Goal: Task Accomplishment & Management: Manage account settings

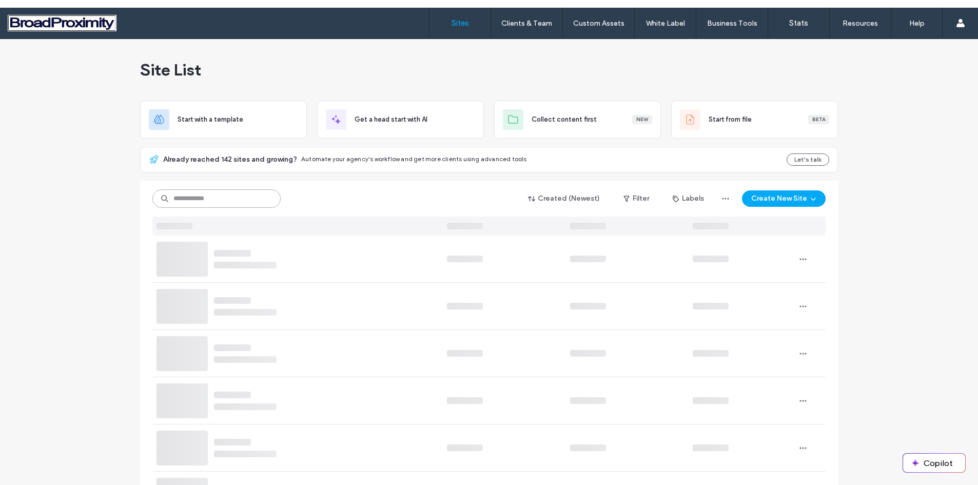
click at [220, 194] on input at bounding box center [216, 198] width 128 height 18
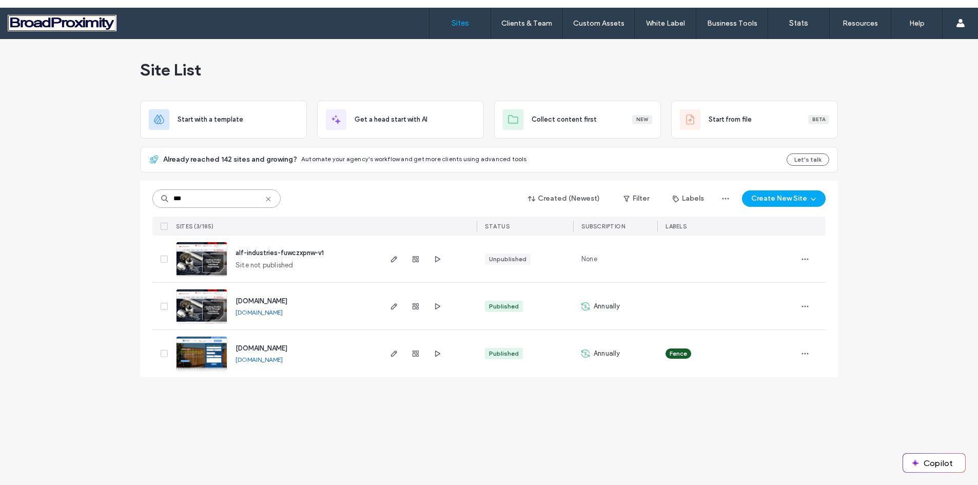
type input "***"
click at [200, 297] on img at bounding box center [202, 325] width 50 height 70
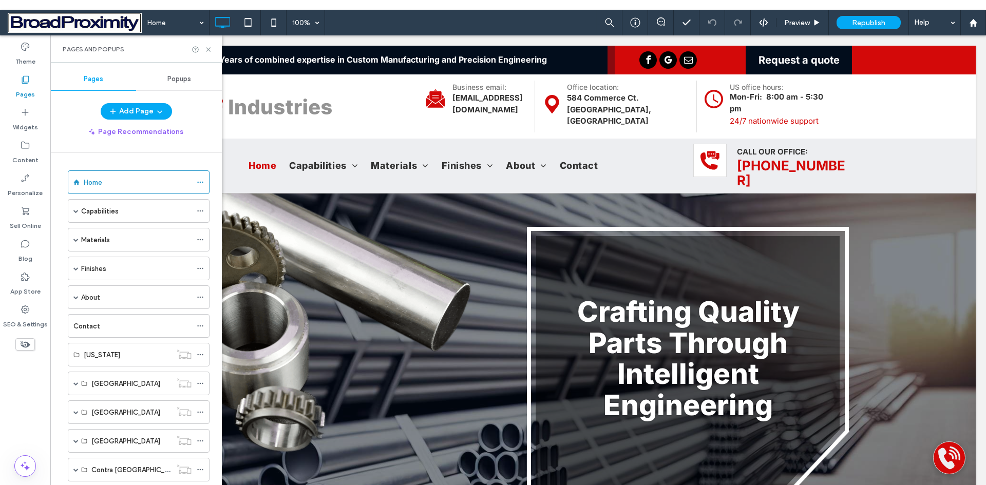
click at [185, 79] on span "Popups" at bounding box center [179, 79] width 24 height 8
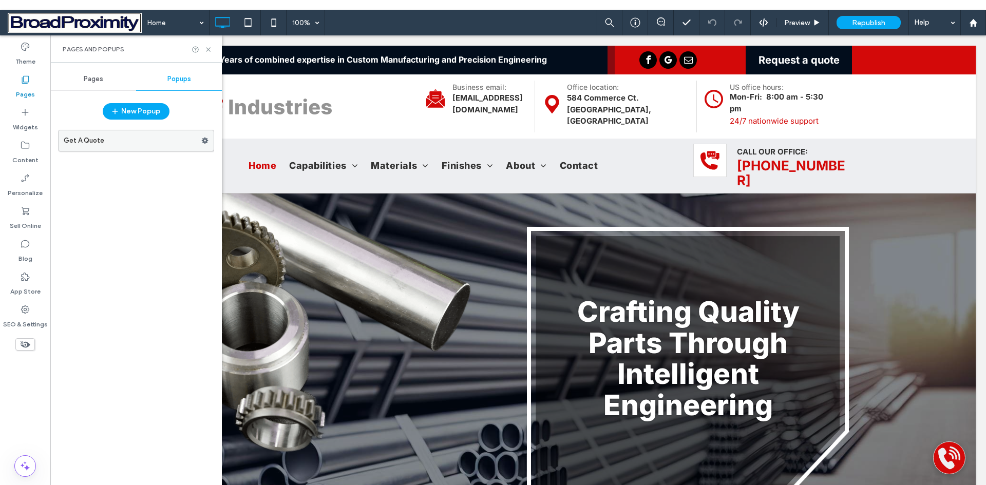
click at [79, 142] on label "Get A Quote" at bounding box center [133, 140] width 138 height 21
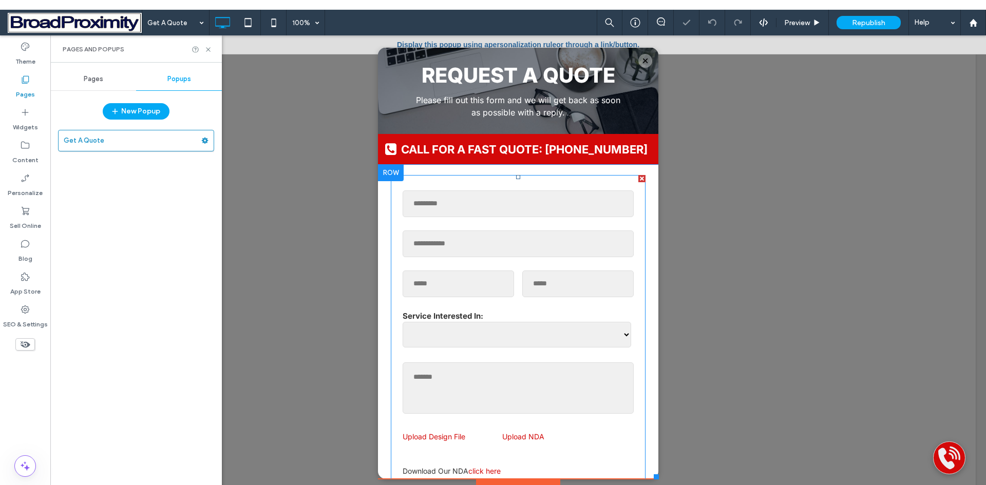
click at [488, 224] on form "**********" at bounding box center [517, 379] width 239 height 397
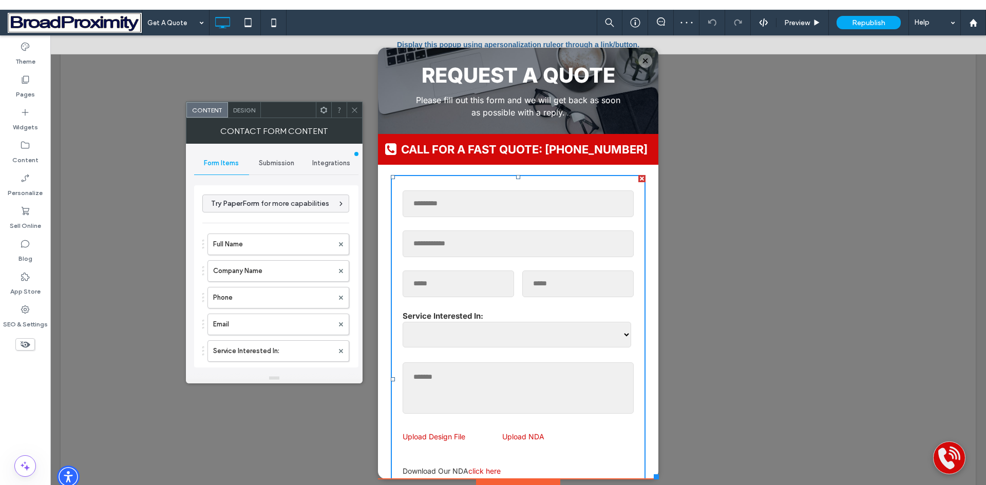
click at [282, 166] on span "Submission" at bounding box center [276, 163] width 35 height 8
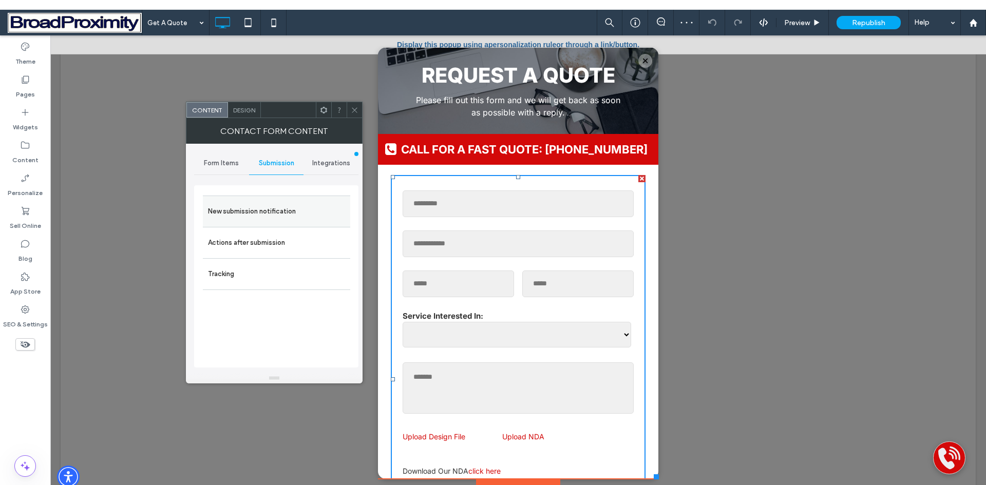
click at [288, 209] on label "New submission notification" at bounding box center [276, 211] width 137 height 21
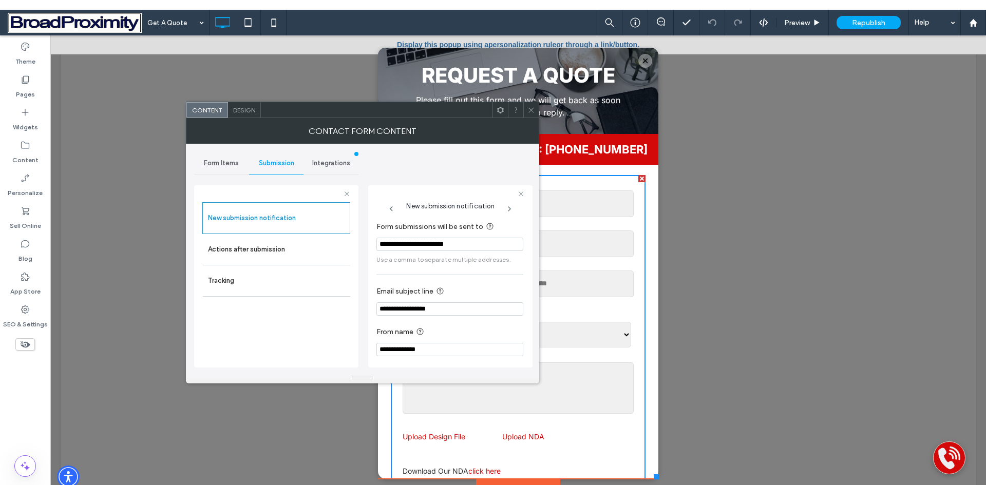
click at [462, 245] on input "**********" at bounding box center [449, 244] width 147 height 13
drag, startPoint x: 513, startPoint y: 246, endPoint x: 367, endPoint y: 248, distance: 146.3
click at [367, 248] on div "**********" at bounding box center [362, 258] width 337 height 229
type input "**********"
click at [530, 109] on icon at bounding box center [531, 110] width 8 height 8
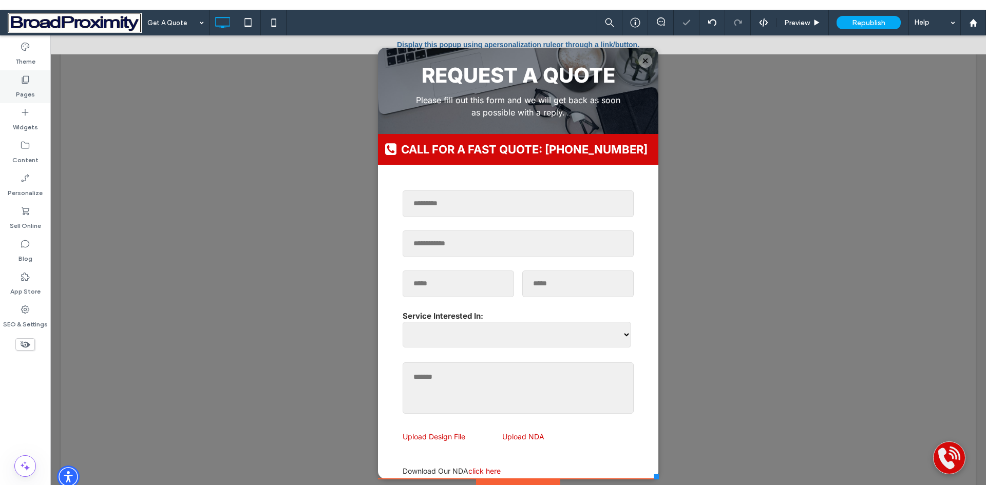
click at [21, 88] on label "Pages" at bounding box center [25, 92] width 19 height 14
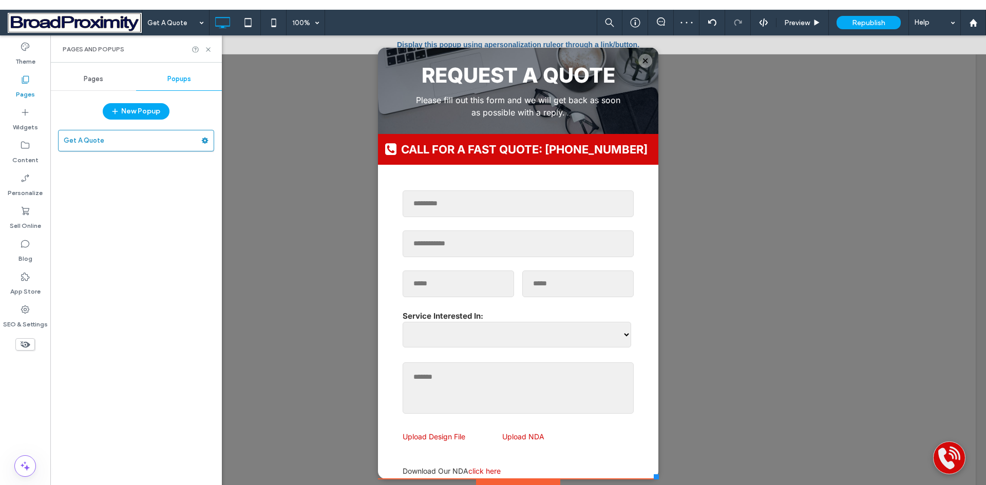
click at [93, 79] on span "Pages" at bounding box center [94, 79] width 20 height 8
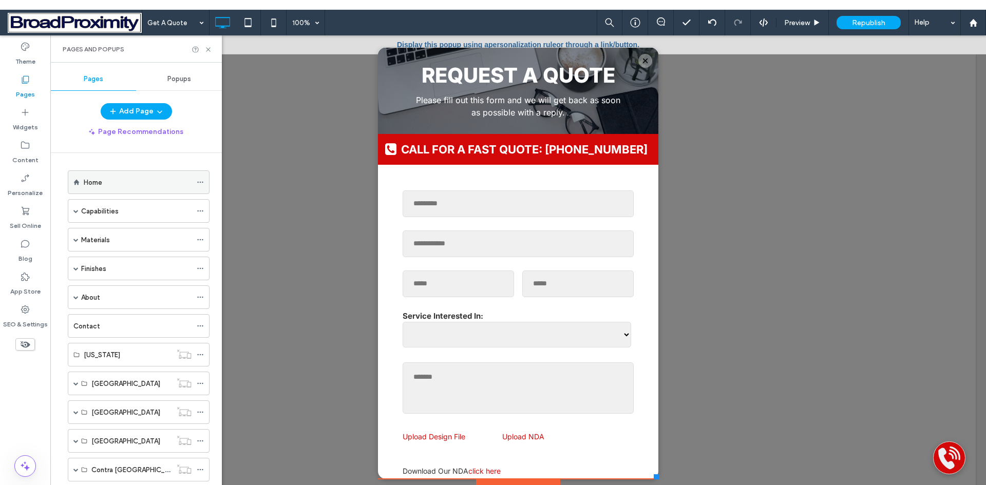
click at [93, 181] on label "Home" at bounding box center [93, 183] width 18 height 18
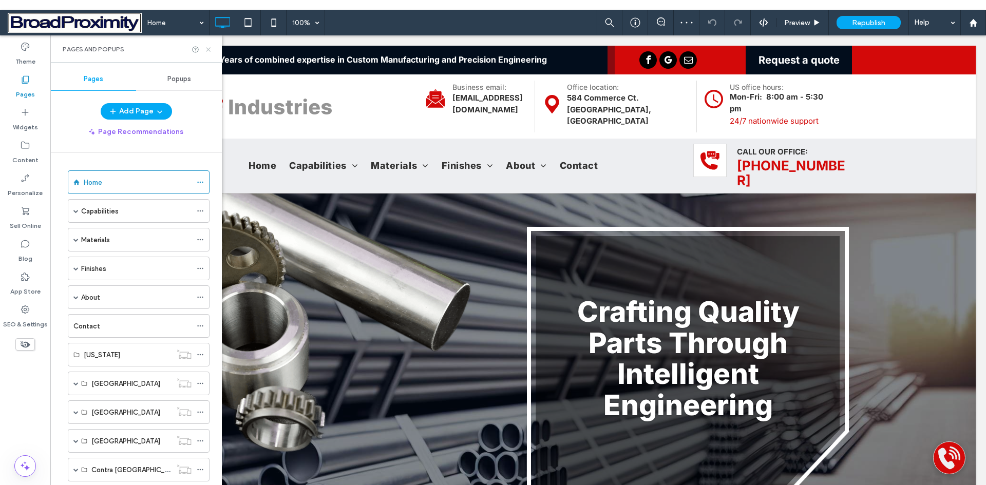
click at [206, 48] on icon at bounding box center [208, 50] width 8 height 8
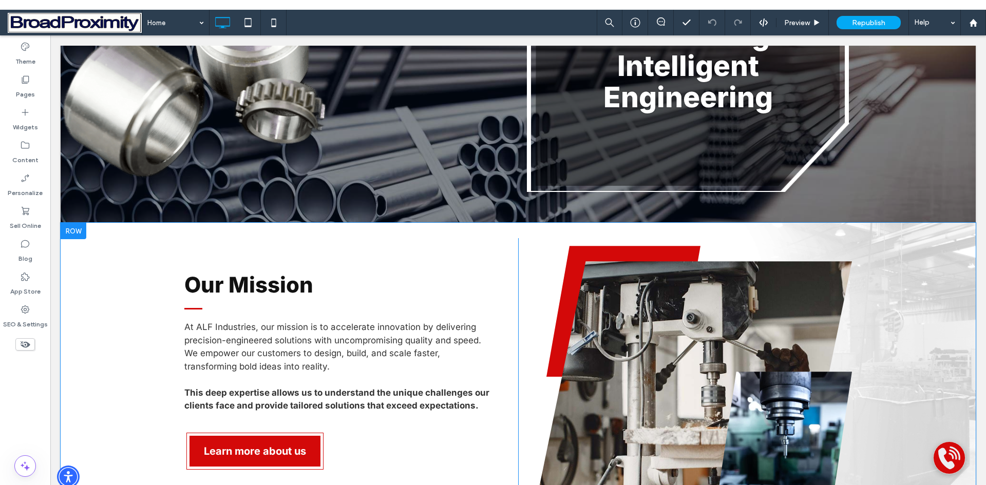
scroll to position [513, 0]
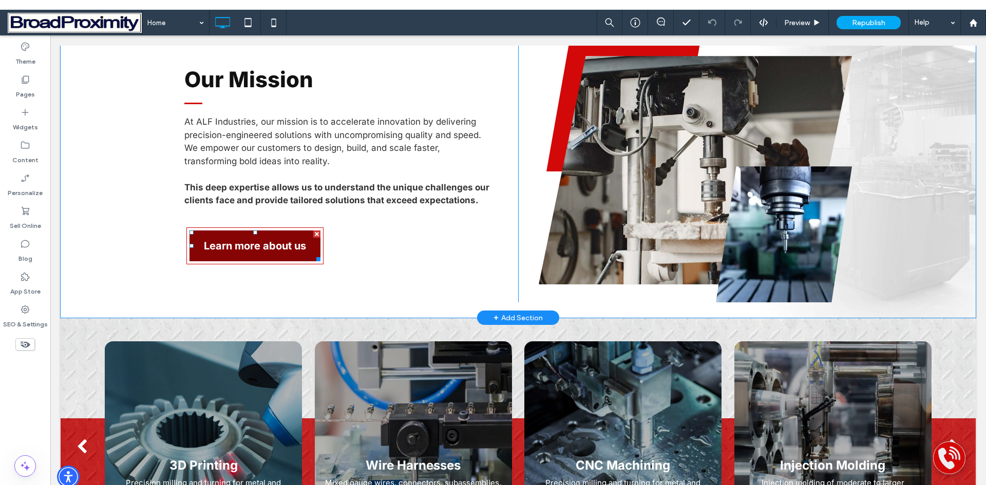
click at [248, 240] on span "Learn more about us" at bounding box center [255, 246] width 102 height 12
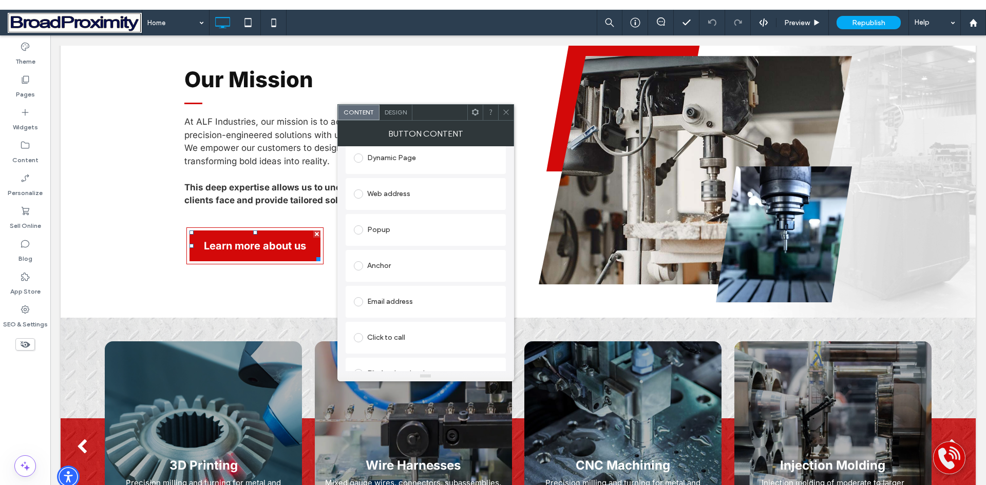
scroll to position [199, 0]
click at [505, 109] on icon at bounding box center [506, 112] width 8 height 8
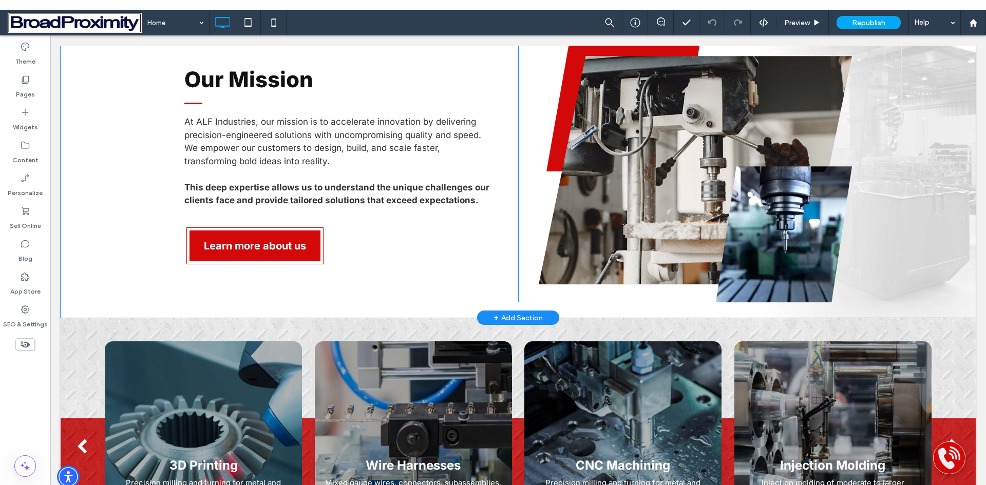
scroll to position [553, 0]
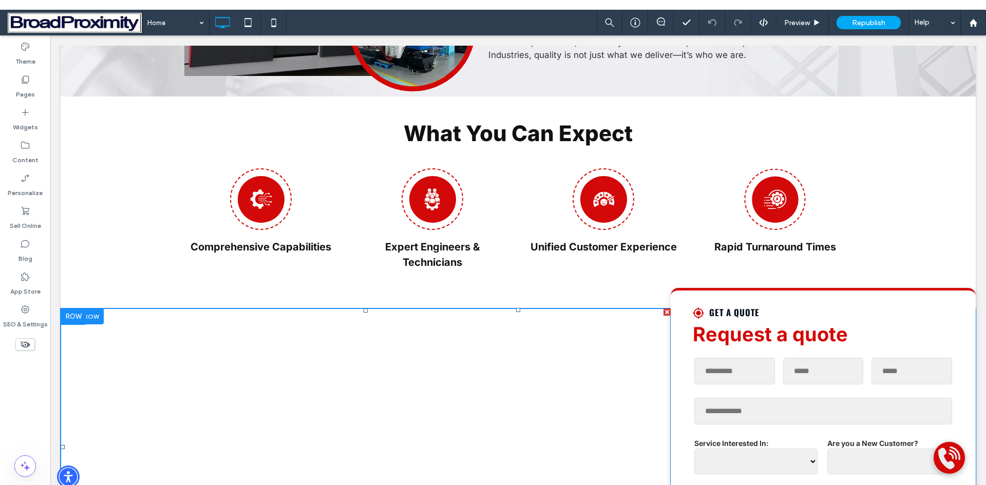
scroll to position [1437, 0]
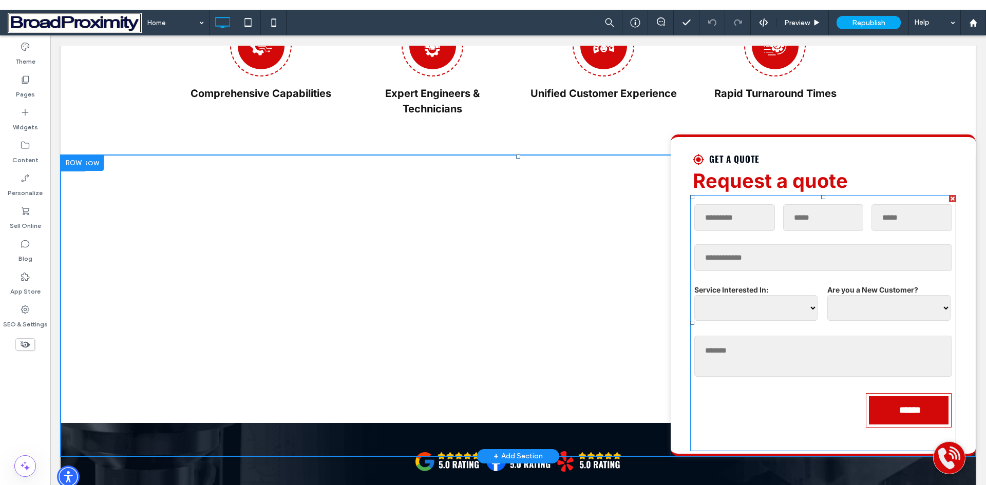
click at [772, 209] on div "Full Name" at bounding box center [734, 217] width 89 height 35
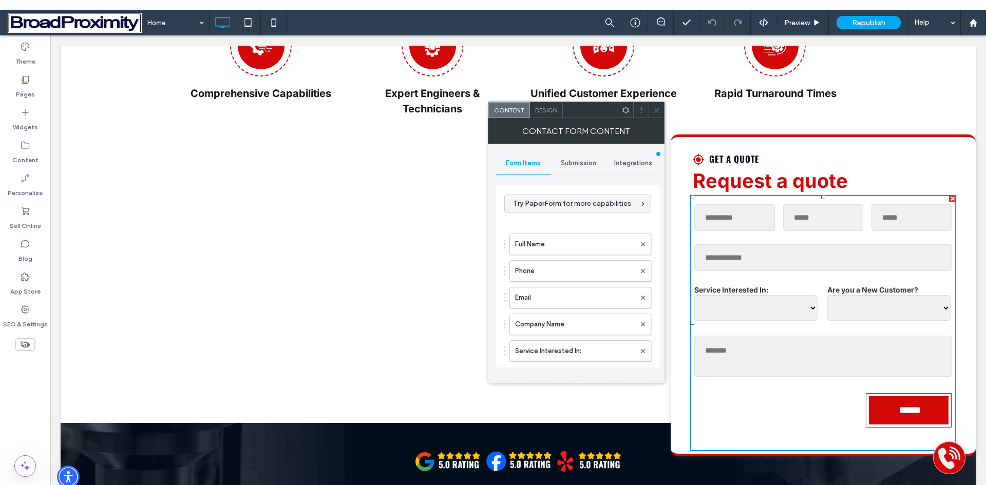
type input "******"
type input "**********"
click at [590, 163] on span "Submission" at bounding box center [578, 163] width 35 height 8
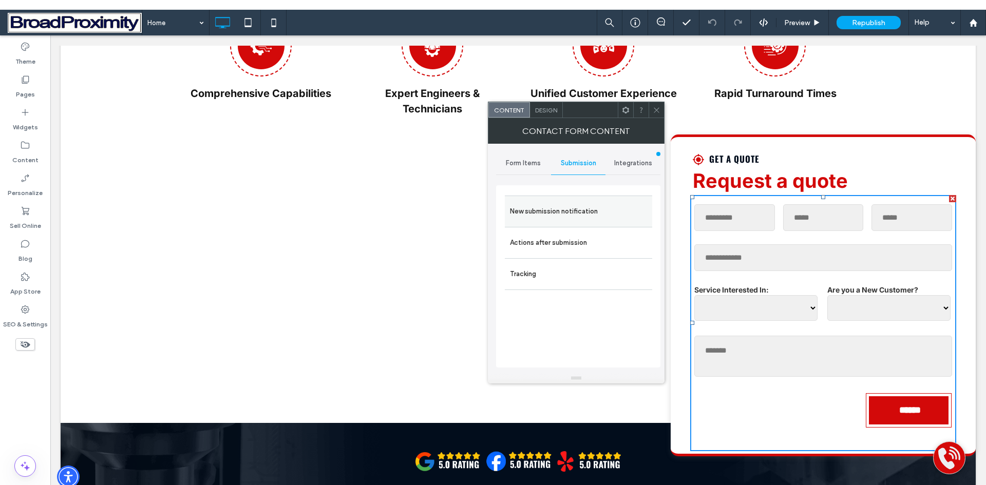
click at [582, 208] on label "New submission notification" at bounding box center [578, 211] width 137 height 21
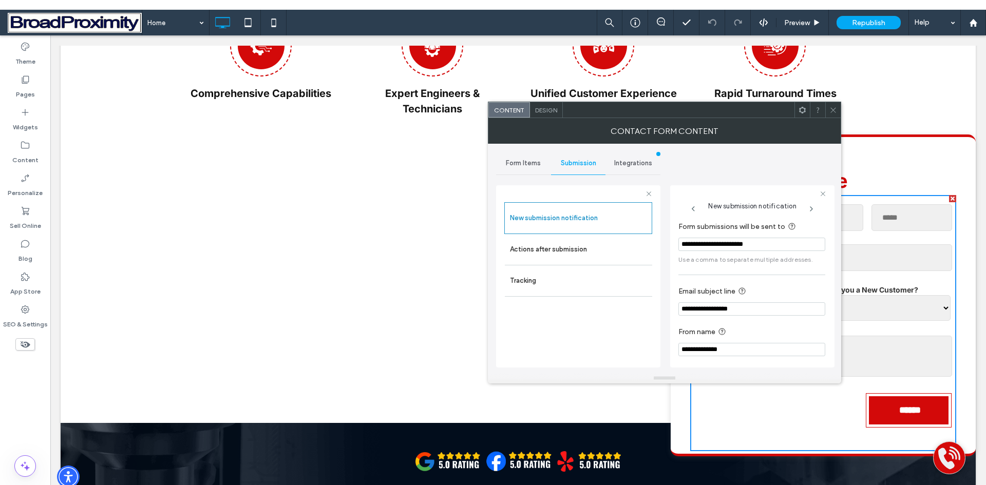
drag, startPoint x: 743, startPoint y: 243, endPoint x: 675, endPoint y: 245, distance: 68.3
click at [675, 245] on div "**********" at bounding box center [752, 276] width 164 height 182
paste input "**********"
type input "**********"
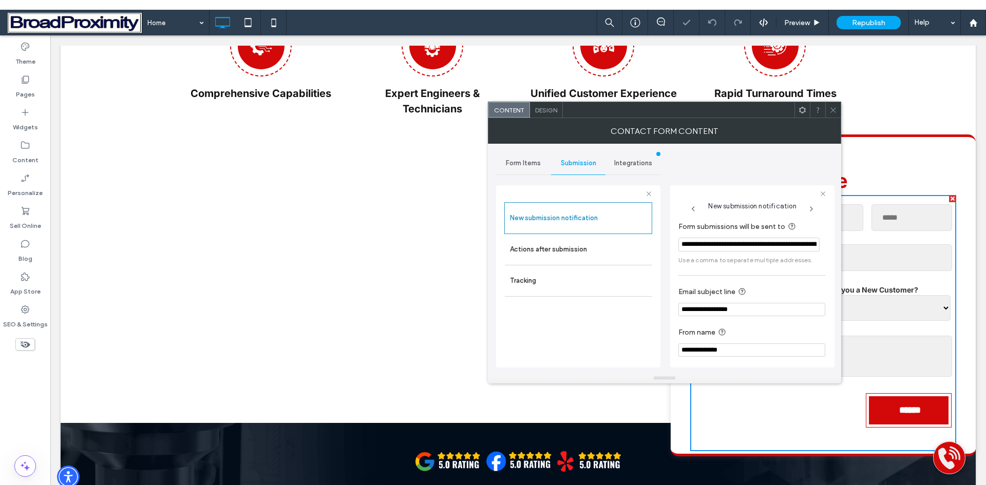
click at [834, 111] on use at bounding box center [832, 109] width 5 height 5
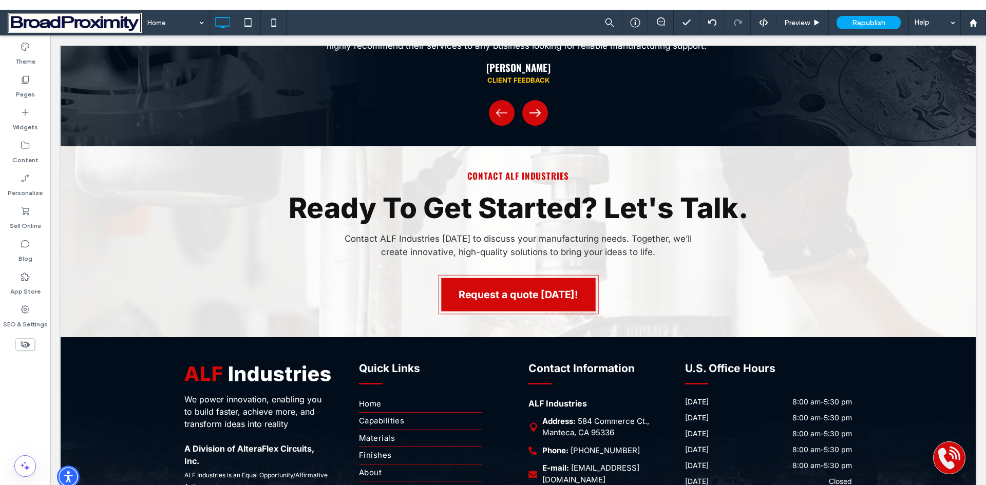
scroll to position [2069, 0]
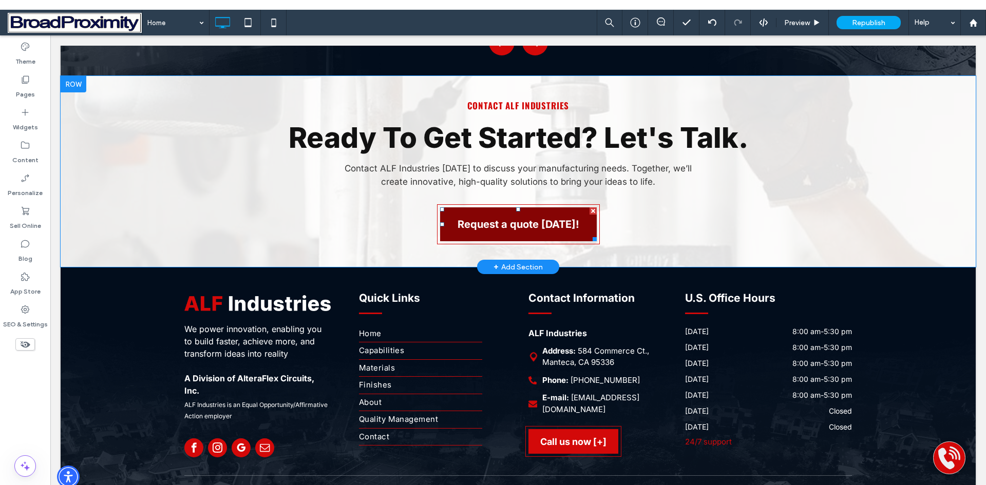
click at [473, 218] on span "Request a quote [DATE]!" at bounding box center [518, 224] width 122 height 12
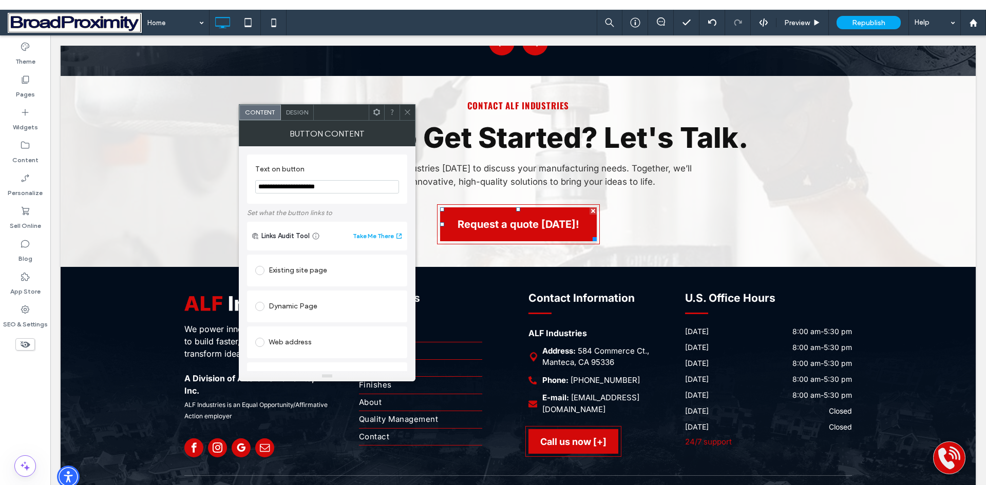
scroll to position [51, 0]
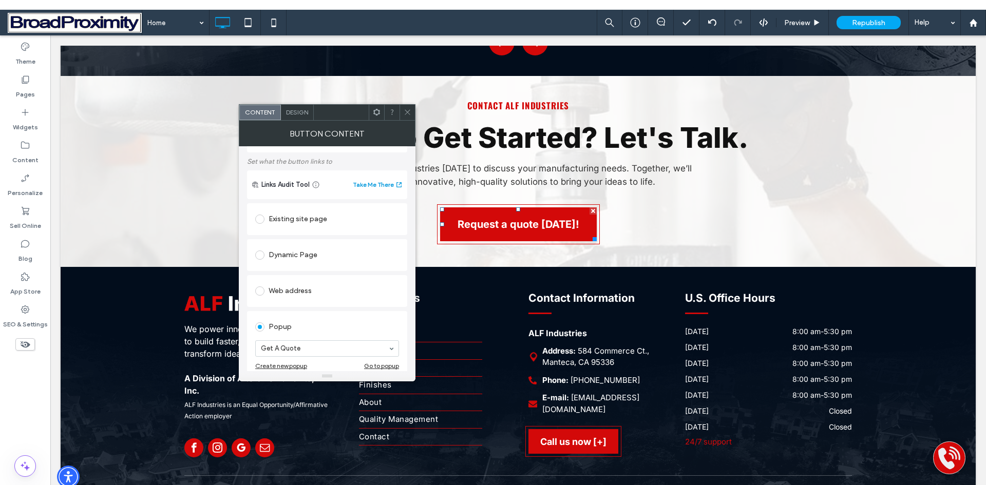
click at [368, 185] on button "Take Me There" at bounding box center [378, 185] width 50 height 12
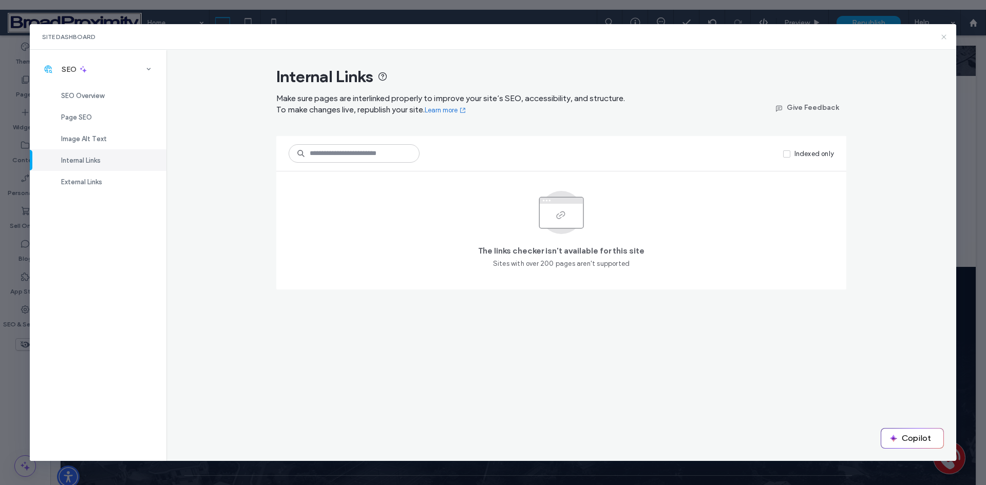
click at [943, 36] on icon at bounding box center [943, 37] width 8 height 8
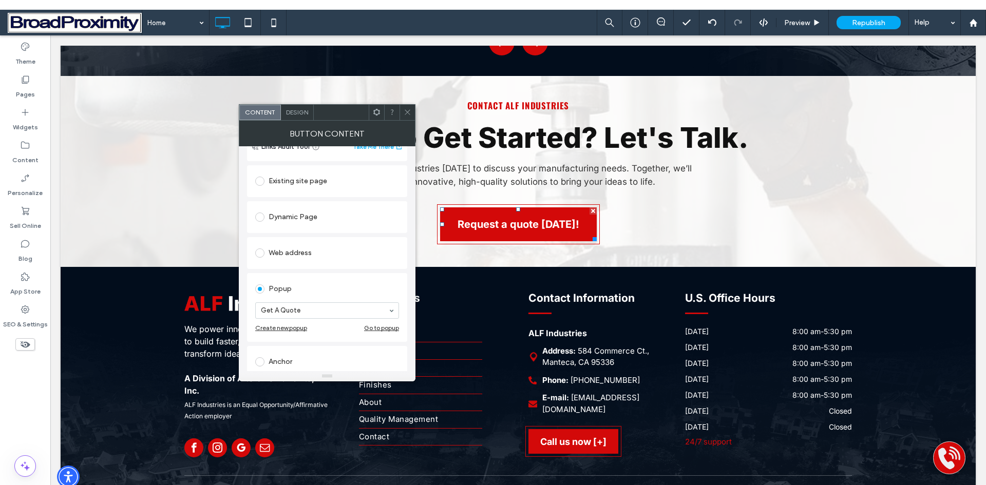
scroll to position [204, 0]
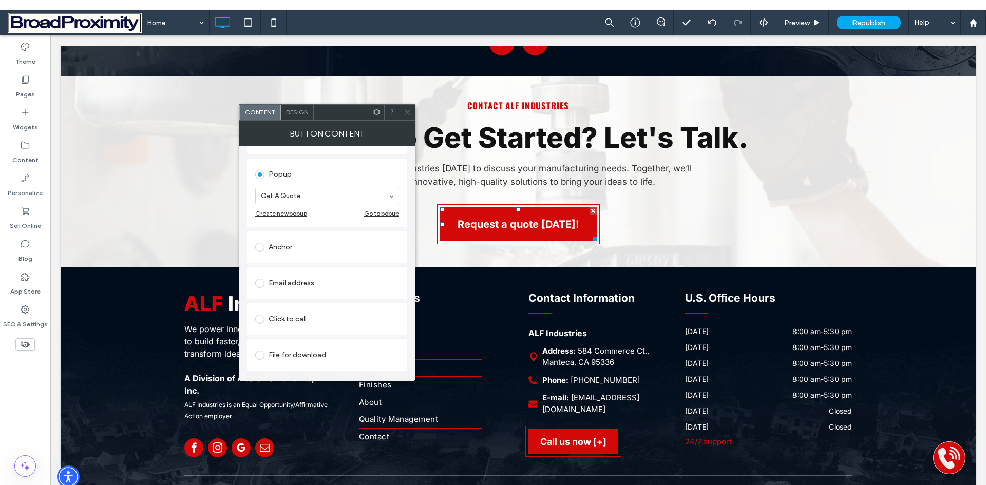
click at [377, 212] on div "Go to popup" at bounding box center [381, 213] width 35 height 8
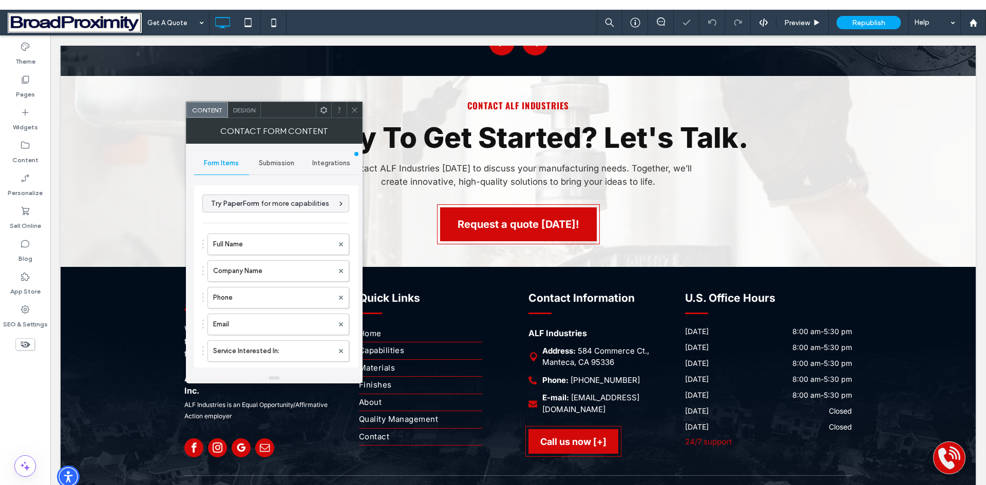
type input "******"
type input "**********"
click at [283, 164] on span "Submission" at bounding box center [276, 163] width 35 height 8
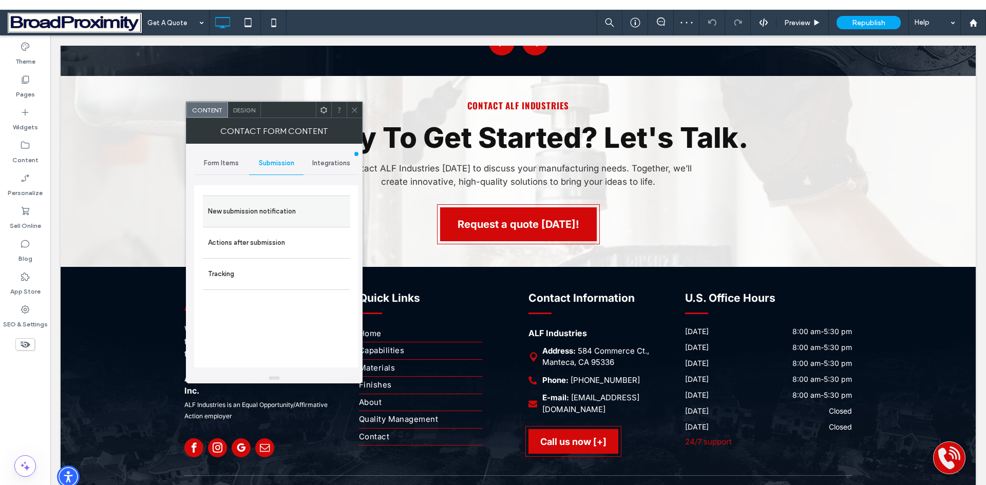
click at [272, 209] on label "New submission notification" at bounding box center [276, 211] width 137 height 21
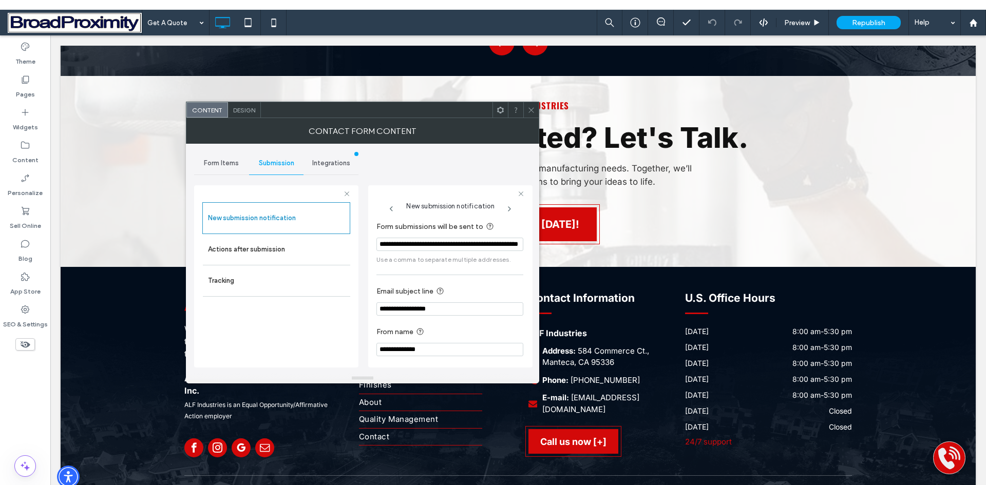
click at [531, 112] on icon at bounding box center [531, 110] width 8 height 8
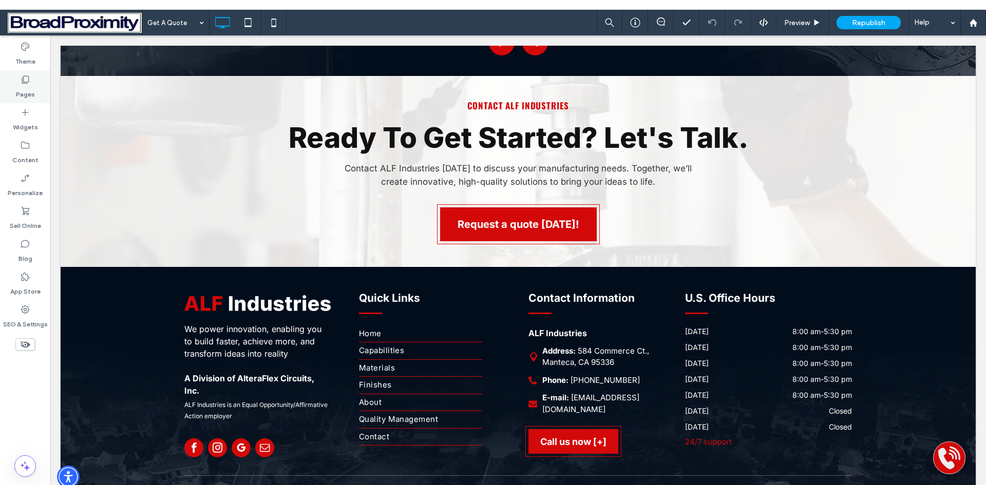
click at [29, 86] on label "Pages" at bounding box center [25, 92] width 19 height 14
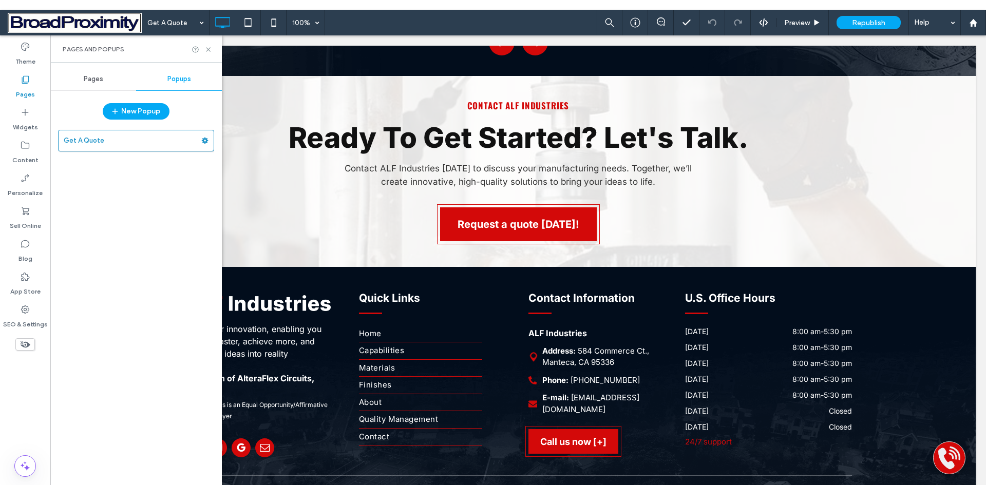
click at [91, 75] on span "Pages" at bounding box center [94, 79] width 20 height 8
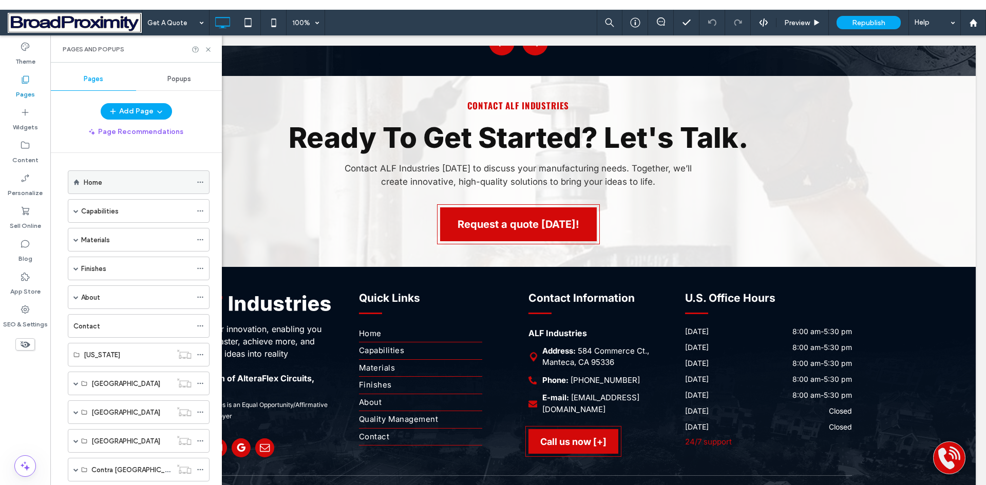
click at [91, 181] on label "Home" at bounding box center [93, 183] width 18 height 18
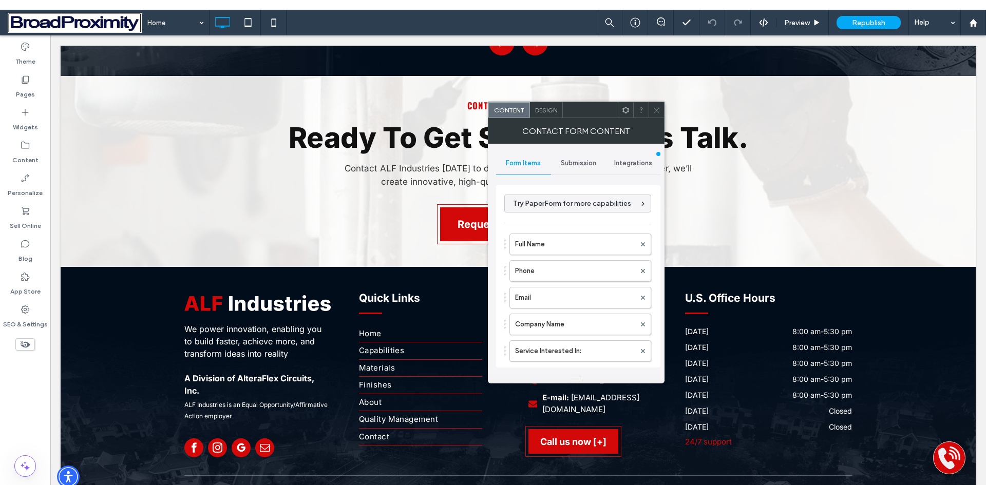
type input "******"
type input "**********"
click at [573, 162] on span "Submission" at bounding box center [578, 163] width 35 height 8
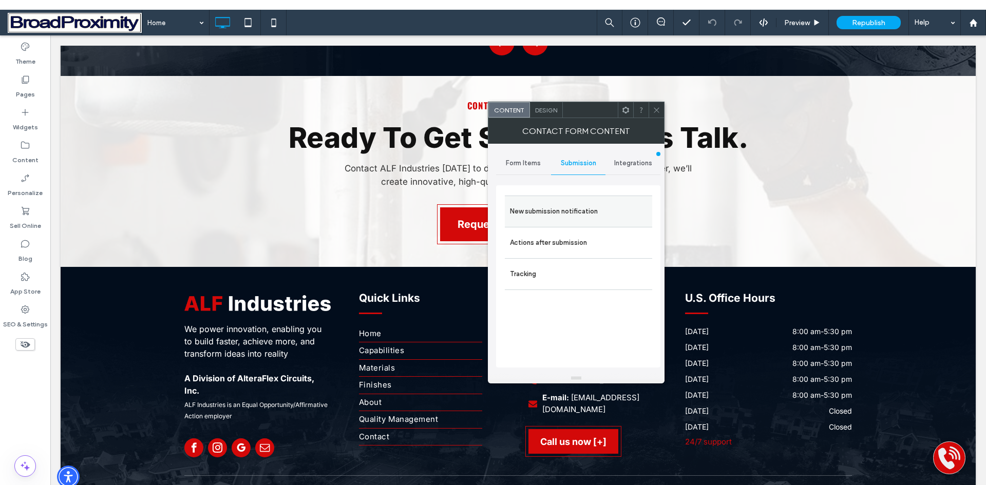
click at [571, 210] on label "New submission notification" at bounding box center [578, 211] width 137 height 21
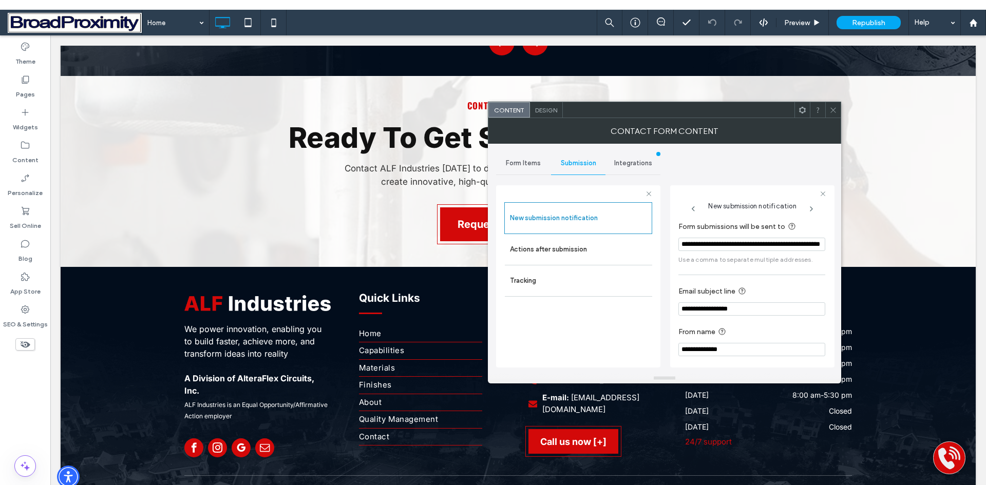
click at [832, 117] on span at bounding box center [833, 109] width 8 height 15
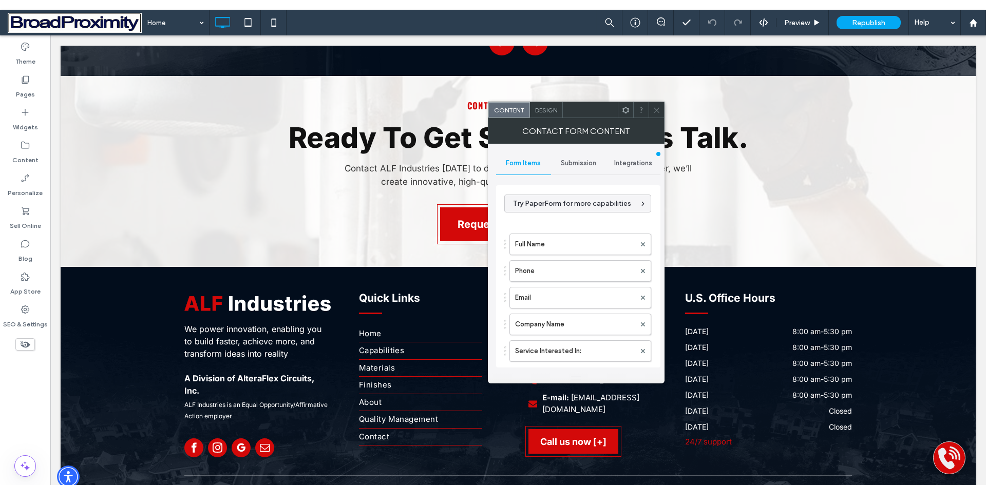
click at [570, 165] on span "Submission" at bounding box center [578, 163] width 35 height 8
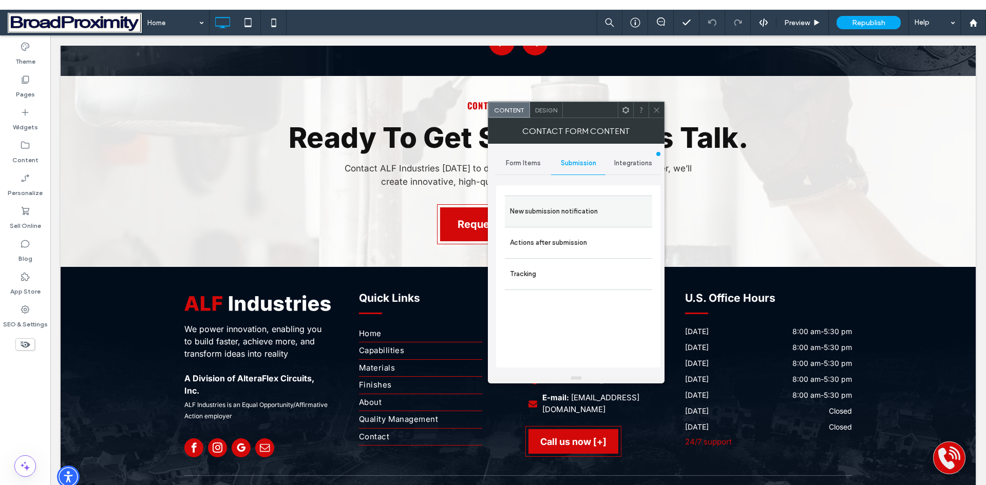
click at [572, 210] on label "New submission notification" at bounding box center [578, 211] width 137 height 21
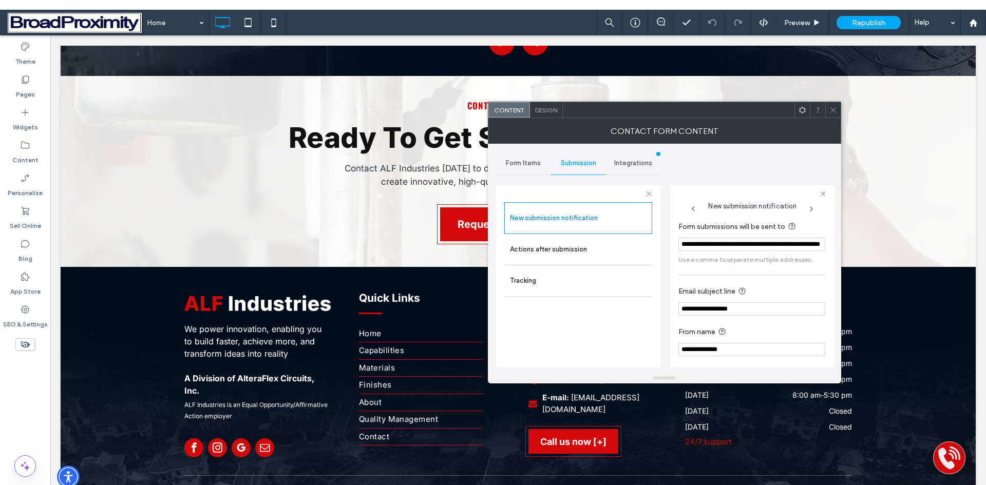
click at [831, 110] on icon at bounding box center [833, 110] width 8 height 8
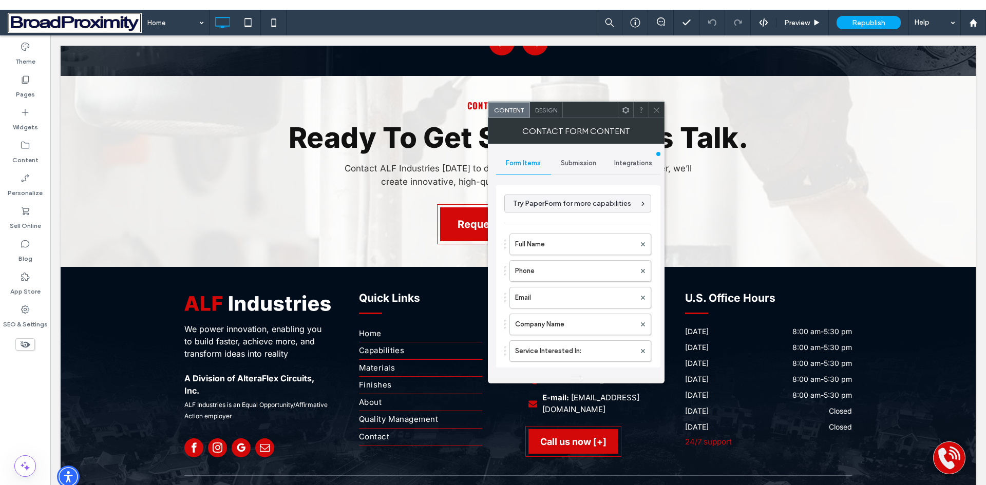
click at [567, 162] on span "Submission" at bounding box center [578, 163] width 35 height 8
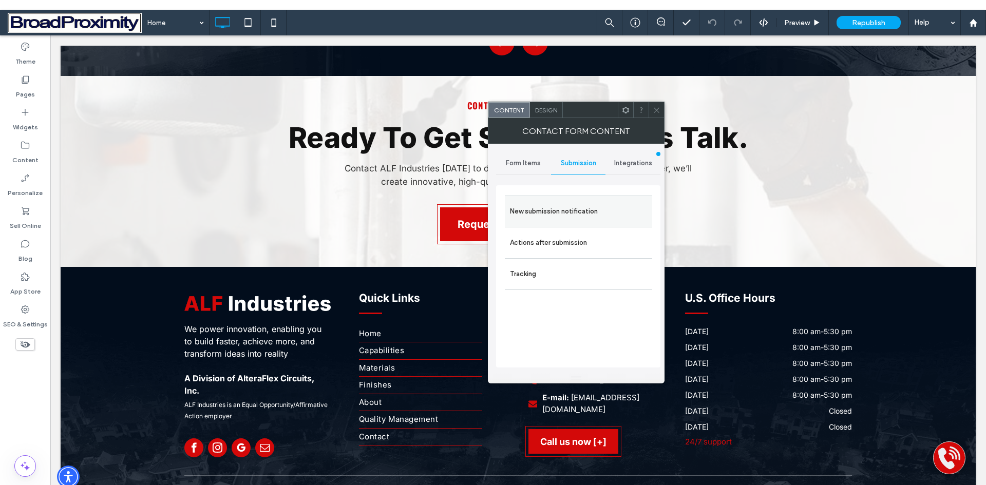
click at [566, 208] on label "New submission notification" at bounding box center [578, 211] width 137 height 21
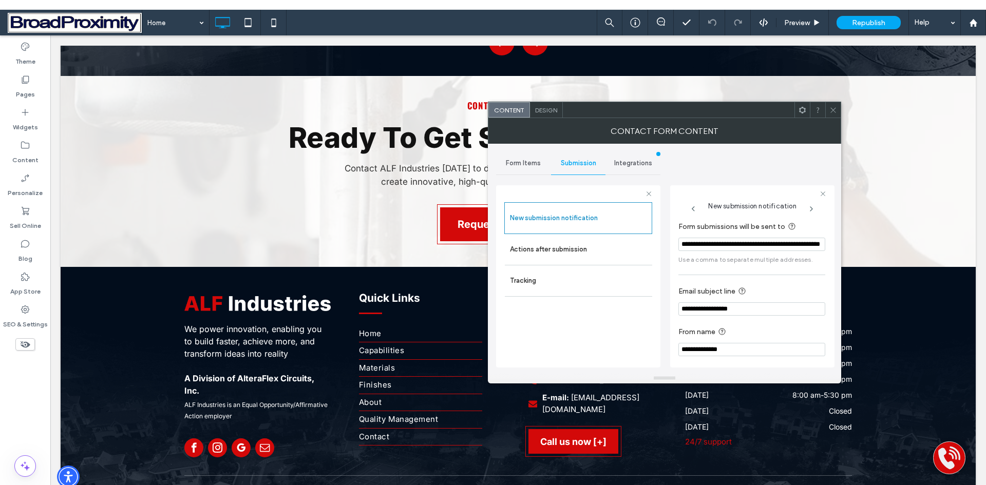
drag, startPoint x: 760, startPoint y: 244, endPoint x: 670, endPoint y: 246, distance: 89.3
click at [670, 247] on div "**********" at bounding box center [752, 276] width 164 height 182
click at [834, 119] on div "Contact Form Content" at bounding box center [664, 131] width 353 height 26
click at [832, 113] on icon at bounding box center [833, 110] width 8 height 8
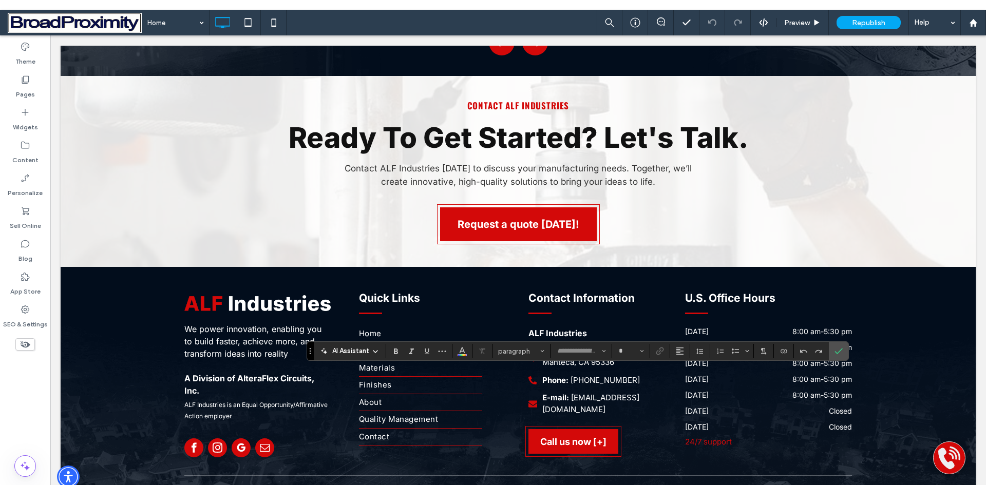
type input "*****"
click at [460, 351] on use "Color" at bounding box center [462, 351] width 6 height 6
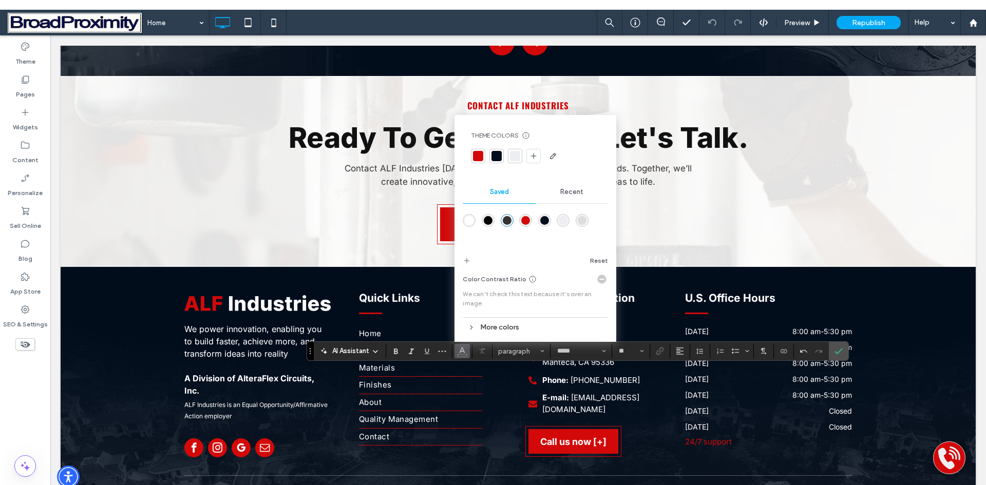
click at [470, 218] on div "rgba(255,255,255,1)" at bounding box center [469, 220] width 9 height 9
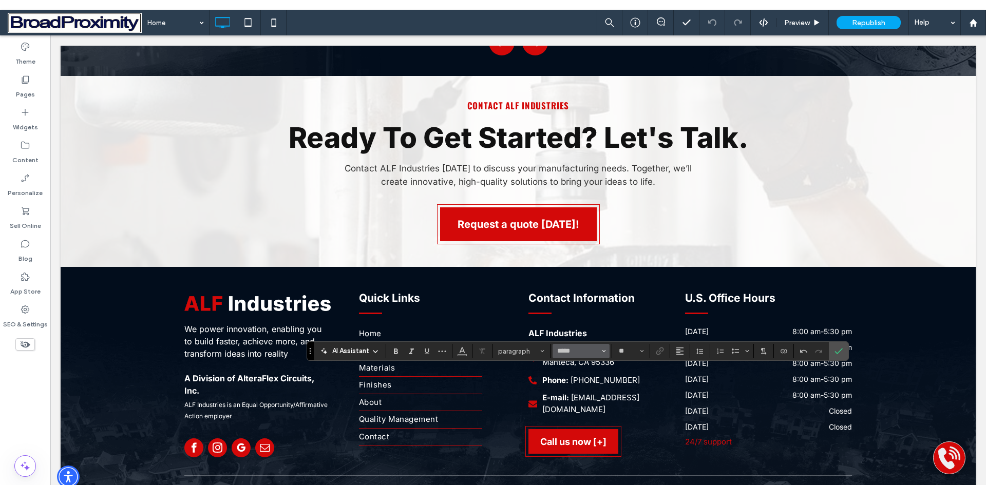
type input "**"
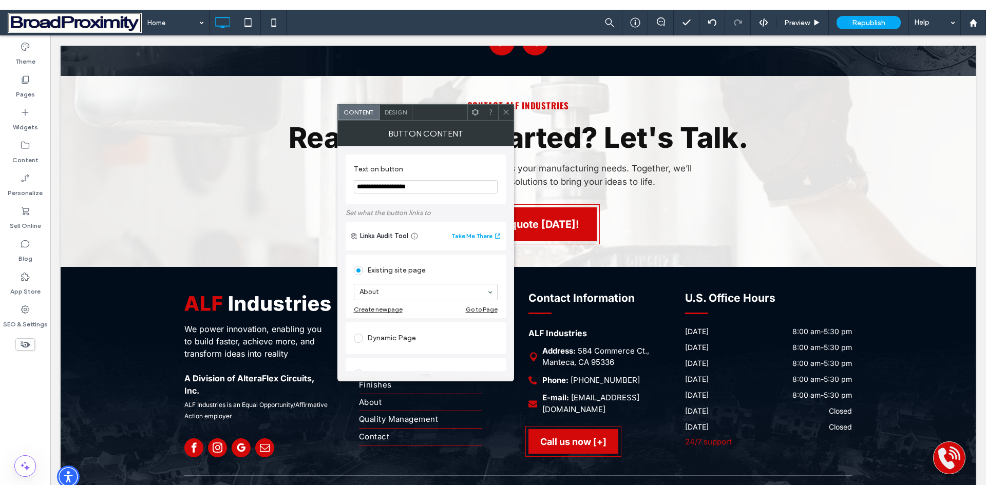
click at [504, 116] on icon at bounding box center [506, 112] width 8 height 8
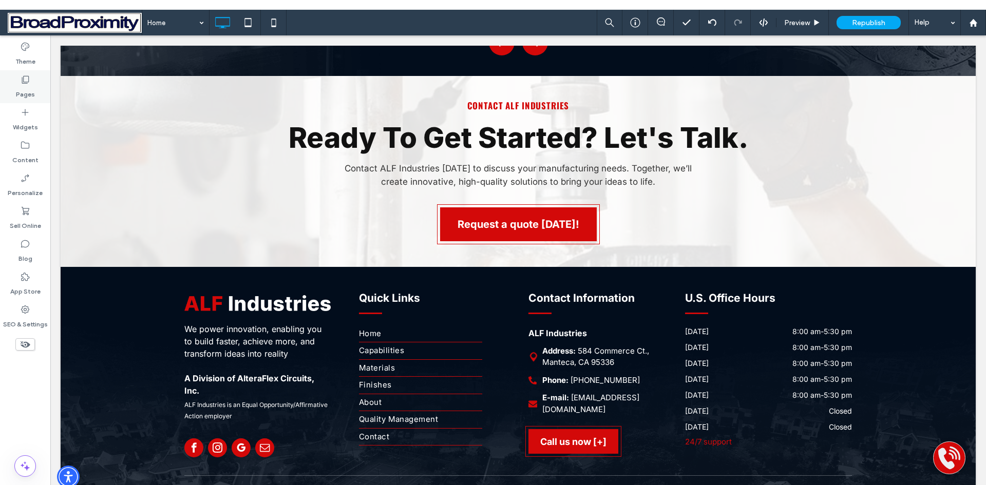
click at [27, 83] on use at bounding box center [25, 80] width 7 height 8
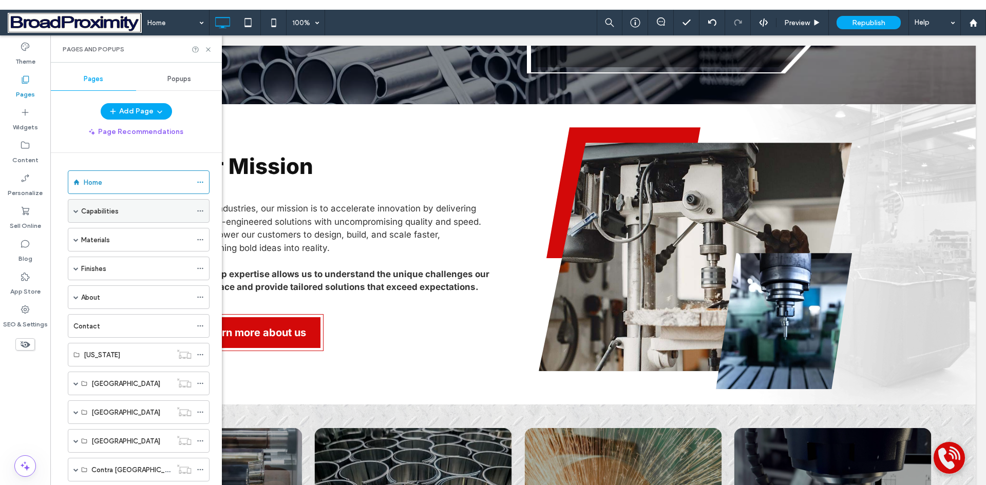
click at [77, 210] on span at bounding box center [75, 210] width 5 height 5
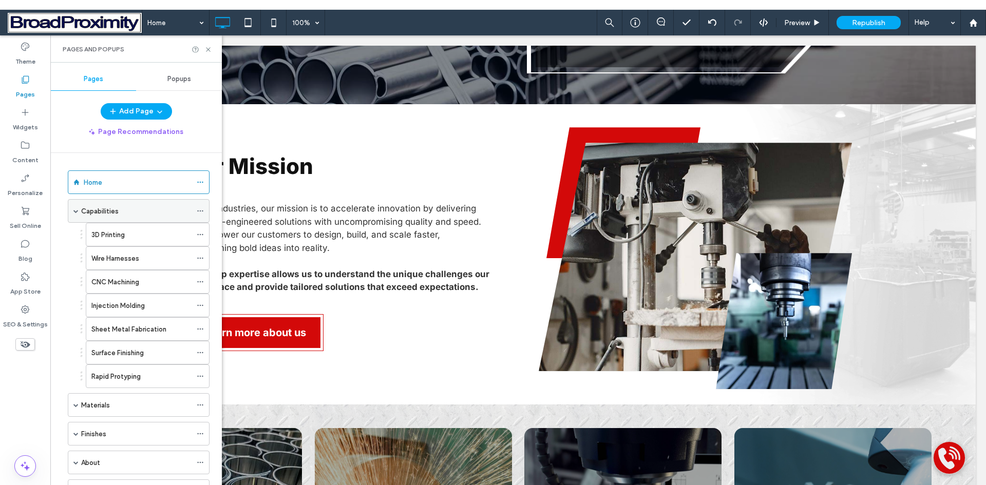
click at [101, 209] on label "Capabilities" at bounding box center [99, 211] width 37 height 18
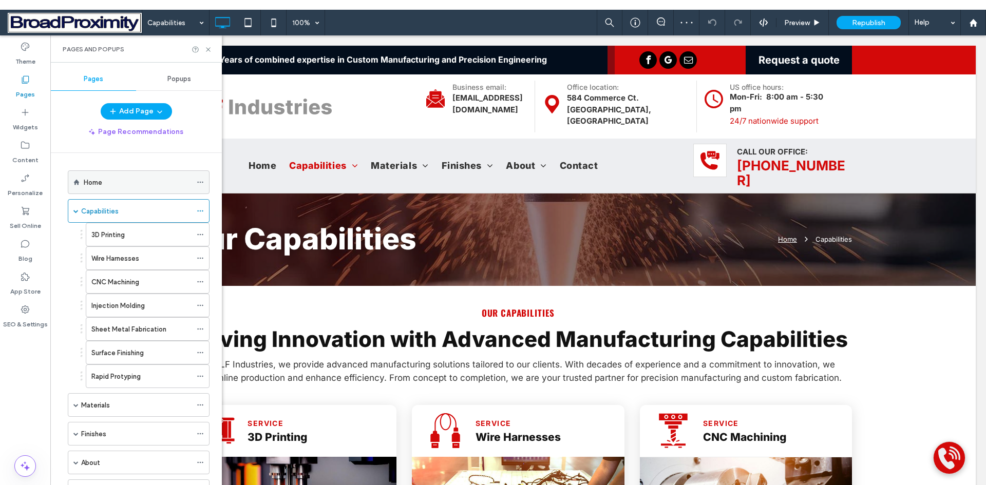
click at [87, 182] on label "Home" at bounding box center [93, 183] width 18 height 18
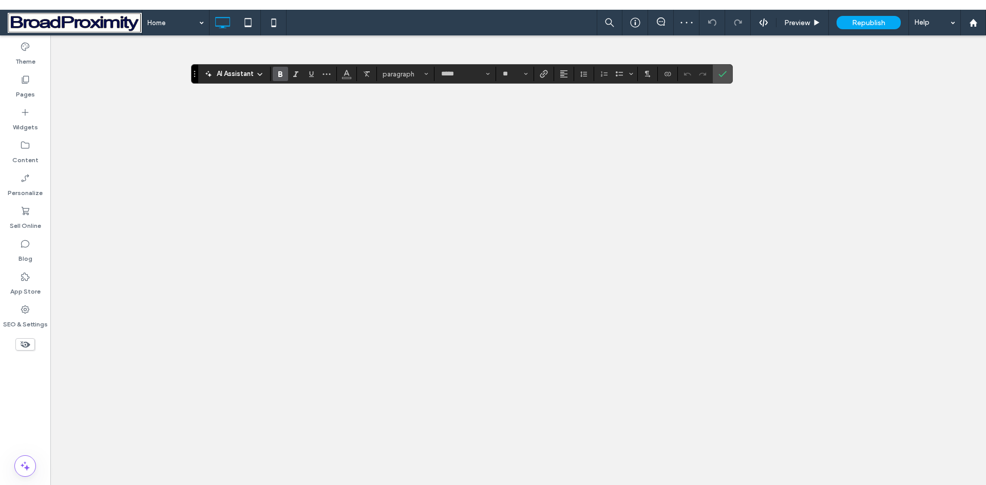
type input "*****"
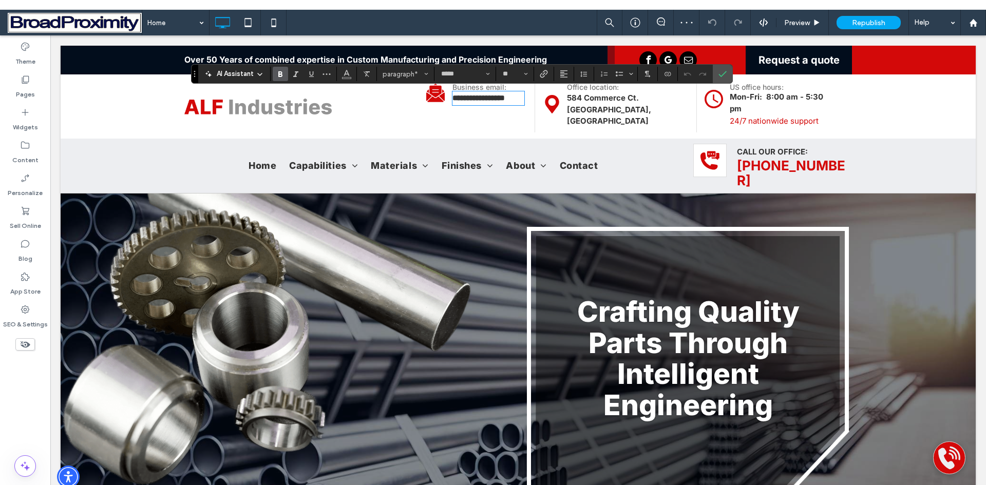
type input "**"
drag, startPoint x: 720, startPoint y: 72, endPoint x: 667, endPoint y: 39, distance: 62.4
click at [720, 72] on icon "Confirm" at bounding box center [722, 74] width 8 height 8
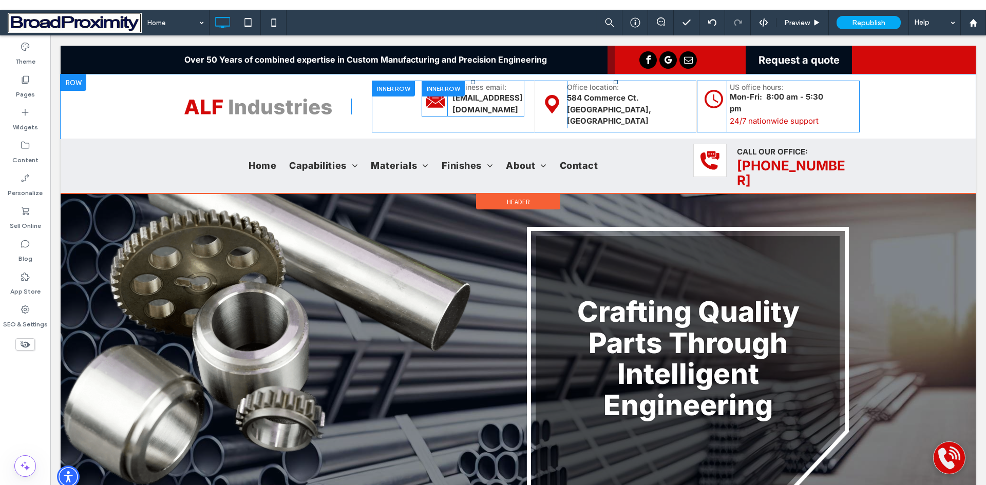
drag, startPoint x: 417, startPoint y: 101, endPoint x: 449, endPoint y: 101, distance: 31.3
click at [411, 101] on div "Email Alf Industries Click To Paste Business email: sales@alf-industries.com Cl…" at bounding box center [453, 107] width 163 height 52
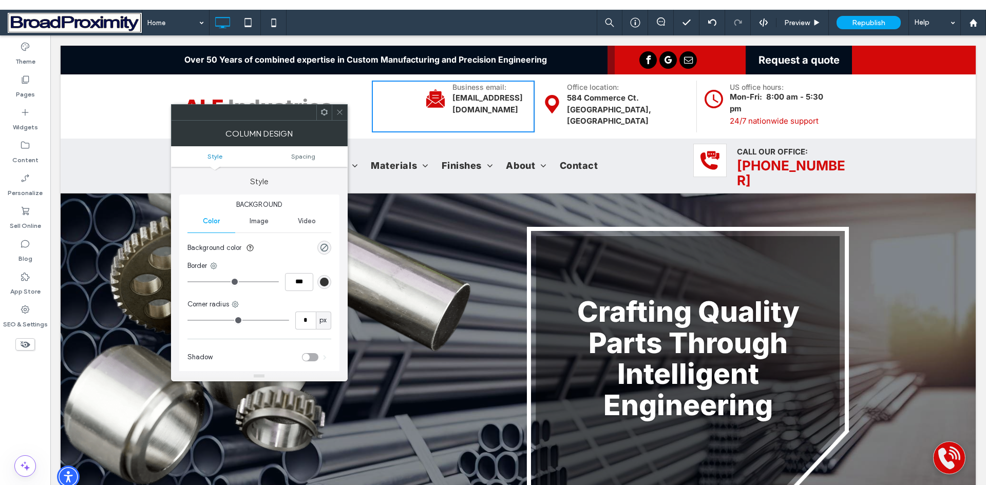
drag, startPoint x: 338, startPoint y: 110, endPoint x: 315, endPoint y: 68, distance: 47.6
click at [338, 110] on icon at bounding box center [340, 112] width 8 height 8
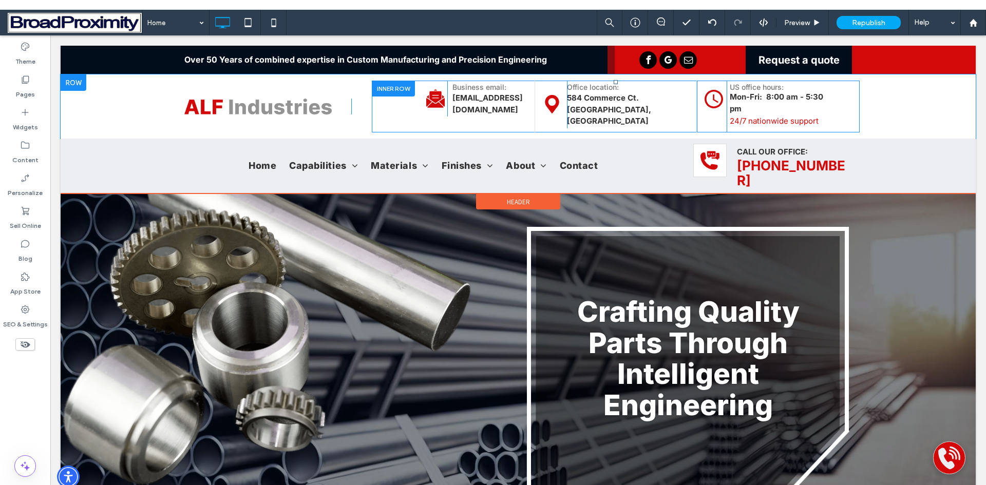
click at [399, 94] on div at bounding box center [393, 89] width 43 height 16
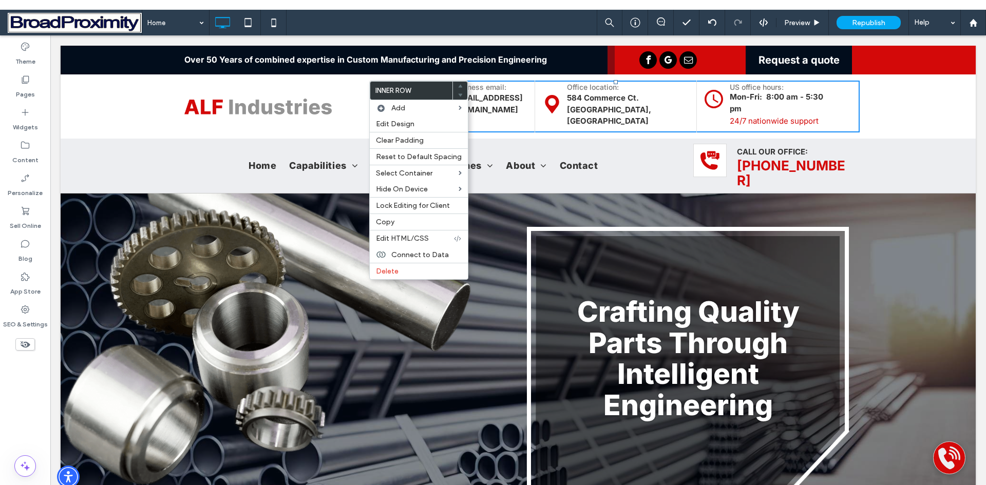
click at [355, 89] on div "Email Alf Industries Click To Paste Business email: sales@alf-industries.com Cl…" at bounding box center [601, 107] width 501 height 52
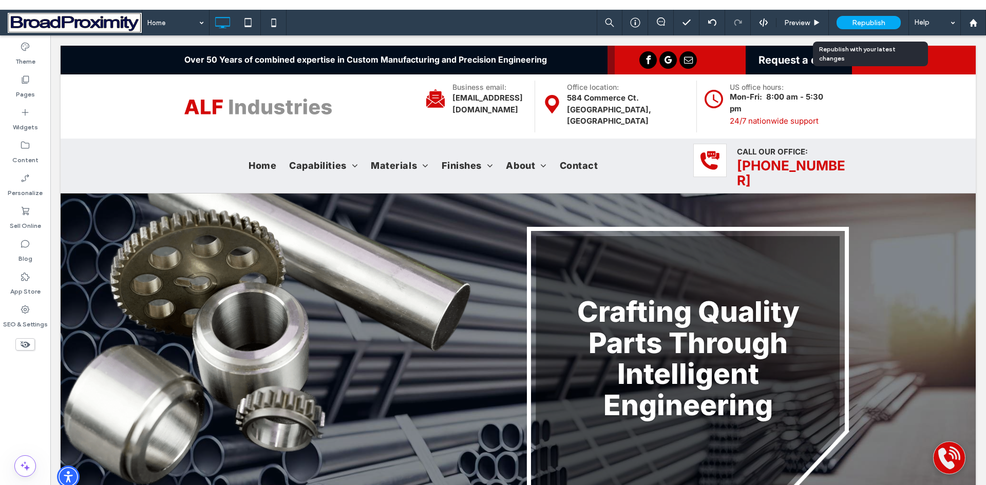
click at [857, 20] on span "Republish" at bounding box center [868, 22] width 33 height 9
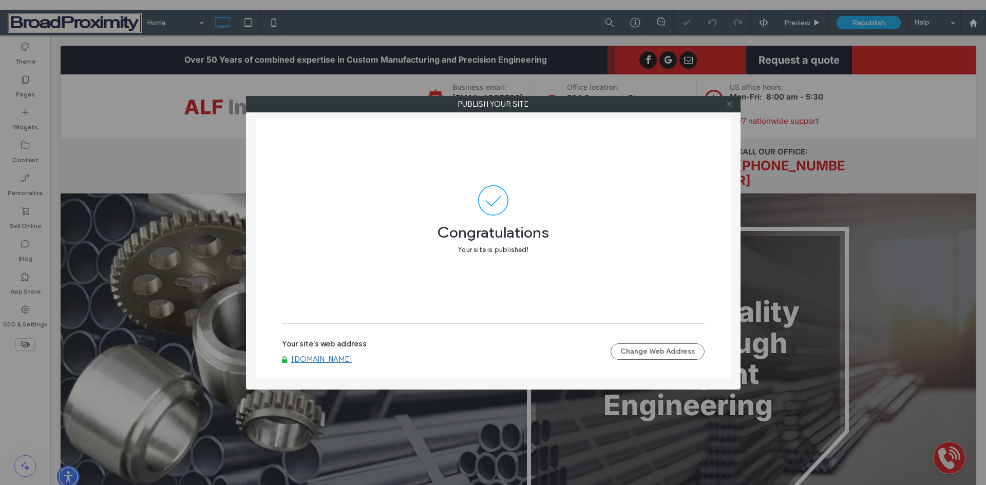
click at [729, 103] on icon at bounding box center [729, 104] width 8 height 8
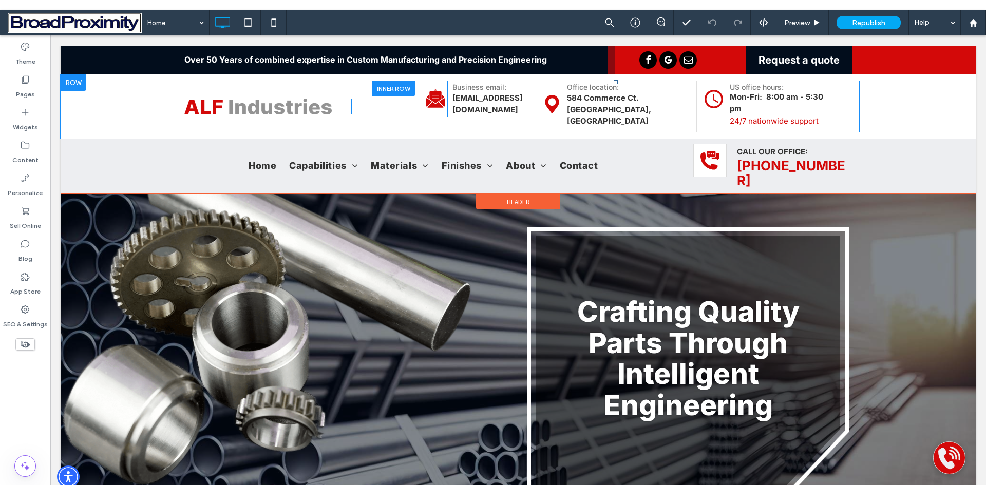
click at [382, 88] on div at bounding box center [393, 89] width 43 height 16
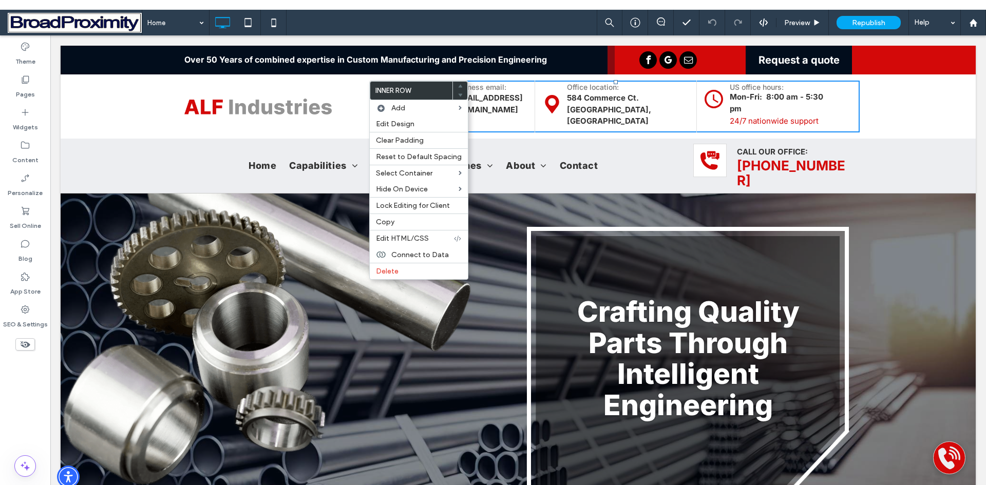
click at [352, 88] on div "Email Alf Industries Click To Paste Business email: sales@alf-industries.com Cl…" at bounding box center [601, 107] width 501 height 52
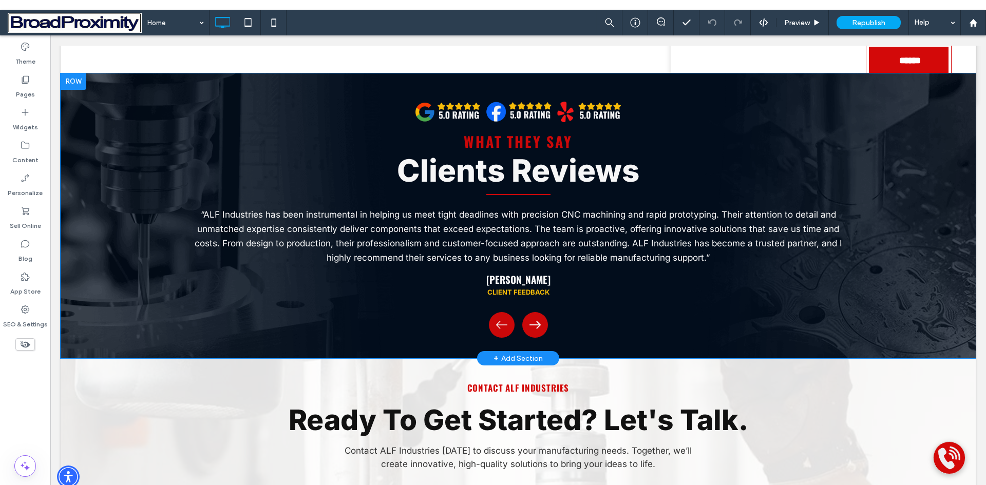
scroll to position [1761, 0]
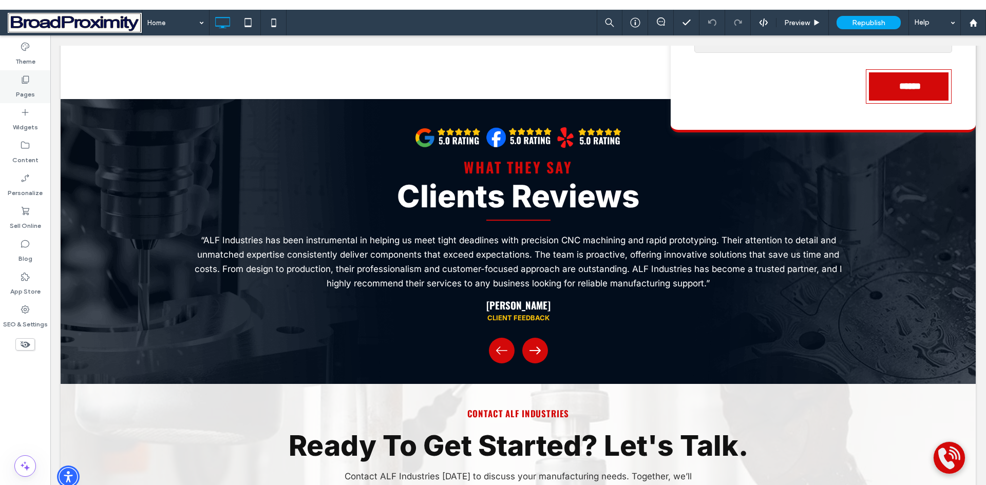
click at [24, 85] on label "Pages" at bounding box center [25, 92] width 19 height 14
click at [23, 158] on label "Content" at bounding box center [25, 157] width 26 height 14
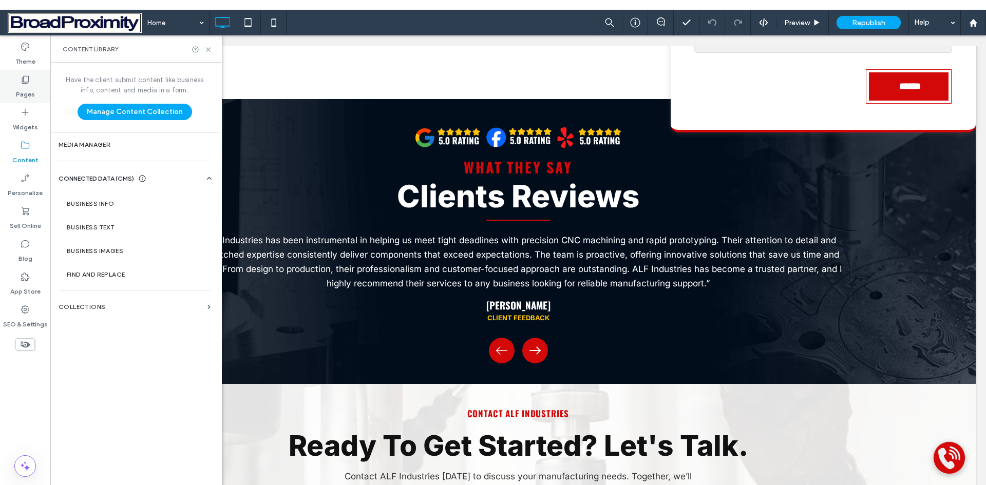
click at [22, 92] on label "Pages" at bounding box center [25, 92] width 19 height 14
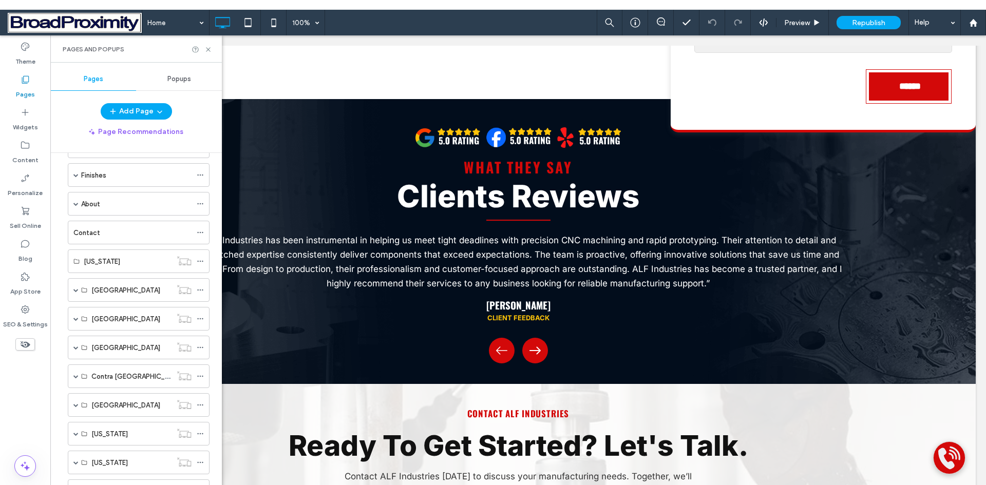
scroll to position [257, 0]
click at [86, 234] on label "Contact" at bounding box center [86, 235] width 27 height 18
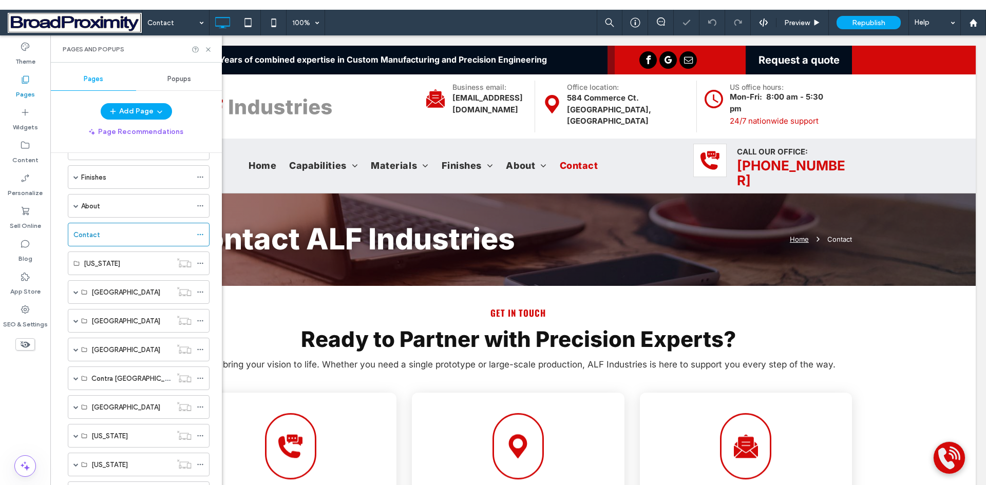
scroll to position [257, 0]
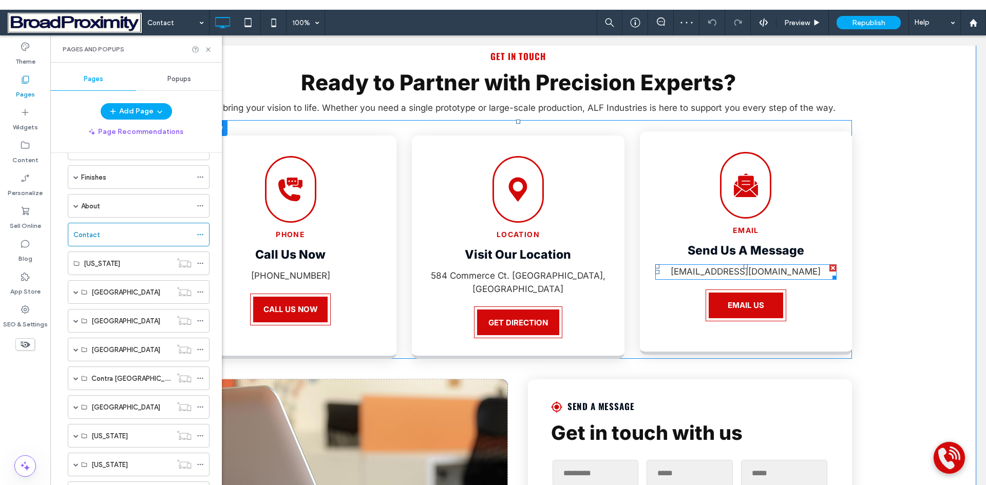
click at [727, 266] on span "rr@alteraflex.com" at bounding box center [745, 271] width 150 height 10
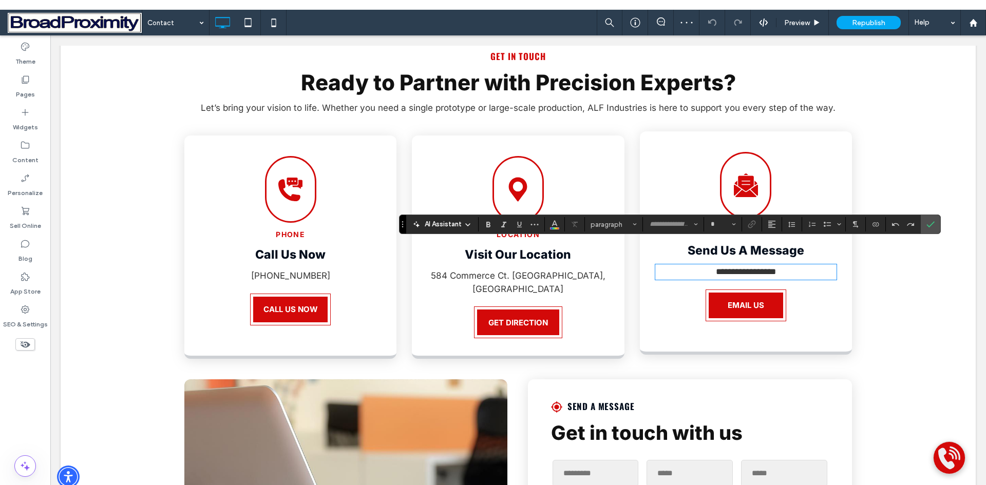
type input "*****"
type input "**"
click at [928, 220] on icon "Confirm" at bounding box center [930, 224] width 8 height 8
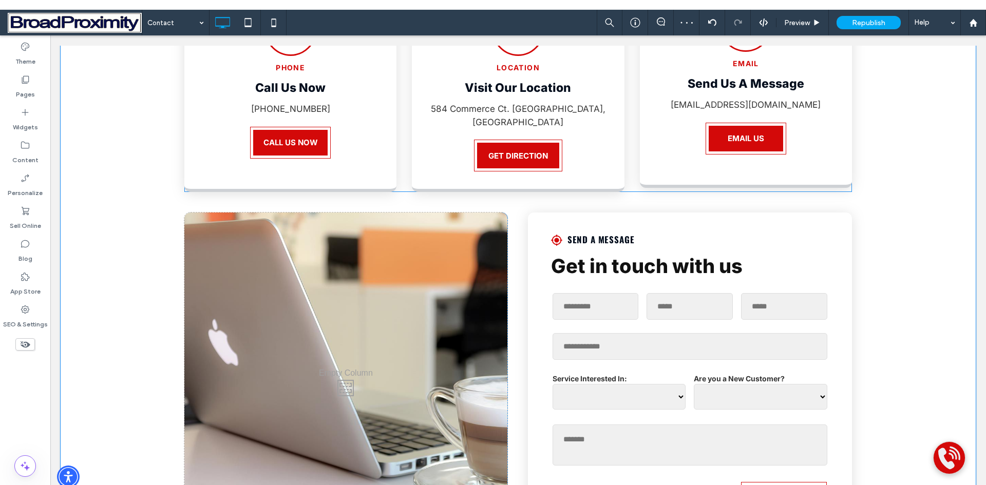
scroll to position [462, 0]
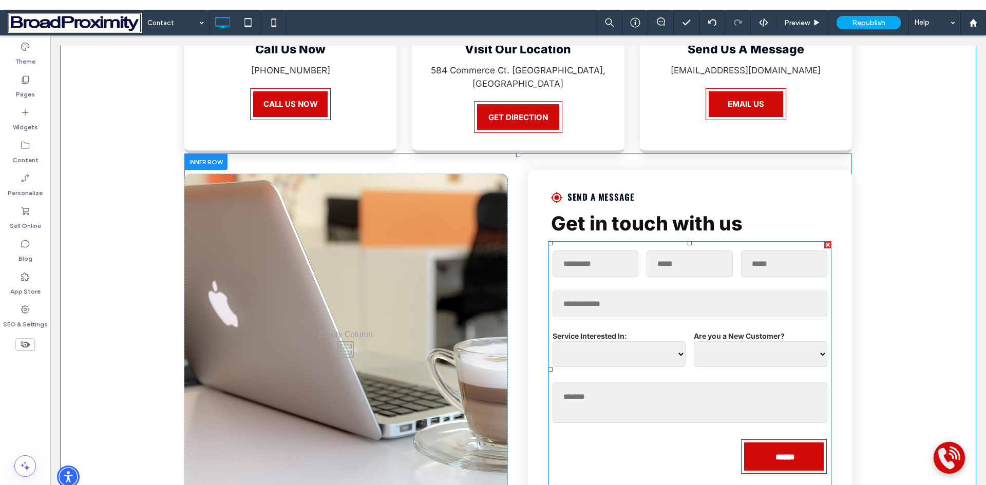
click at [634, 247] on form "**********" at bounding box center [689, 369] width 283 height 256
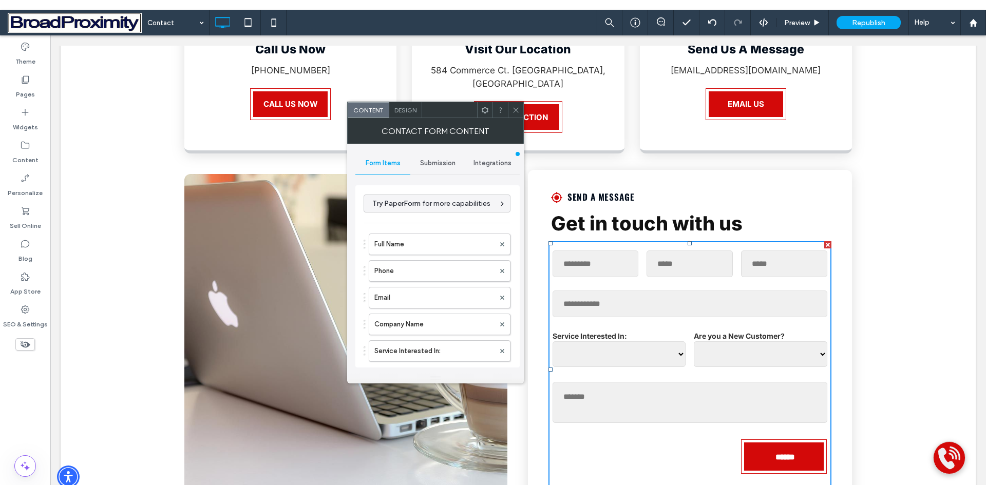
type input "******"
type input "**********"
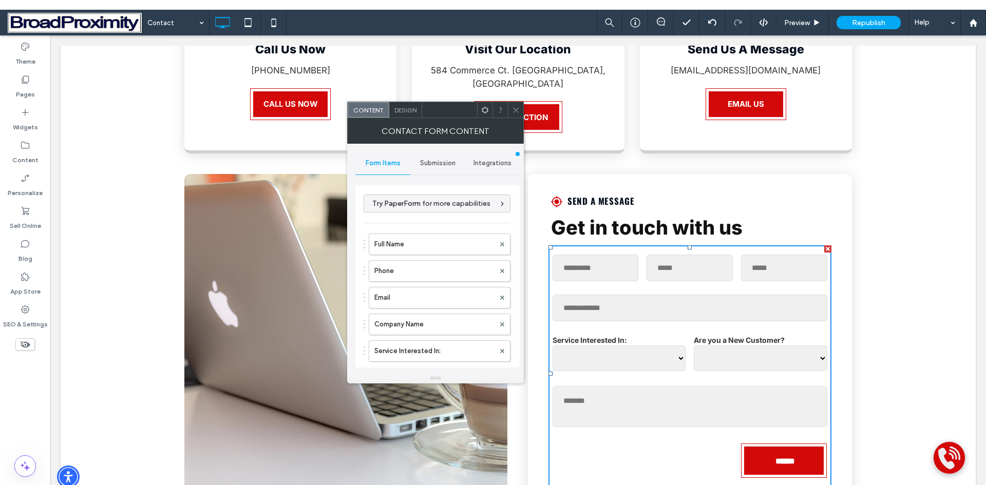
click at [430, 163] on span "Submission" at bounding box center [437, 163] width 35 height 8
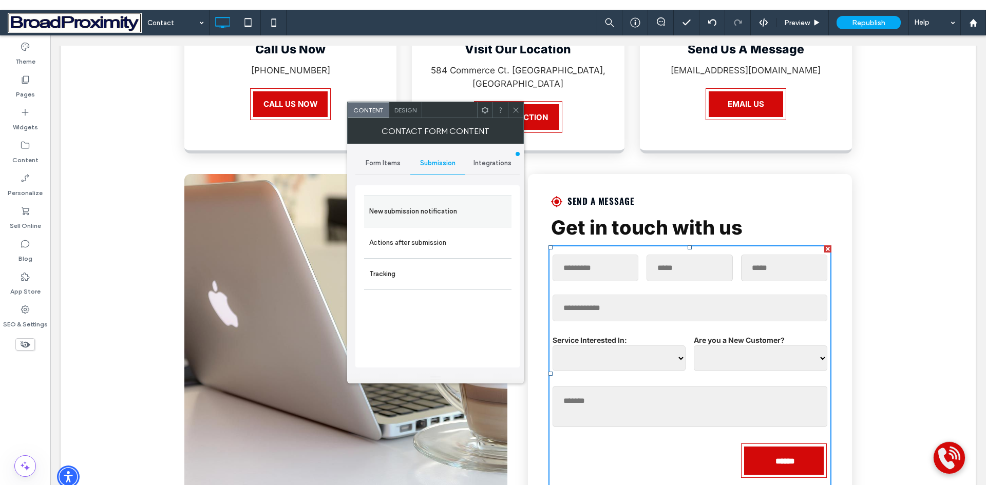
click at [427, 211] on label "New submission notification" at bounding box center [437, 211] width 137 height 21
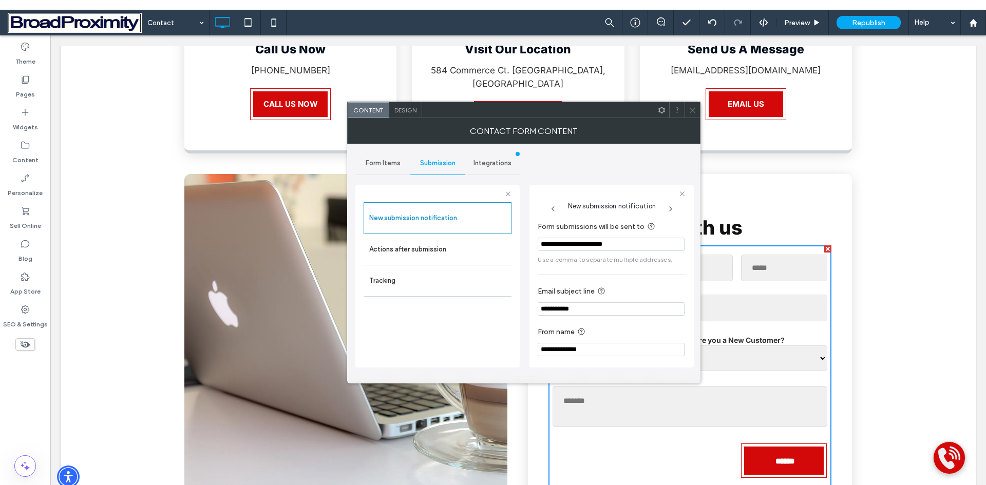
drag, startPoint x: 619, startPoint y: 245, endPoint x: 837, endPoint y: 155, distance: 235.7
click at [619, 245] on input "**********" at bounding box center [610, 244] width 147 height 13
type input "**********"
click at [655, 246] on input "**********" at bounding box center [607, 245] width 141 height 14
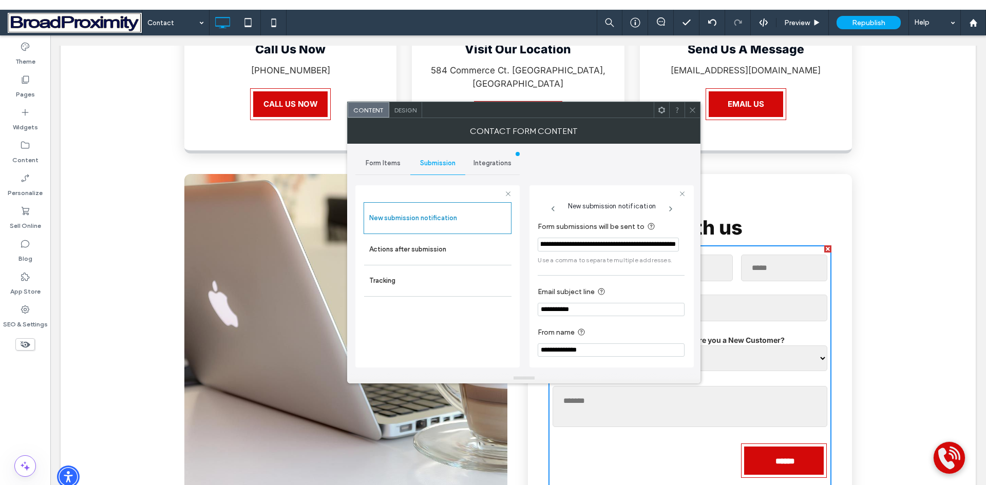
scroll to position [0, 51]
click at [691, 112] on icon at bounding box center [692, 110] width 8 height 8
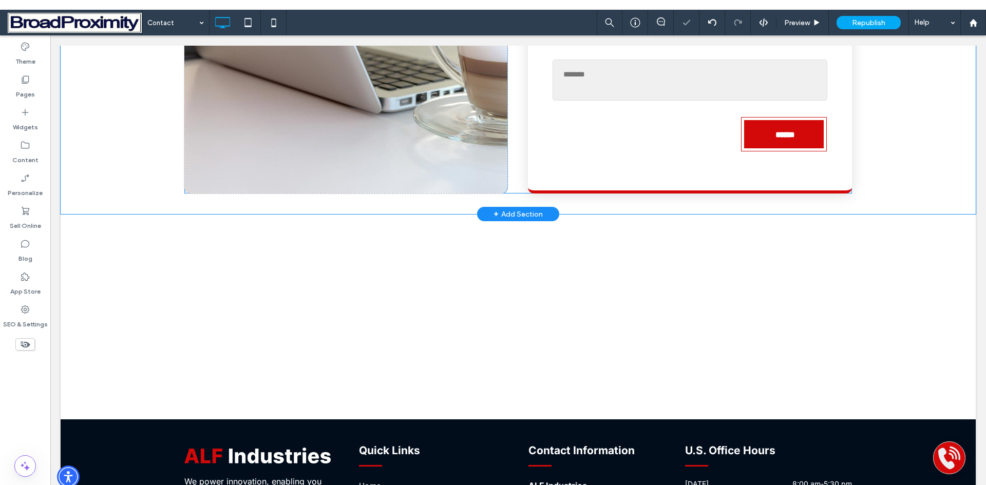
scroll to position [928, 0]
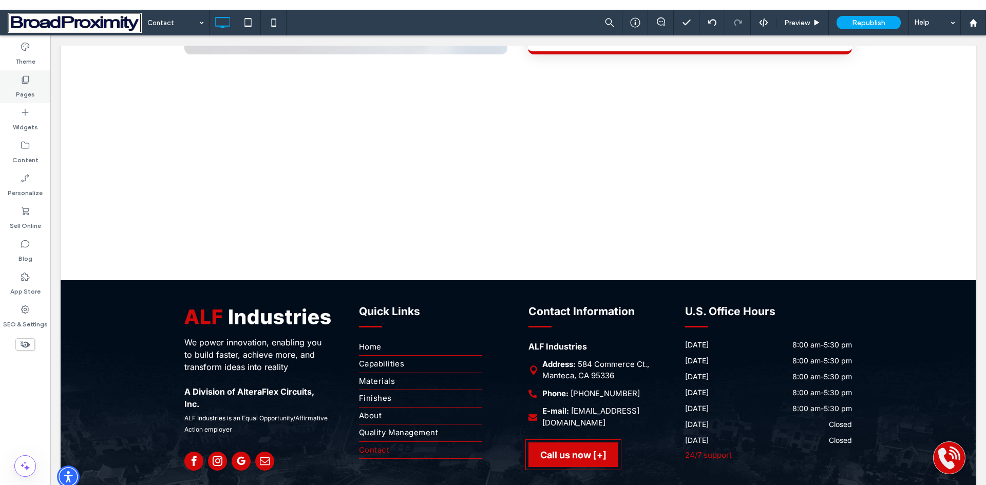
click at [21, 95] on label "Pages" at bounding box center [25, 92] width 19 height 14
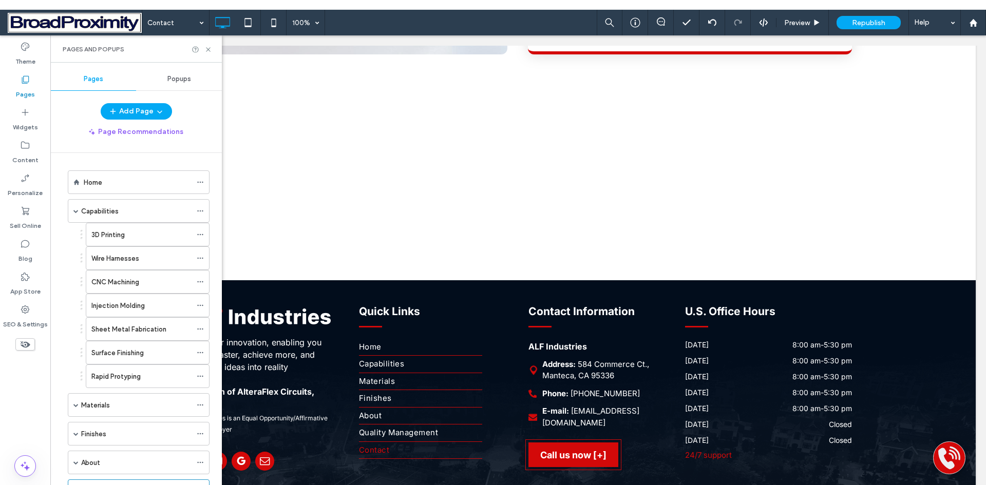
click at [23, 92] on label "Pages" at bounding box center [25, 92] width 19 height 14
click at [89, 212] on label "Capabilities" at bounding box center [99, 211] width 37 height 18
click at [209, 49] on icon at bounding box center [208, 50] width 8 height 8
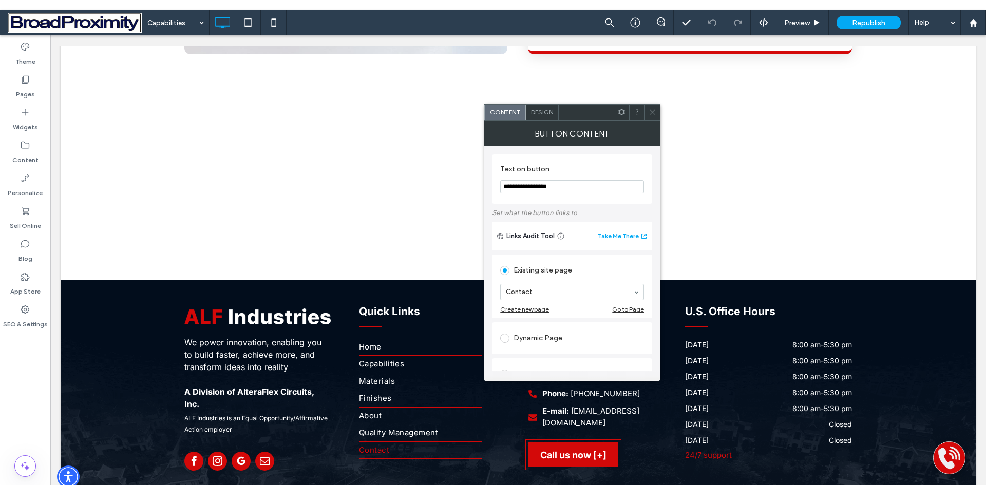
click at [618, 312] on div "Go to Page" at bounding box center [628, 309] width 32 height 8
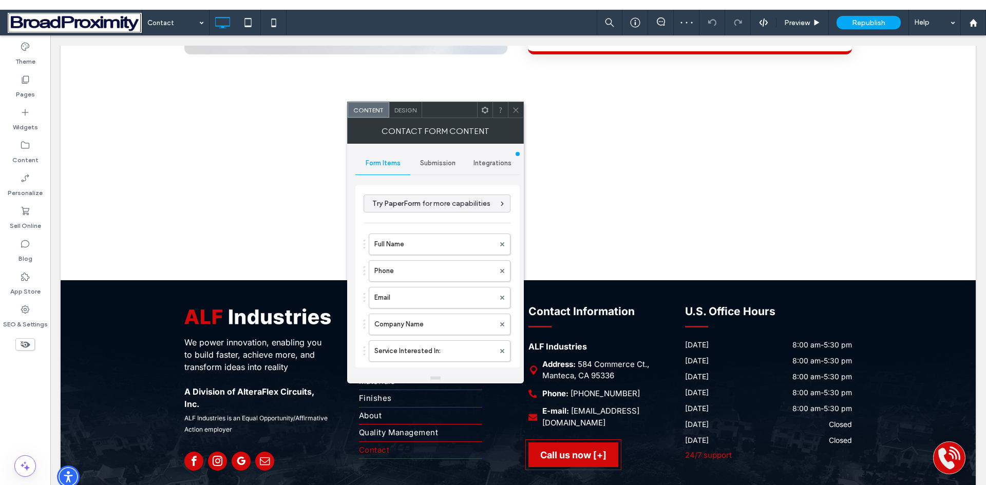
type input "******"
type input "**********"
click at [448, 163] on span "Submission" at bounding box center [437, 163] width 35 height 8
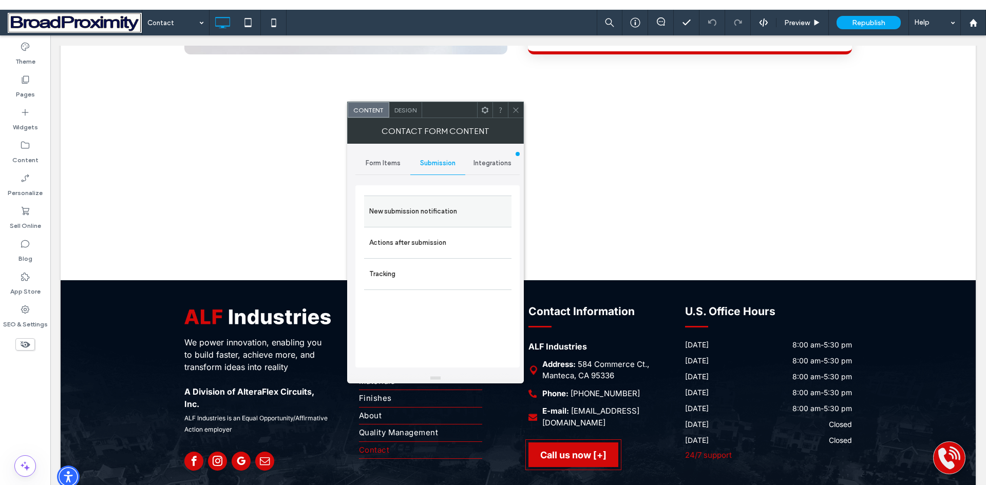
click at [437, 209] on label "New submission notification" at bounding box center [437, 211] width 137 height 21
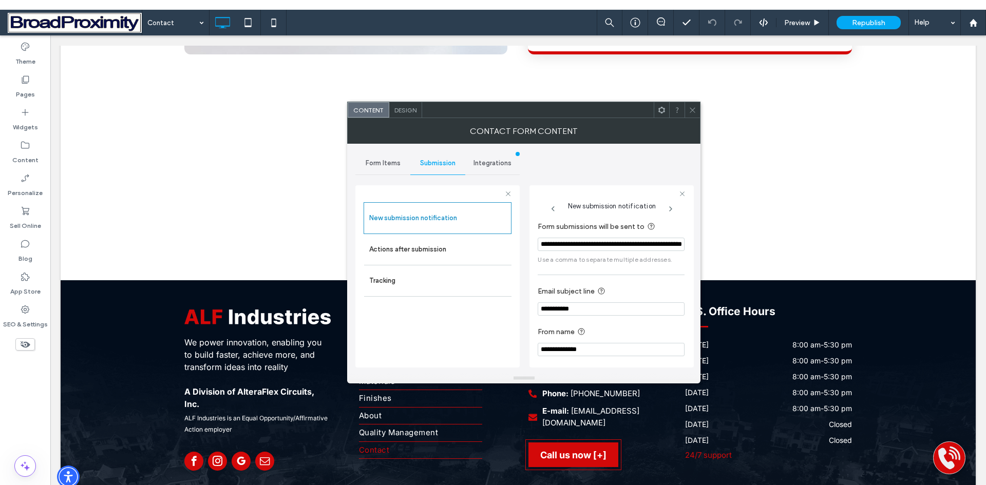
click at [689, 118] on div "Content Design" at bounding box center [523, 110] width 353 height 16
click at [688, 107] on icon at bounding box center [692, 110] width 8 height 8
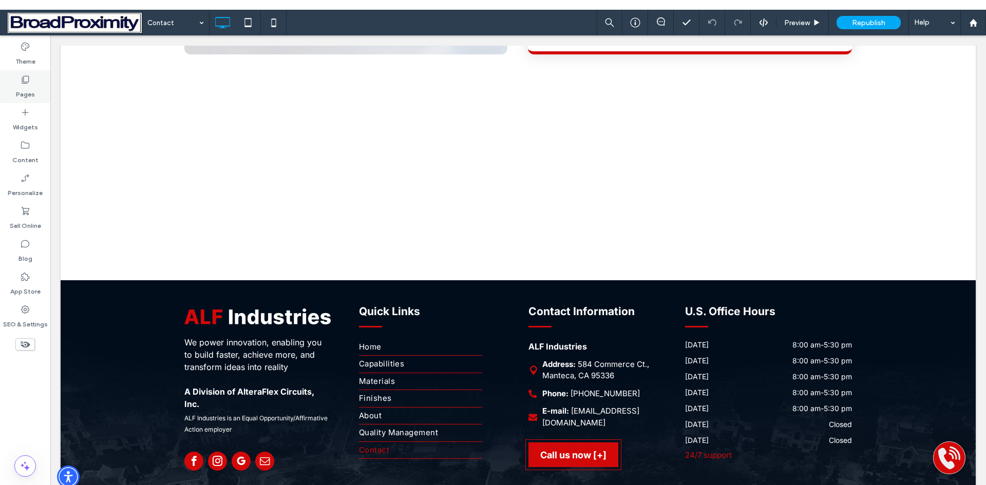
click at [24, 88] on label "Pages" at bounding box center [25, 92] width 19 height 14
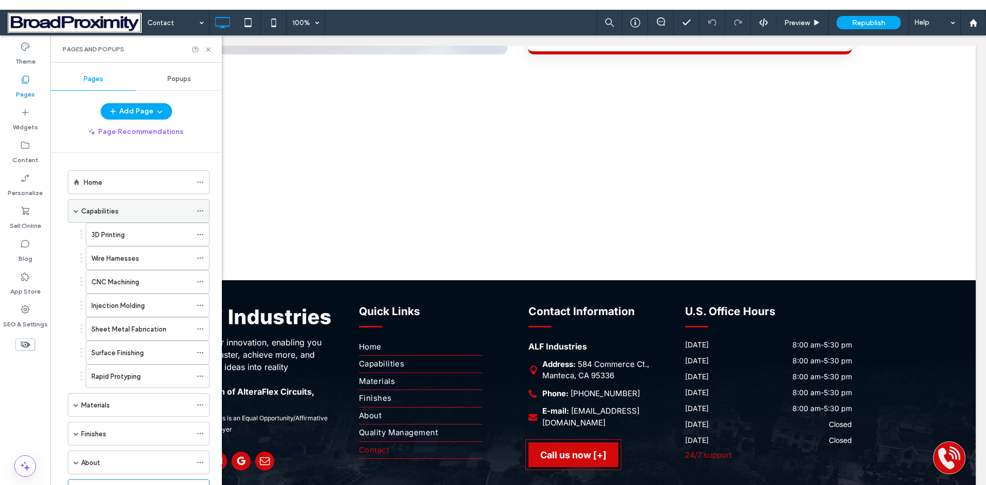
click at [102, 212] on label "Capabilities" at bounding box center [99, 211] width 37 height 18
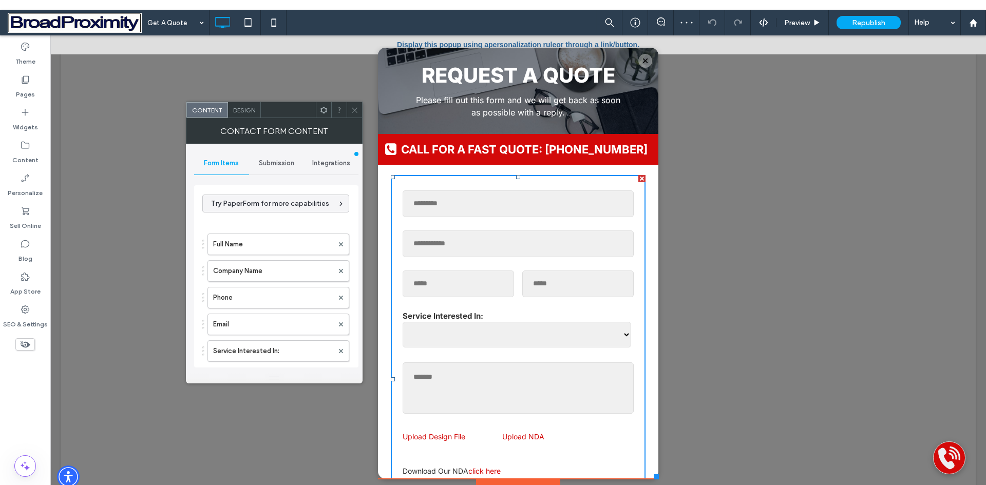
click at [270, 166] on span "Submission" at bounding box center [276, 163] width 35 height 8
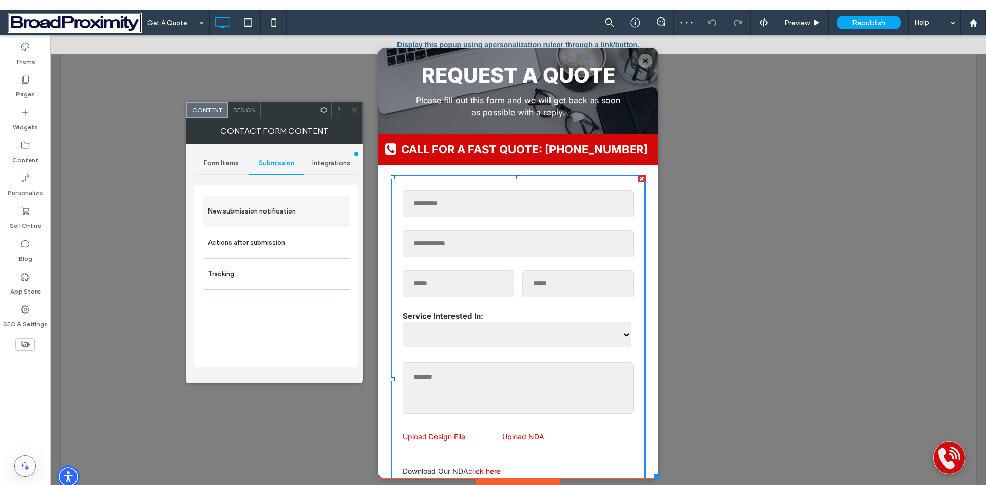
click at [277, 207] on label "New submission notification" at bounding box center [276, 211] width 137 height 21
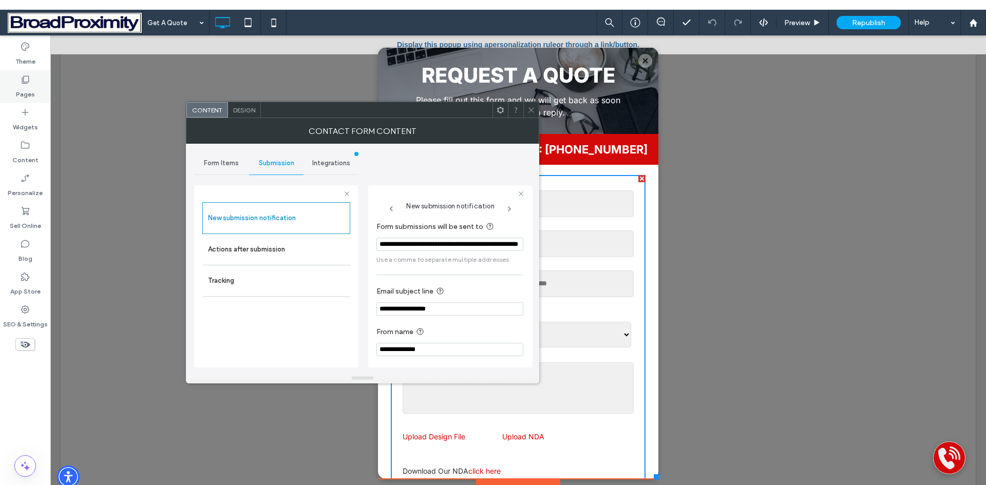
click at [24, 89] on label "Pages" at bounding box center [25, 92] width 19 height 14
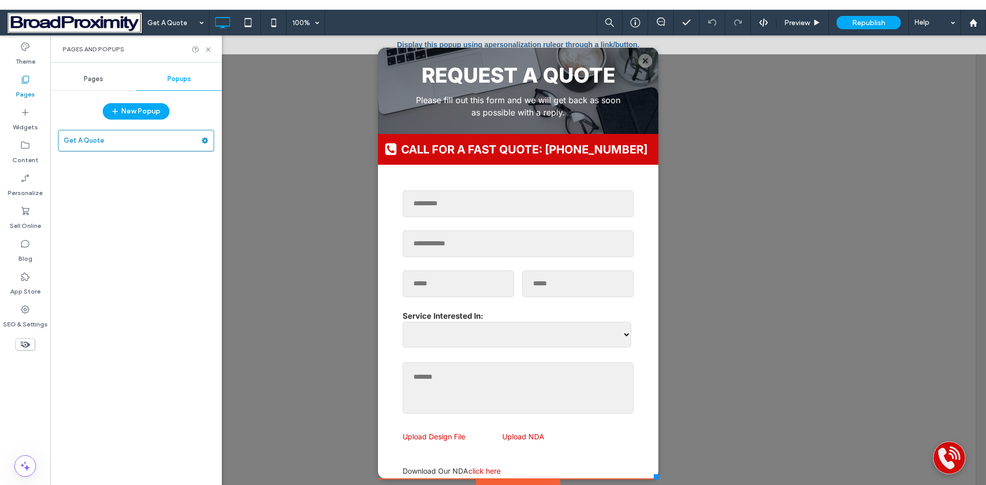
click at [24, 89] on label "Pages" at bounding box center [25, 92] width 19 height 14
click at [90, 78] on span "Pages" at bounding box center [94, 79] width 20 height 8
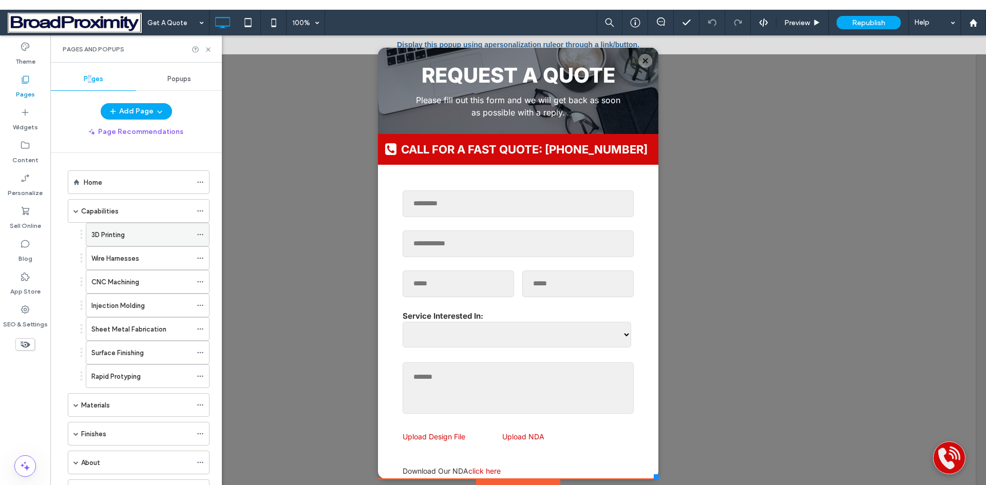
click at [109, 240] on div "3D Printing" at bounding box center [141, 234] width 100 height 23
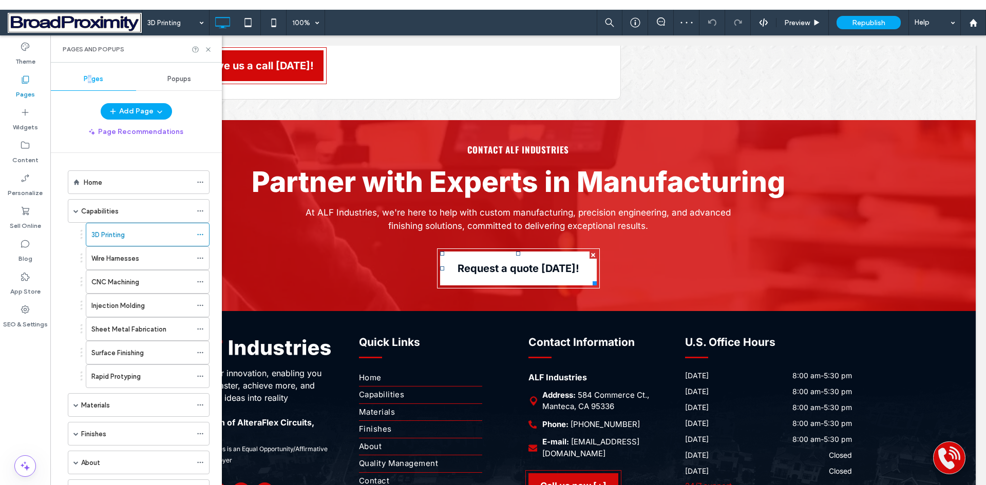
scroll to position [2091, 0]
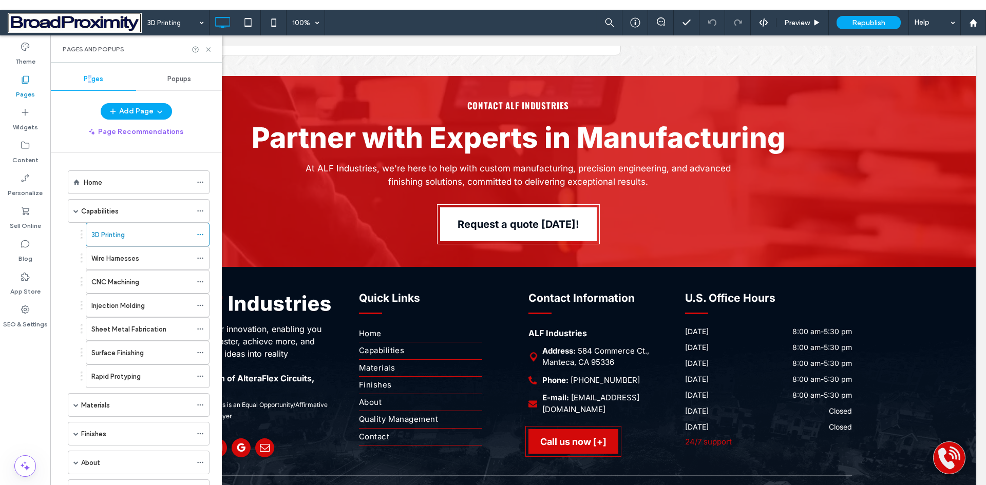
click at [107, 258] on label "Wire Harnesses" at bounding box center [115, 258] width 48 height 18
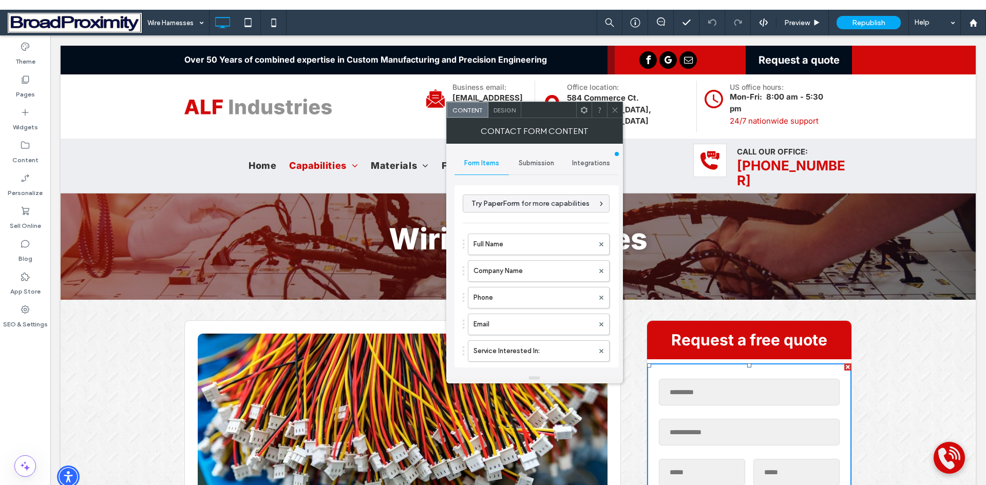
click at [527, 162] on span "Submission" at bounding box center [536, 163] width 35 height 8
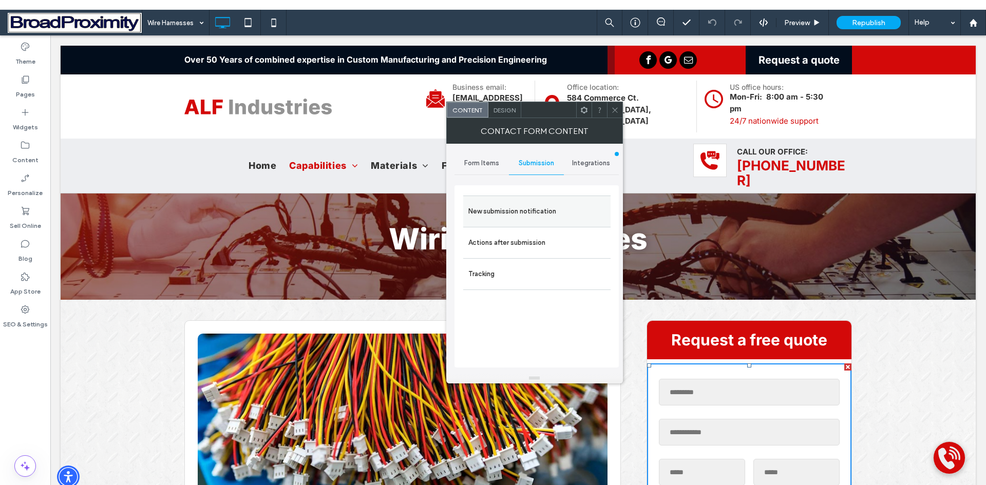
click at [533, 208] on label "New submission notification" at bounding box center [536, 211] width 137 height 21
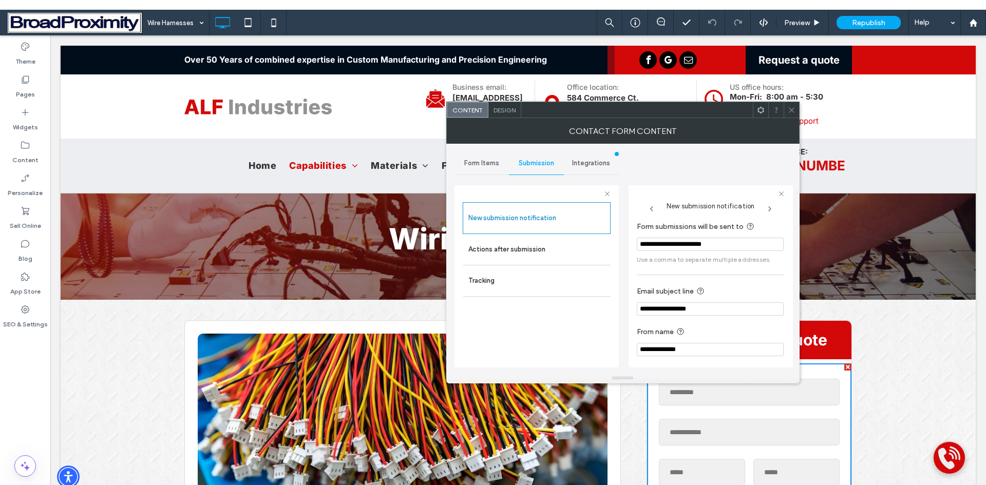
drag, startPoint x: 722, startPoint y: 247, endPoint x: 636, endPoint y: 244, distance: 86.3
click at [635, 244] on div "**********" at bounding box center [710, 276] width 164 height 182
paste input "**********"
type input "**********"
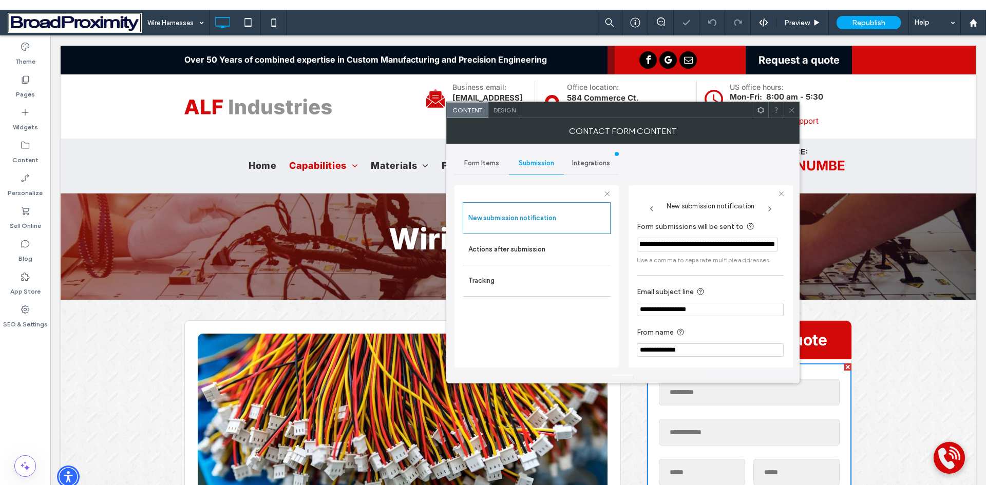
scroll to position [0, 0]
click at [789, 110] on icon at bounding box center [792, 110] width 8 height 8
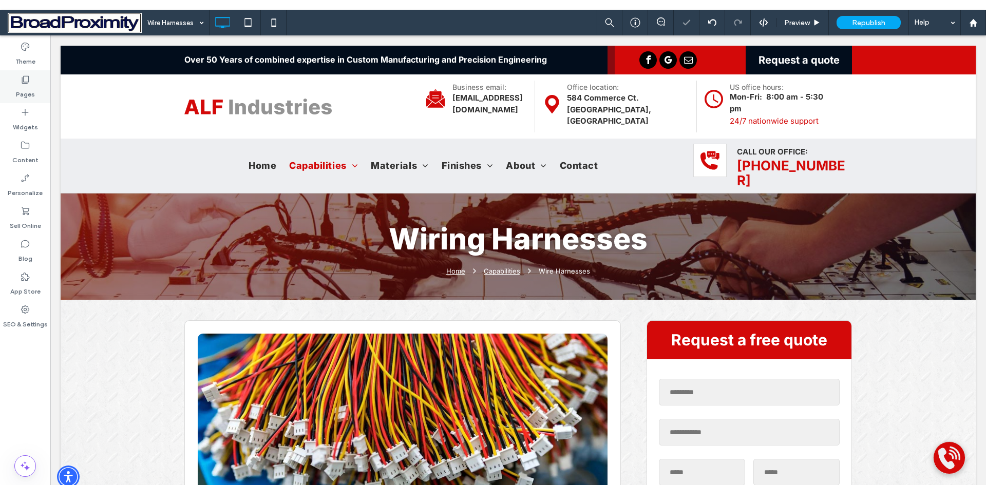
click at [18, 95] on label "Pages" at bounding box center [25, 92] width 19 height 14
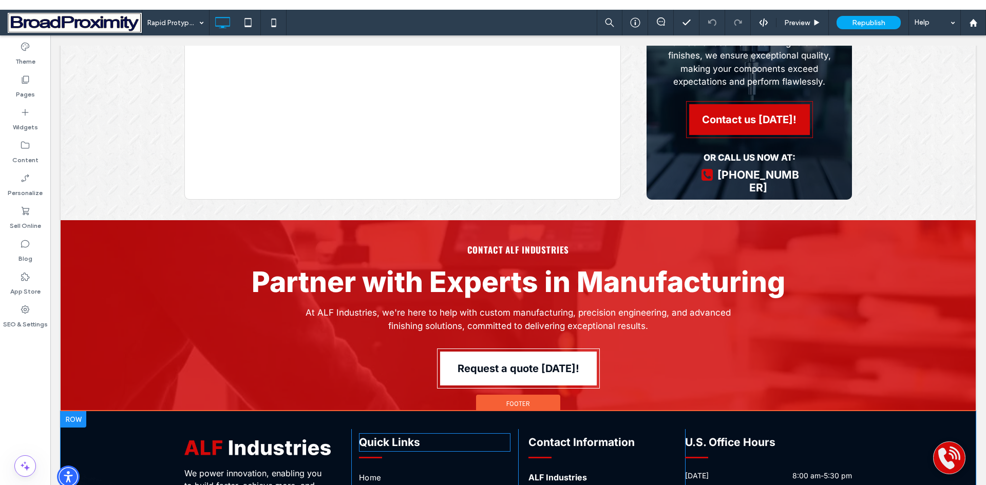
scroll to position [1386, 0]
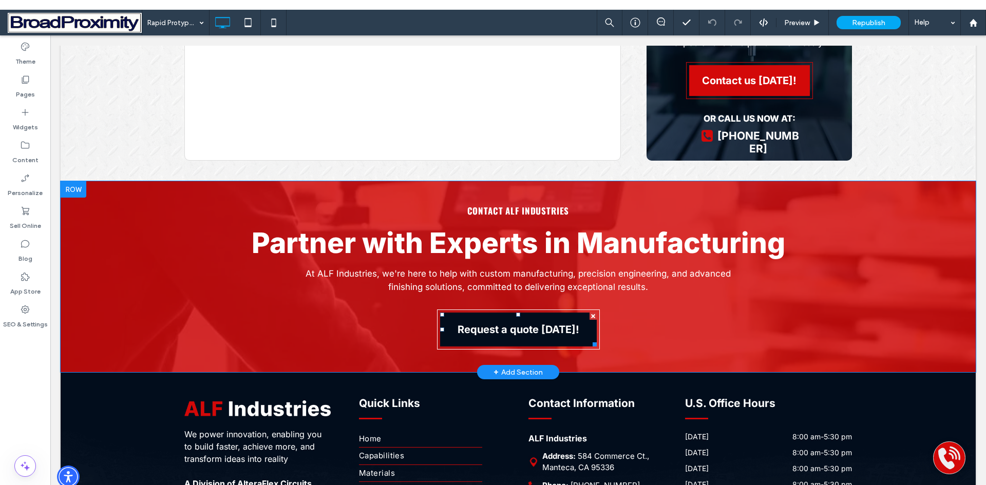
click at [496, 317] on link "Request a quote [DATE]!" at bounding box center [518, 330] width 157 height 34
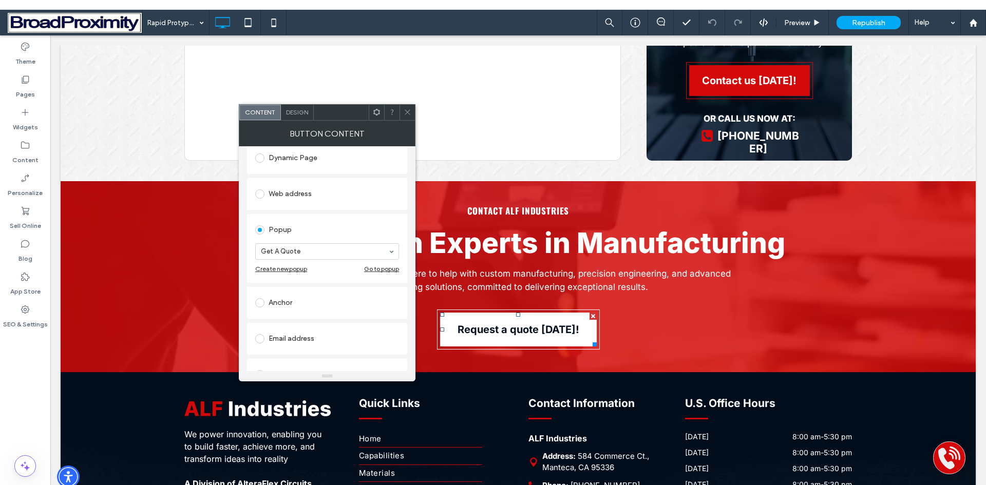
scroll to position [204, 0]
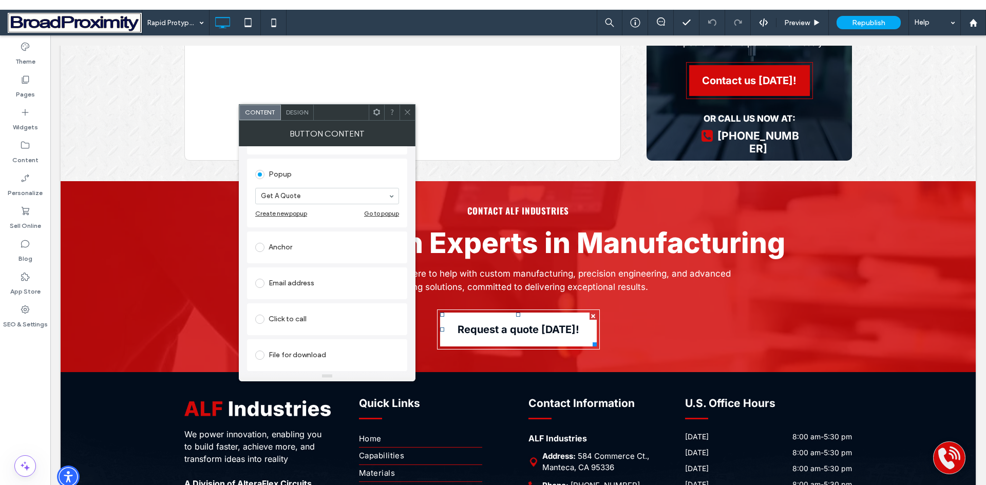
click at [369, 215] on div "Go to popup" at bounding box center [381, 213] width 35 height 8
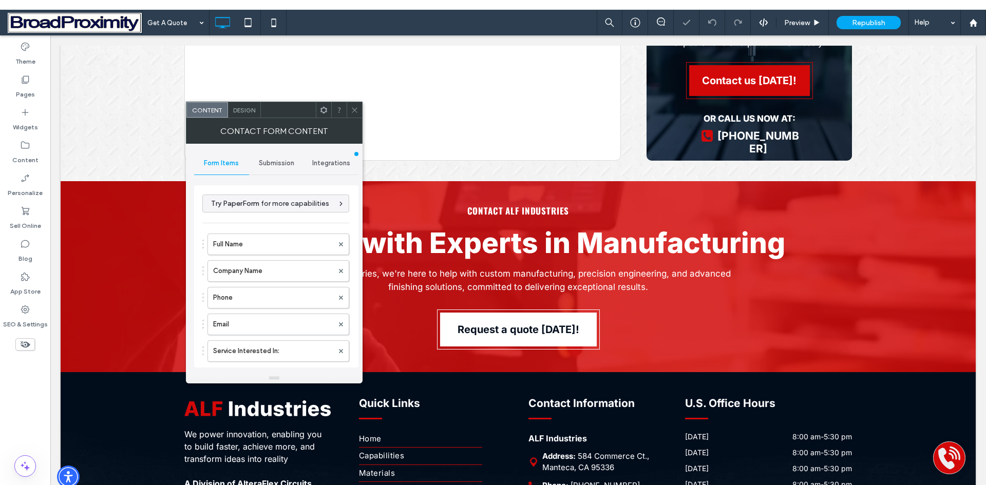
type input "******"
type input "**********"
click at [285, 161] on span "Submission" at bounding box center [276, 163] width 35 height 8
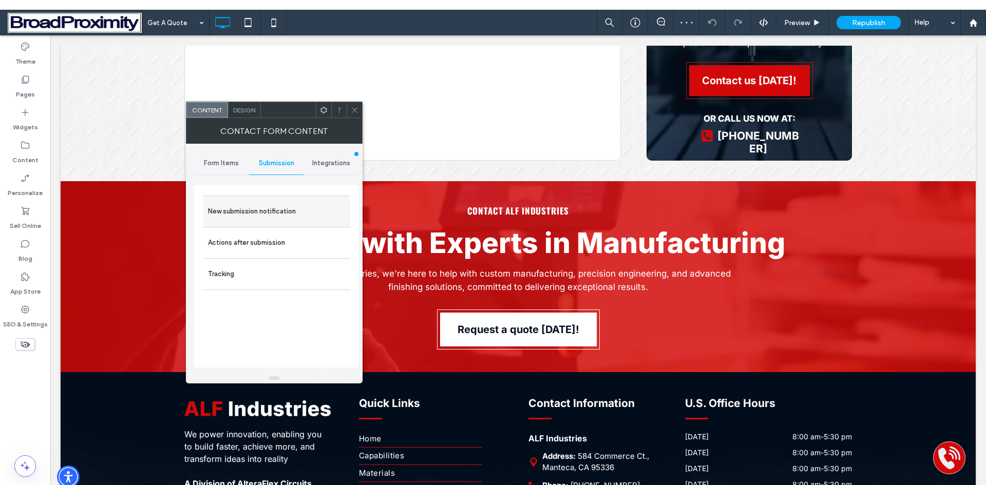
click at [270, 208] on label "New submission notification" at bounding box center [276, 211] width 137 height 21
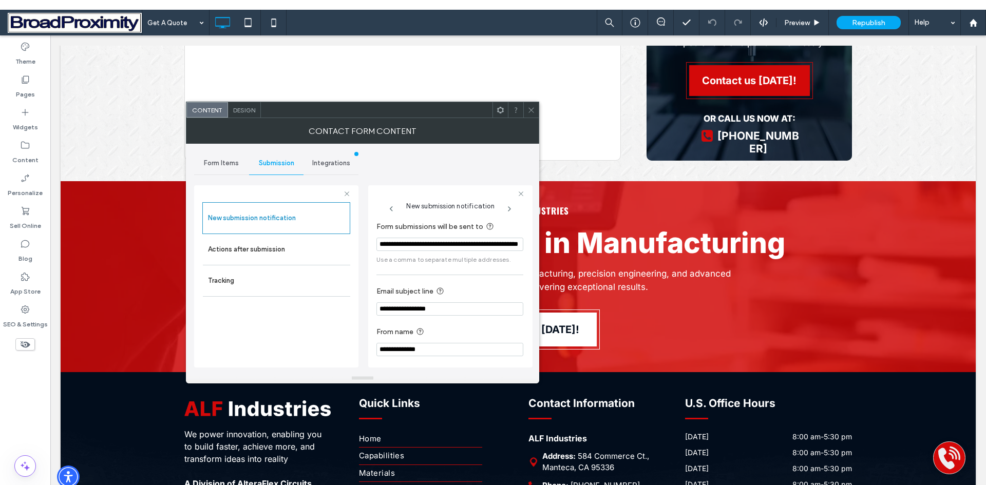
click at [473, 244] on input "**********" at bounding box center [449, 244] width 147 height 13
type input "**********"
click at [529, 109] on icon at bounding box center [531, 110] width 8 height 8
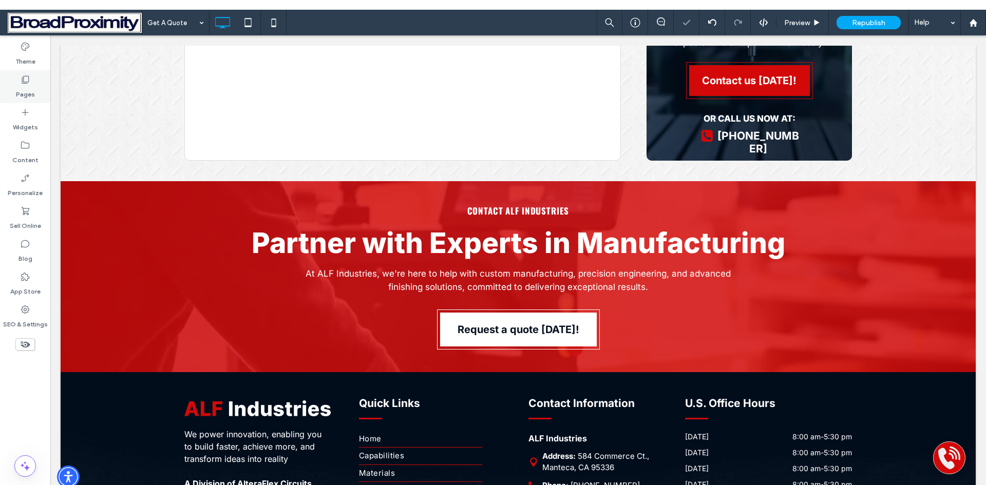
click at [18, 87] on label "Pages" at bounding box center [25, 92] width 19 height 14
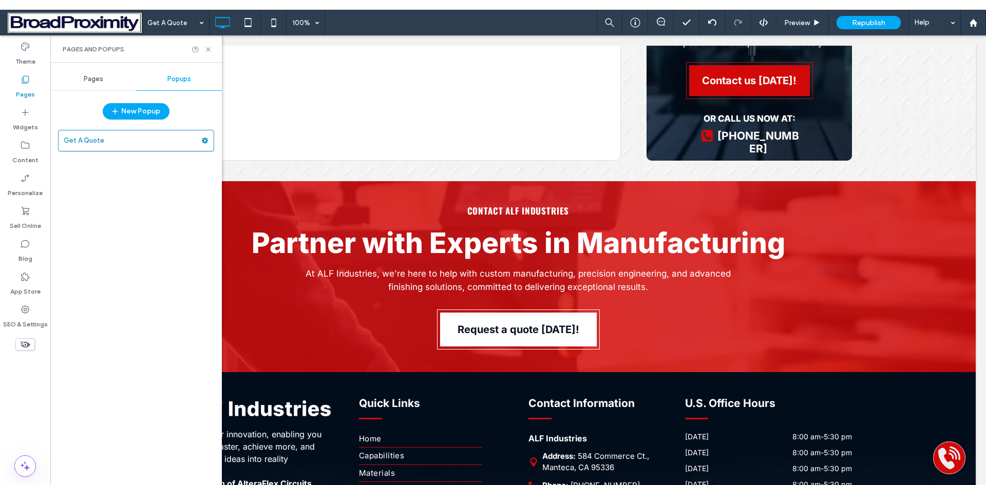
click at [96, 76] on span "Pages" at bounding box center [94, 79] width 20 height 8
click at [97, 77] on span "Pages" at bounding box center [94, 79] width 20 height 8
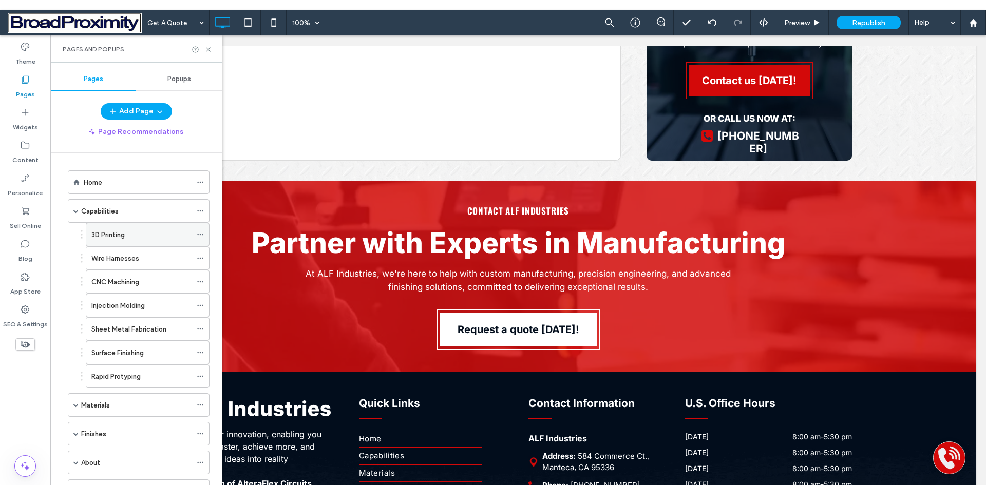
click at [101, 236] on label "3D Printing" at bounding box center [107, 235] width 33 height 18
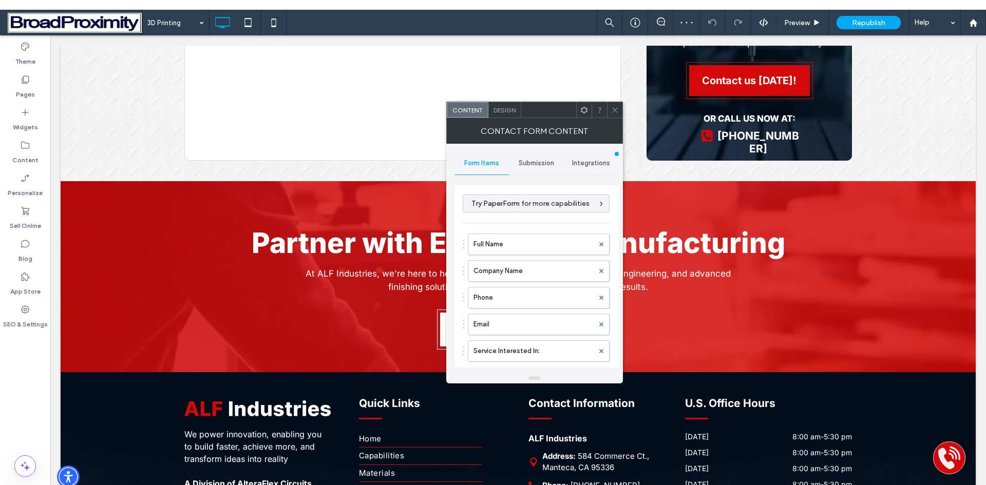
click at [525, 161] on span "Submission" at bounding box center [536, 163] width 35 height 8
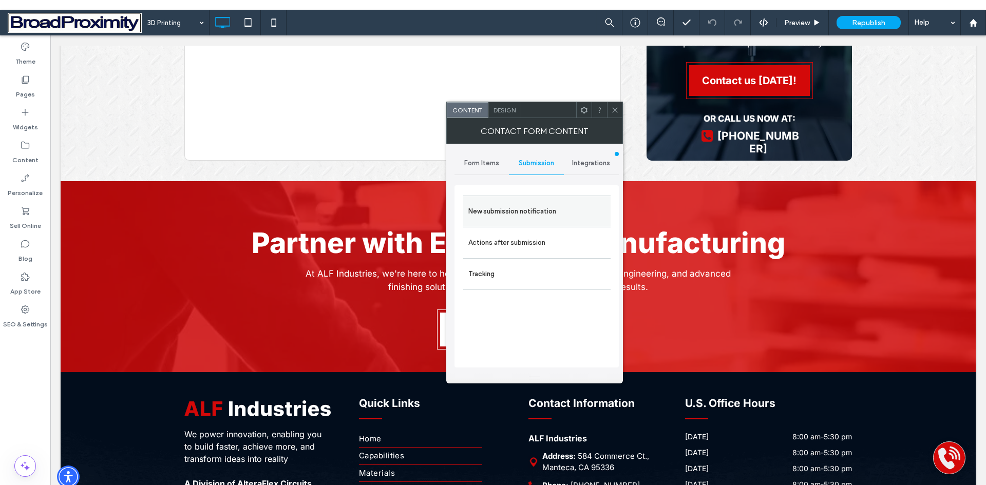
click at [531, 210] on label "New submission notification" at bounding box center [536, 211] width 137 height 21
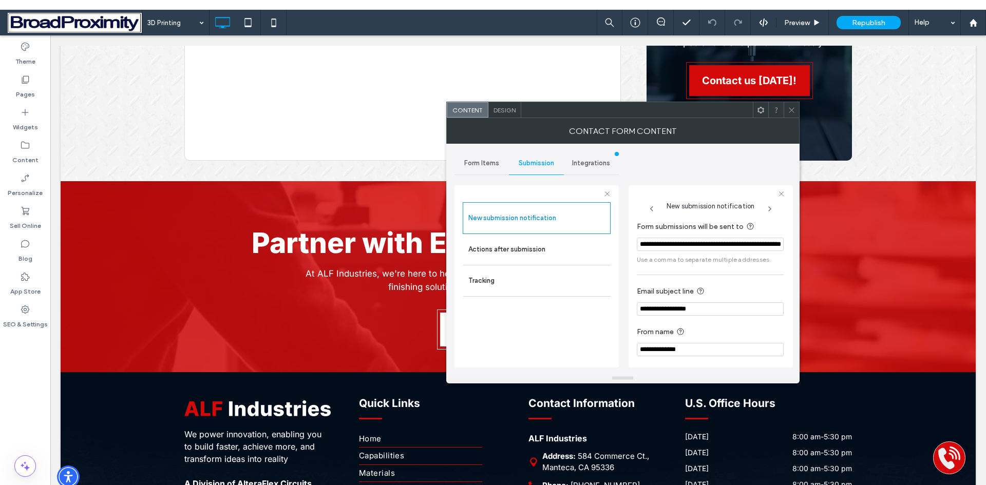
click at [786, 109] on div at bounding box center [790, 109] width 15 height 15
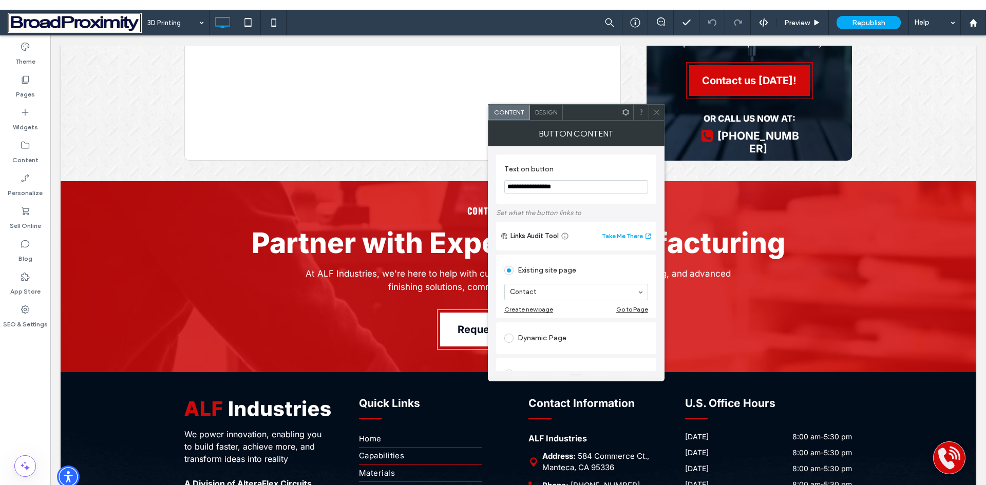
click at [628, 307] on div "Go to Page" at bounding box center [632, 309] width 32 height 8
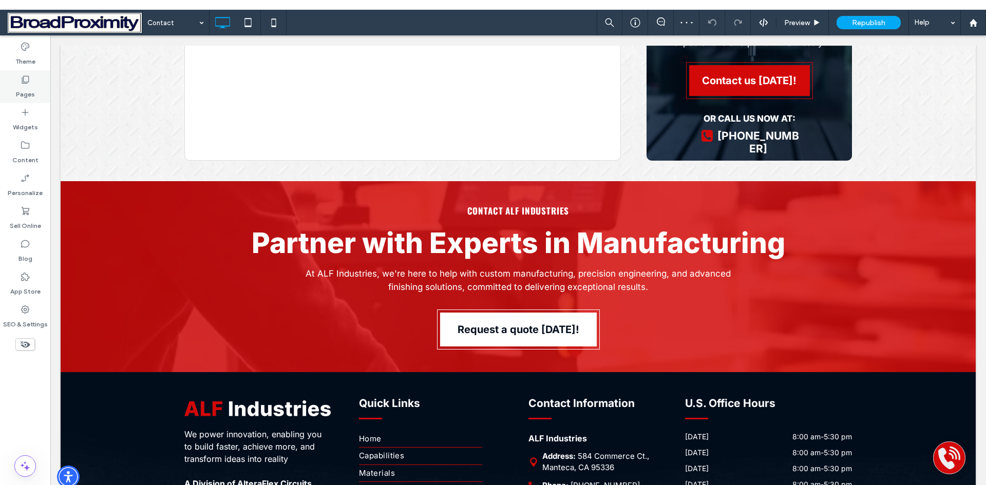
click at [20, 91] on label "Pages" at bounding box center [25, 92] width 19 height 14
click at [22, 93] on label "Pages" at bounding box center [25, 92] width 19 height 14
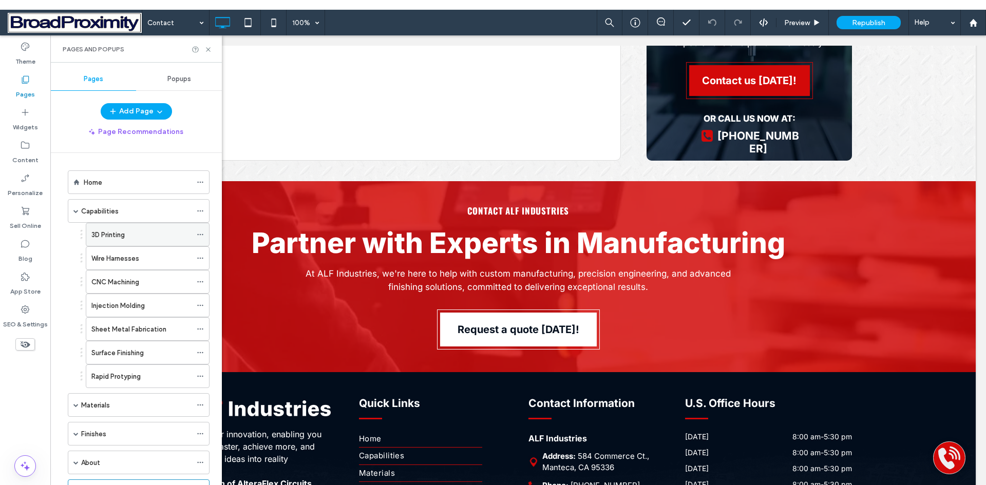
click at [104, 234] on label "3D Printing" at bounding box center [107, 235] width 33 height 18
click at [208, 52] on icon at bounding box center [208, 50] width 8 height 8
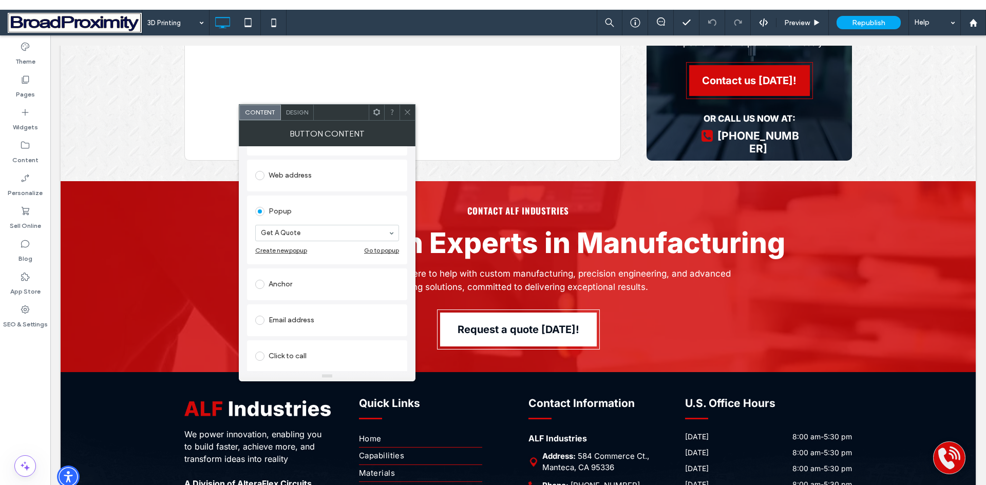
scroll to position [204, 0]
click at [372, 214] on div "Go to popup" at bounding box center [381, 213] width 35 height 8
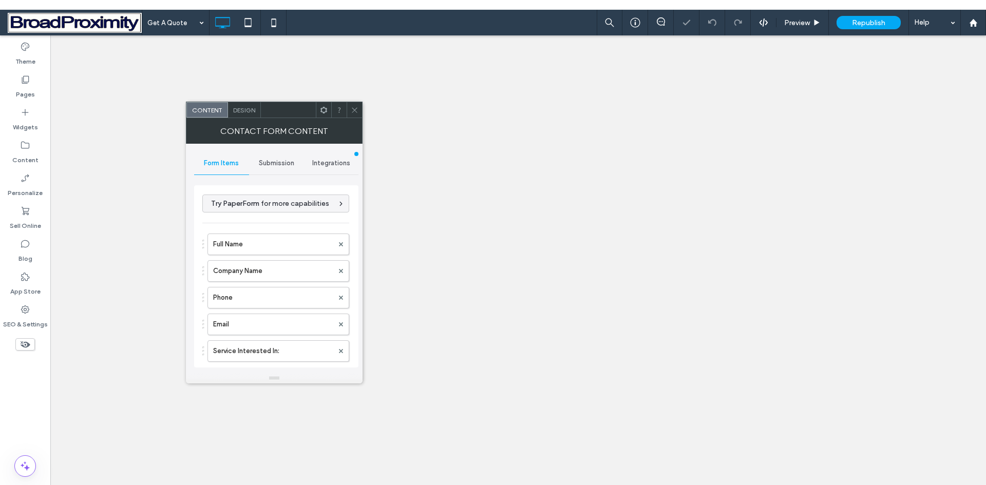
type input "******"
type input "**********"
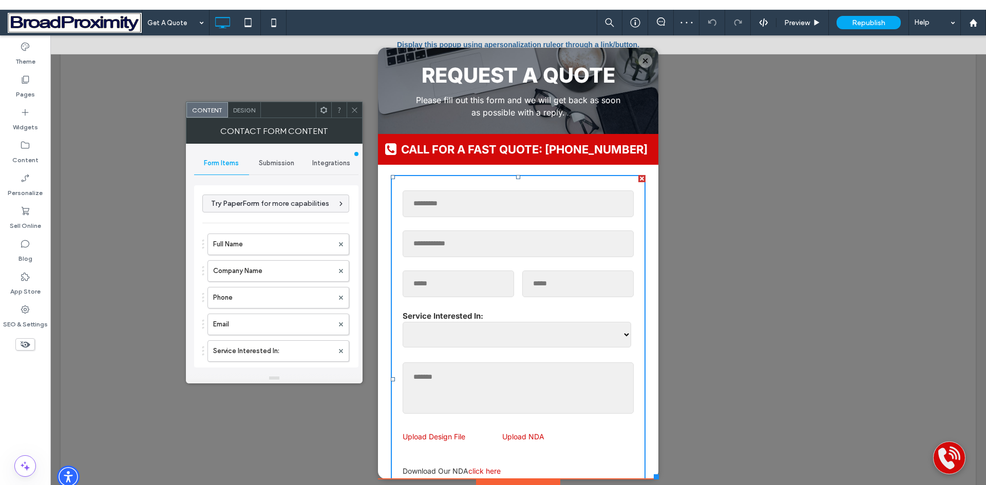
click at [285, 162] on span "Submission" at bounding box center [276, 163] width 35 height 8
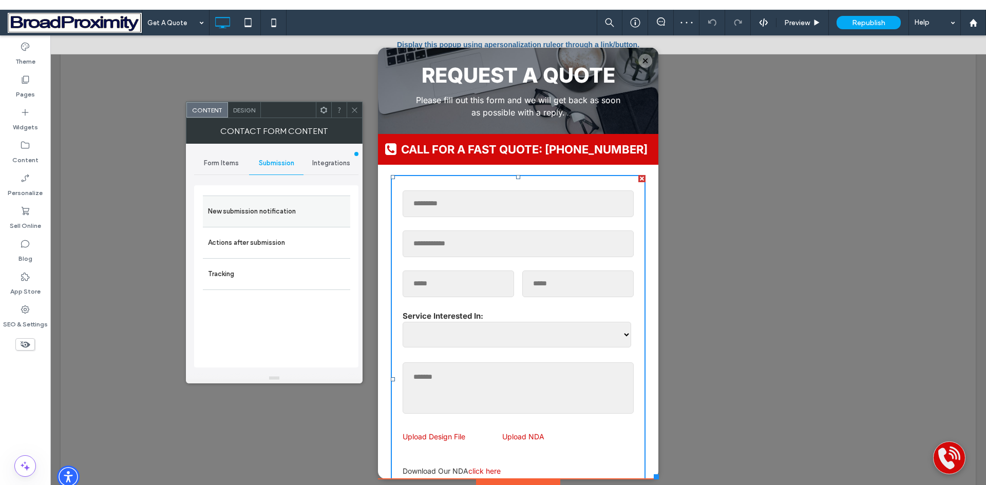
click at [287, 211] on label "New submission notification" at bounding box center [276, 211] width 137 height 21
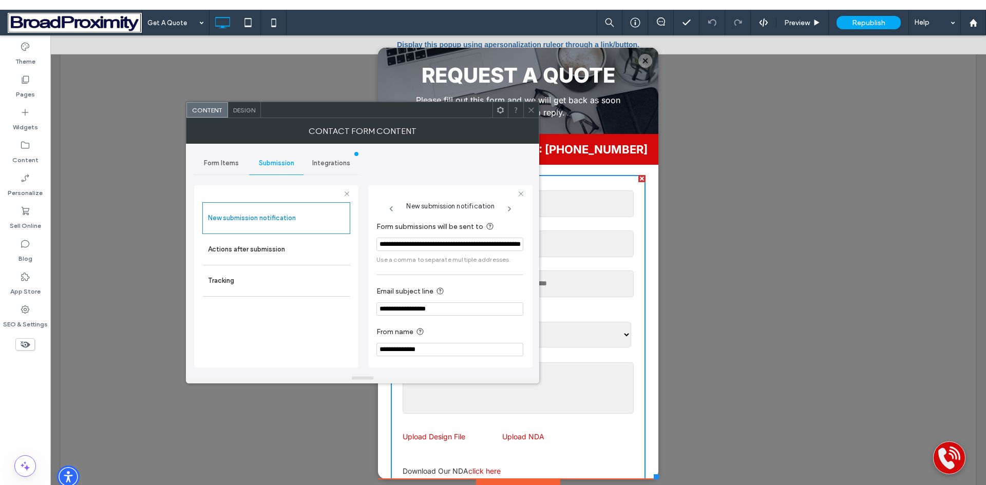
drag, startPoint x: 528, startPoint y: 109, endPoint x: 455, endPoint y: 61, distance: 87.9
click at [529, 109] on icon at bounding box center [531, 110] width 8 height 8
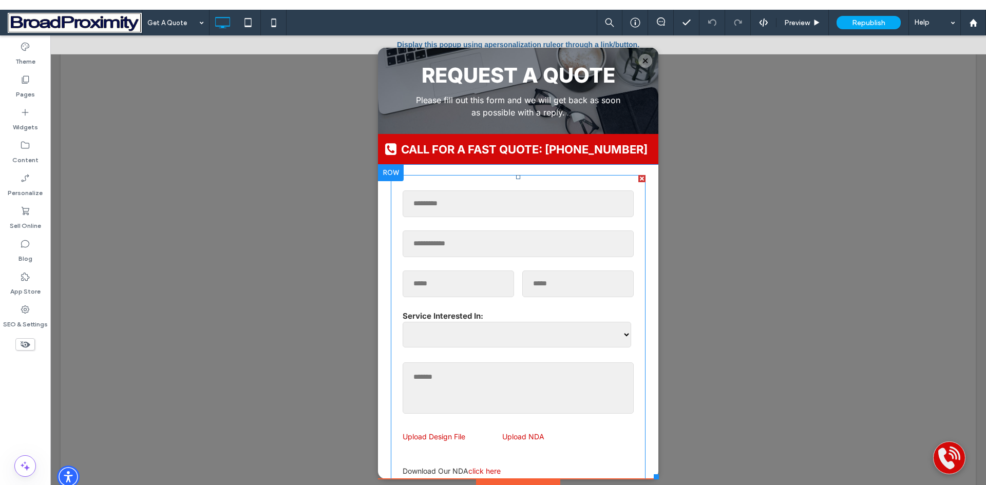
click at [478, 222] on form "**********" at bounding box center [517, 379] width 239 height 397
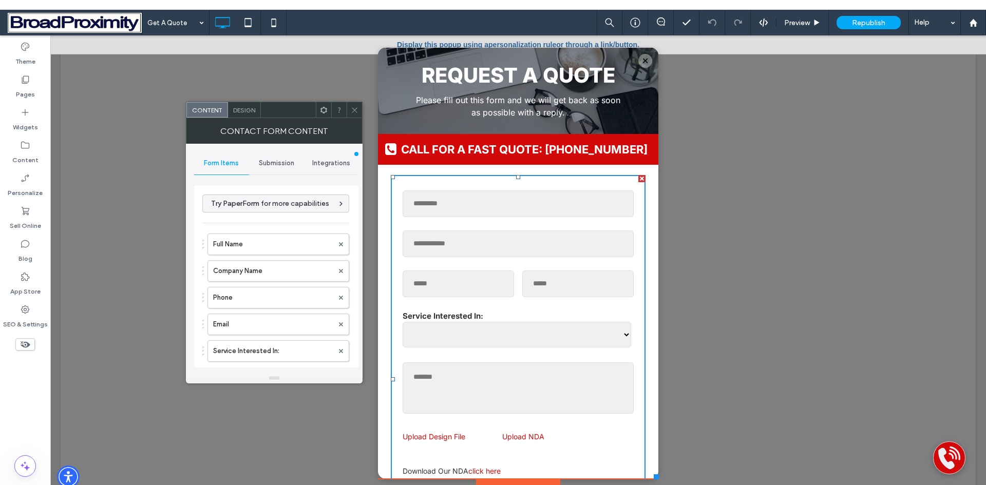
type input "******"
type input "**********"
click at [282, 165] on span "Submission" at bounding box center [276, 163] width 35 height 8
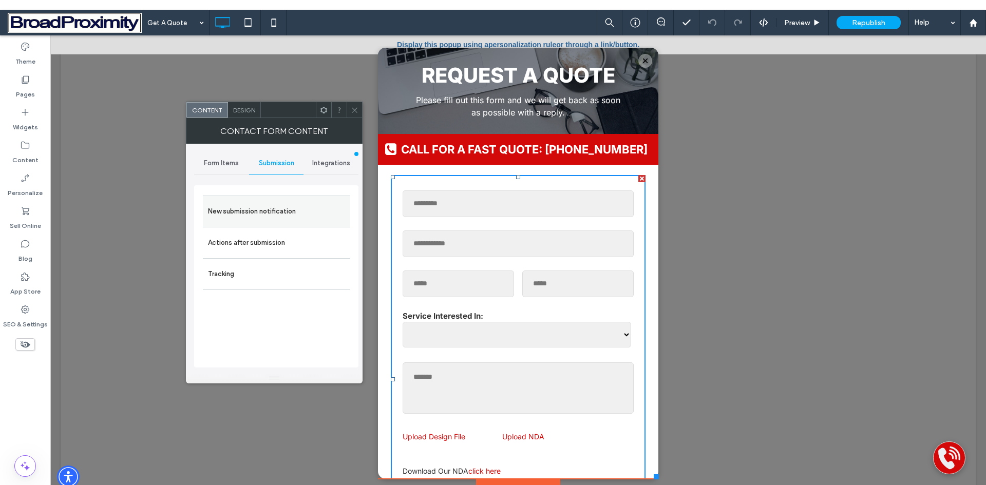
click at [272, 208] on label "New submission notification" at bounding box center [276, 211] width 137 height 21
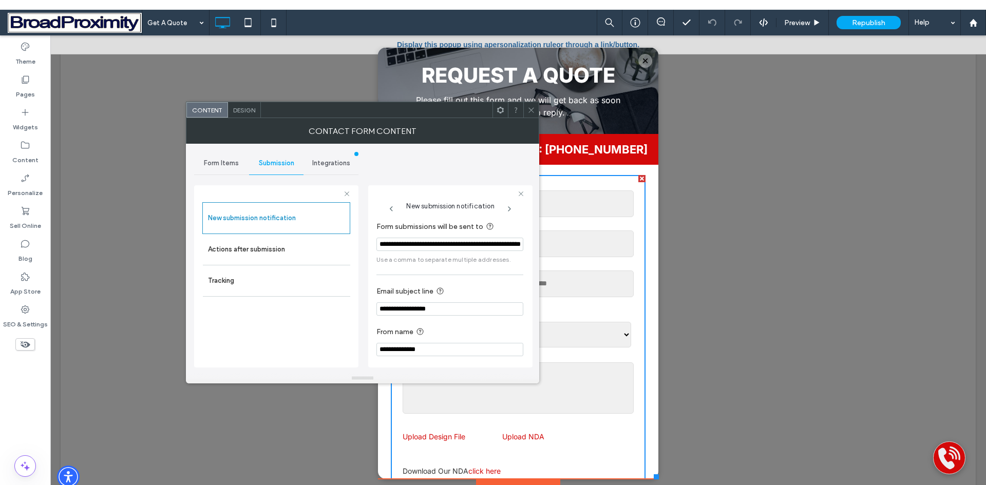
click at [531, 110] on use at bounding box center [530, 109] width 5 height 5
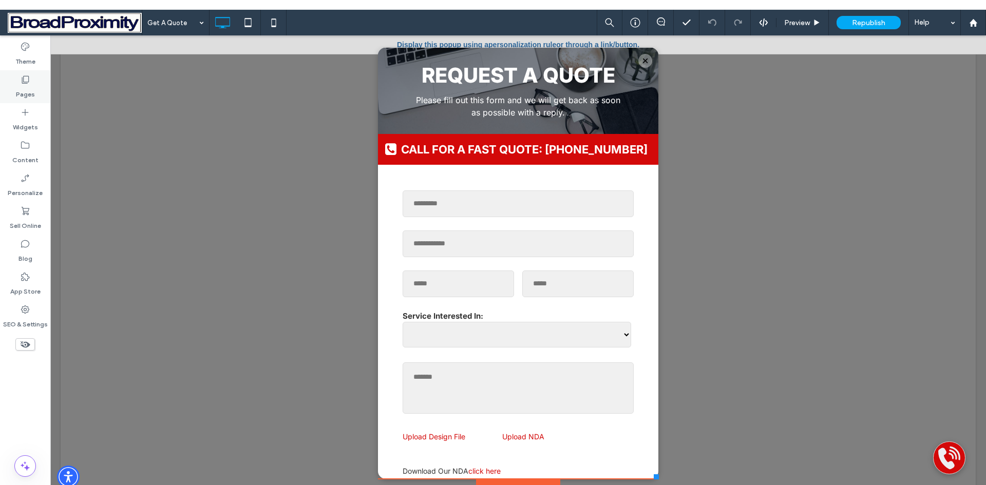
click at [25, 91] on label "Pages" at bounding box center [25, 92] width 19 height 14
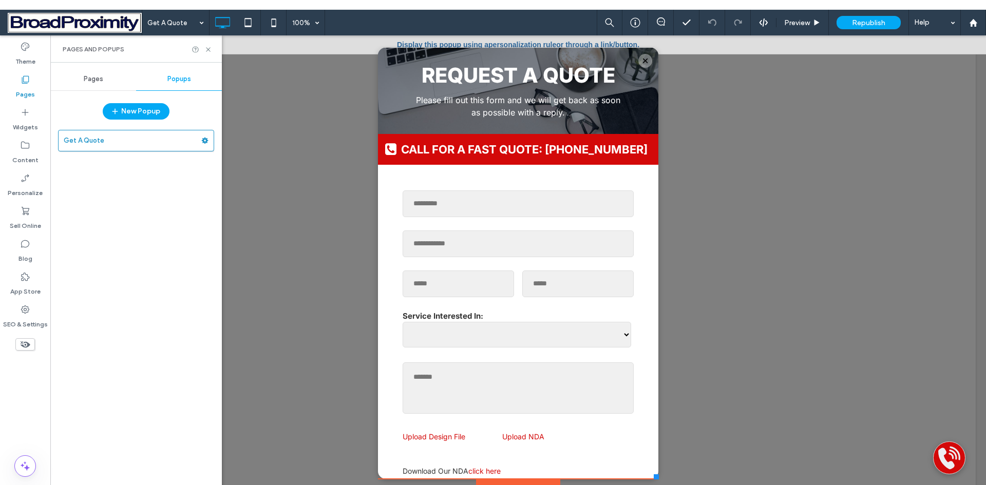
click at [90, 78] on span "Pages" at bounding box center [94, 79] width 20 height 8
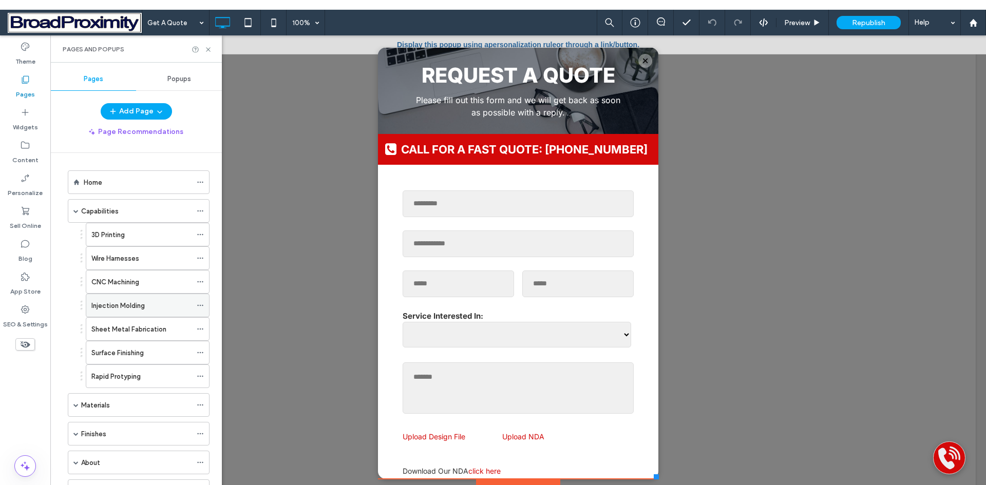
click at [138, 304] on label "Injection Molding" at bounding box center [117, 306] width 53 height 18
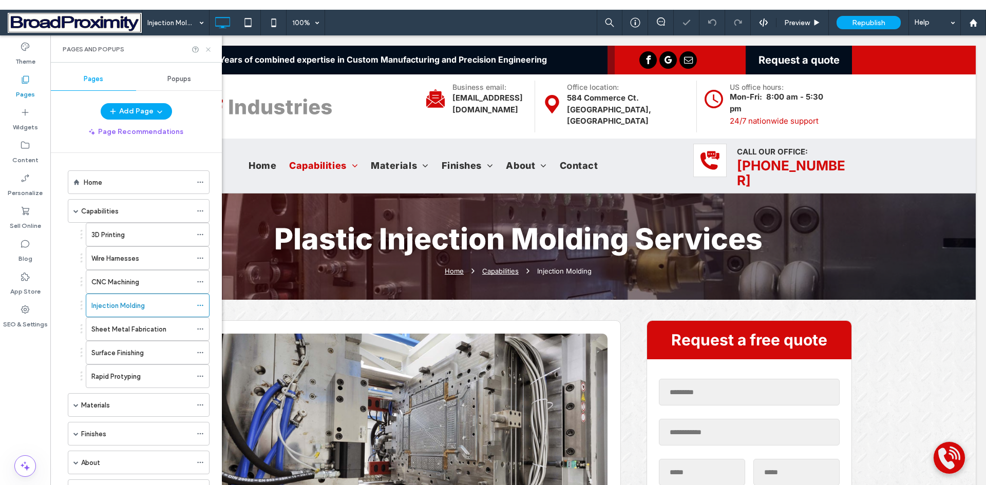
drag, startPoint x: 206, startPoint y: 49, endPoint x: 374, endPoint y: 182, distance: 214.1
click at [206, 49] on icon at bounding box center [208, 50] width 8 height 8
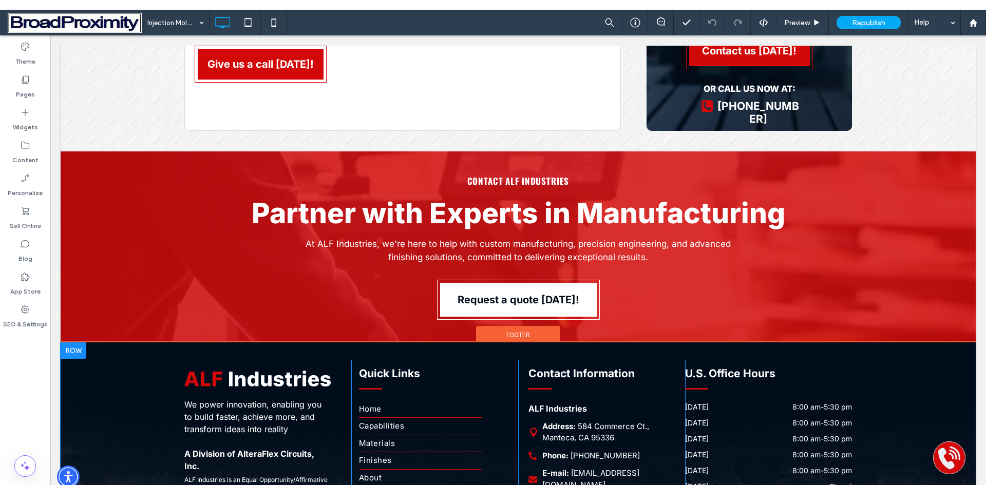
scroll to position [1184, 0]
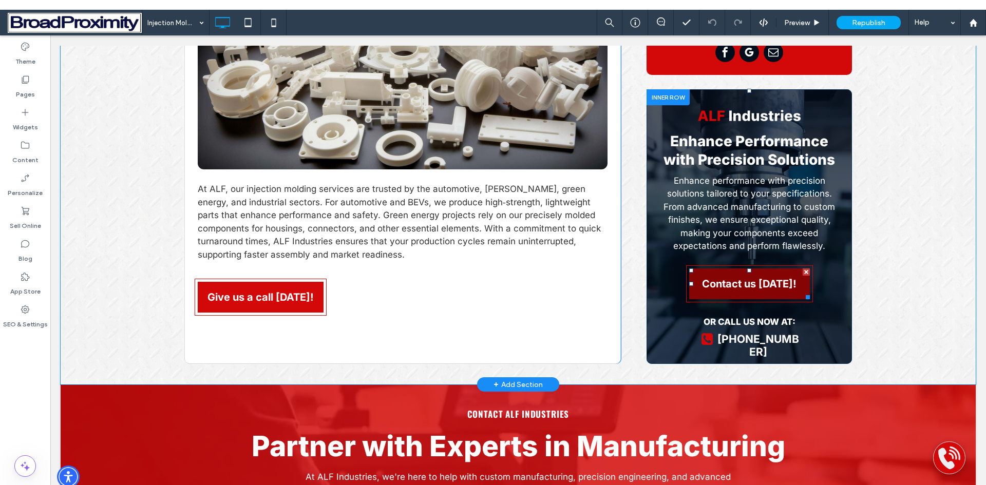
click at [726, 268] on link "Contact us [DATE]!" at bounding box center [749, 283] width 121 height 31
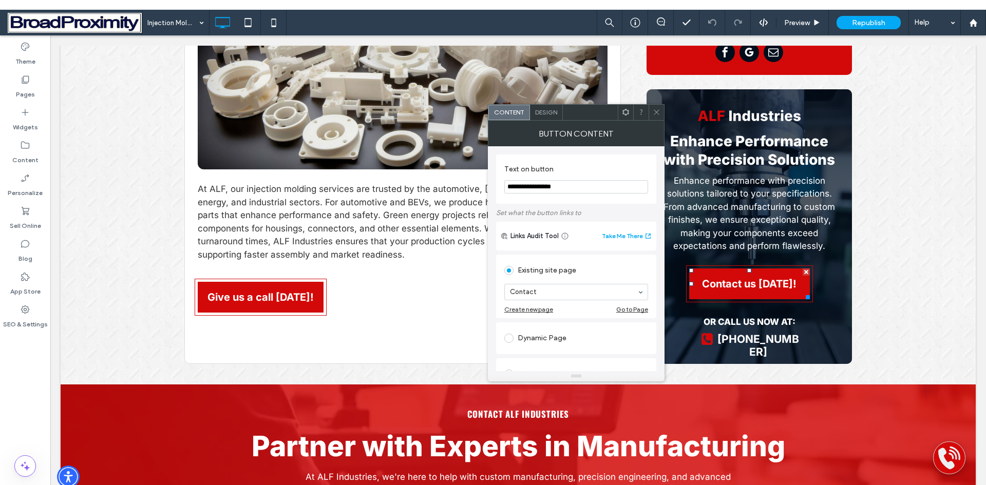
click at [633, 313] on div "Go to Page" at bounding box center [632, 309] width 32 height 8
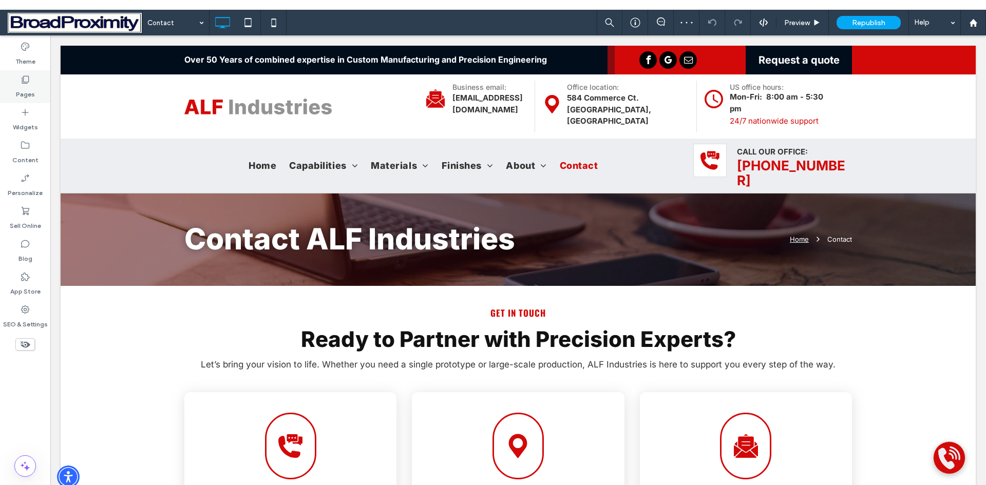
click at [25, 95] on label "Pages" at bounding box center [25, 92] width 19 height 14
click at [25, 87] on label "Pages" at bounding box center [25, 92] width 19 height 14
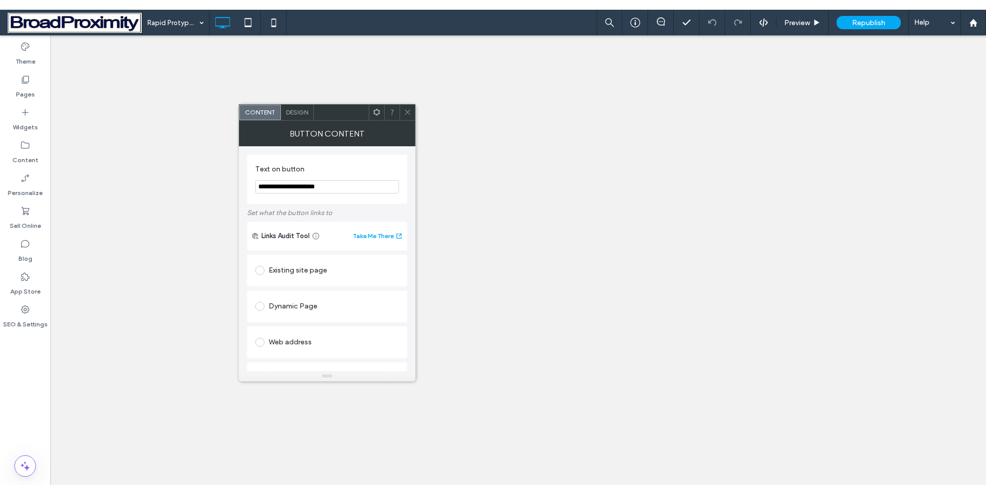
click at [378, 413] on div "Go to popup" at bounding box center [381, 417] width 35 height 8
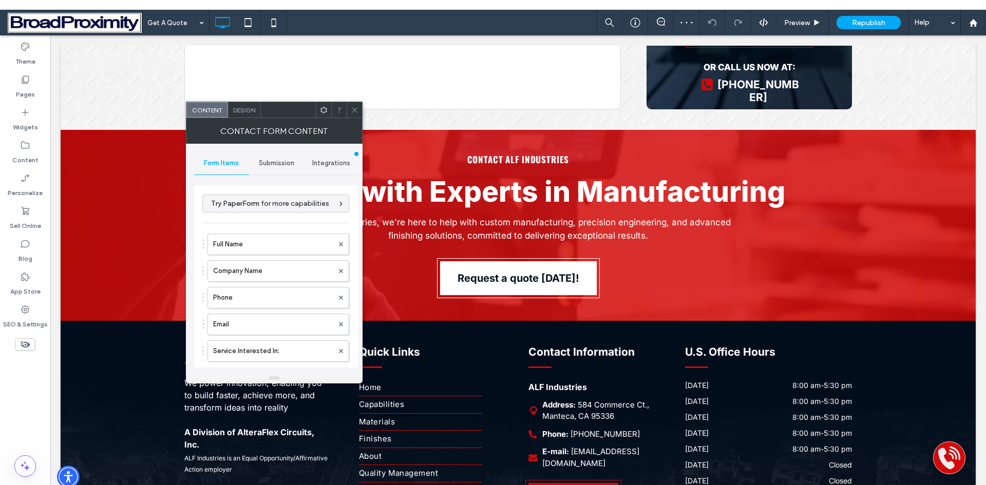
click at [276, 162] on span "Submission" at bounding box center [276, 163] width 35 height 8
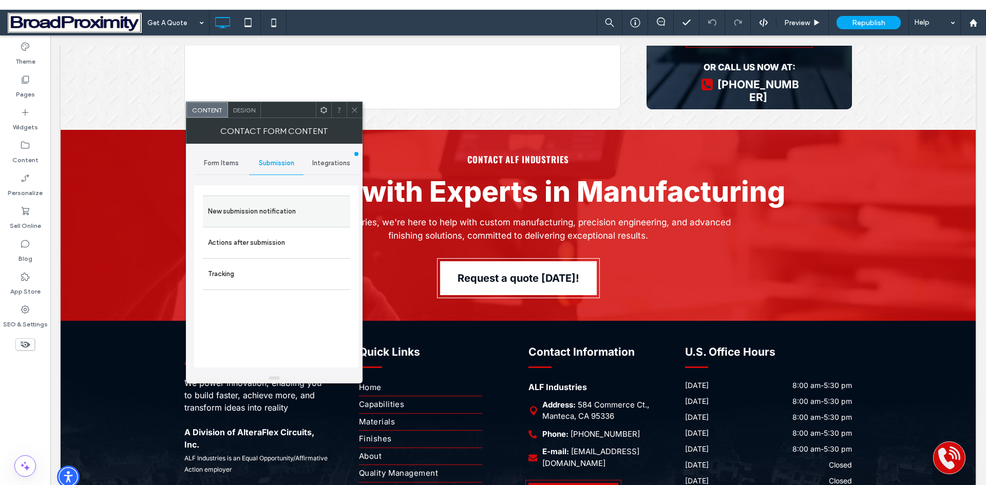
click at [271, 212] on label "New submission notification" at bounding box center [276, 211] width 137 height 21
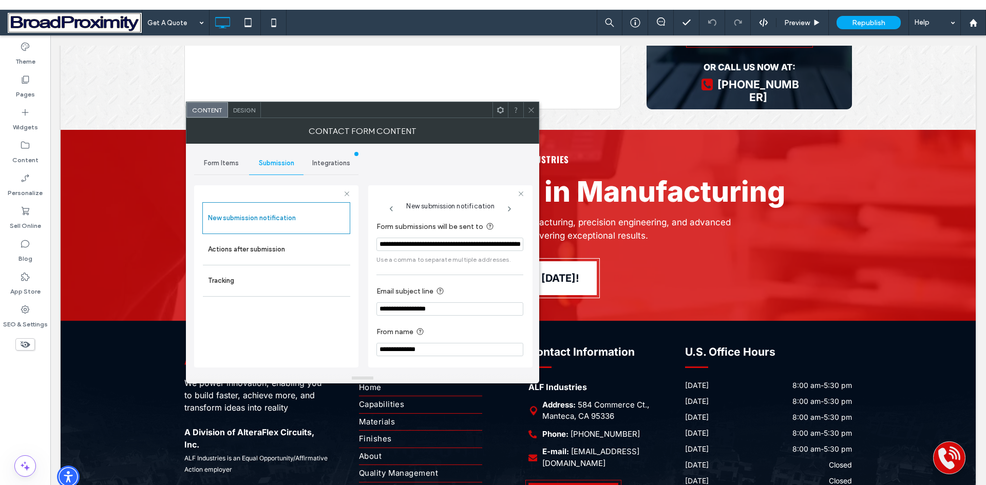
click at [534, 113] on icon at bounding box center [531, 110] width 8 height 8
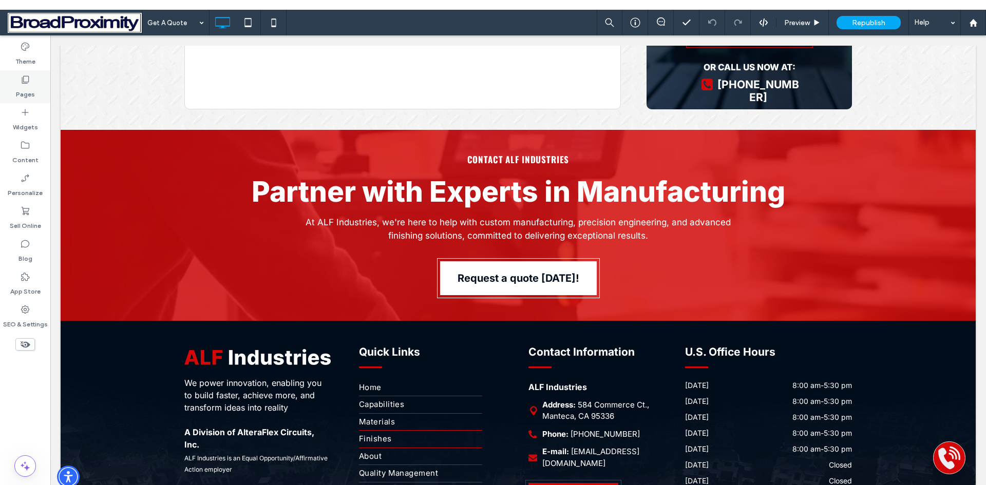
click at [26, 97] on label "Pages" at bounding box center [25, 92] width 19 height 14
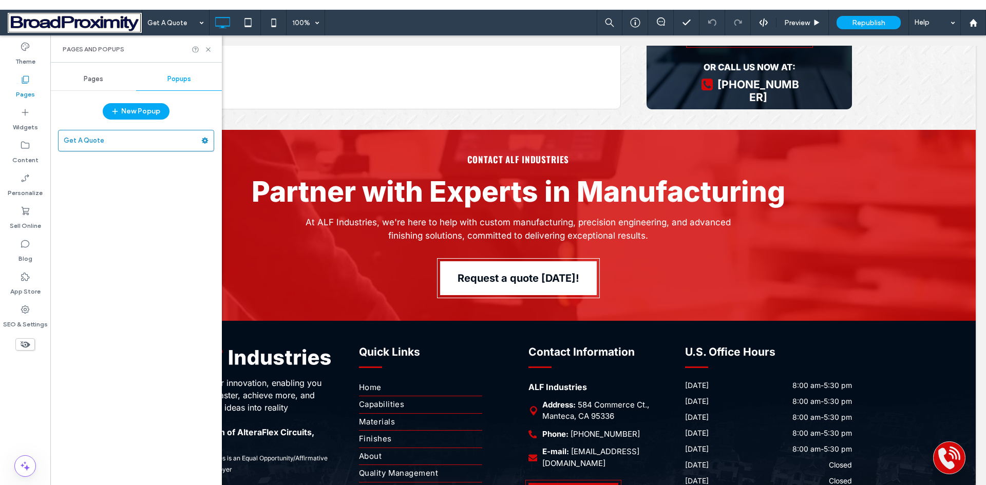
click at [89, 79] on span "Pages" at bounding box center [94, 79] width 20 height 8
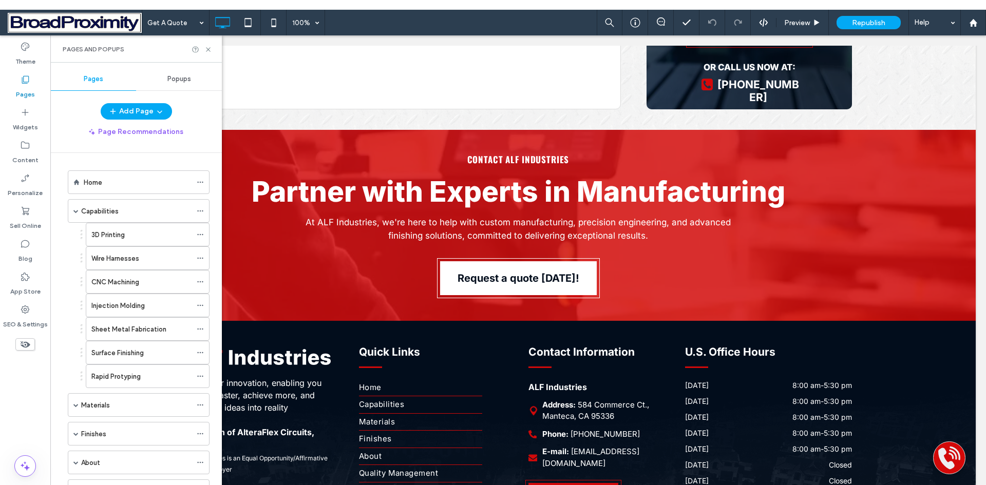
click at [88, 79] on span "Pages" at bounding box center [94, 79] width 20 height 8
click at [73, 212] on span at bounding box center [75, 210] width 5 height 5
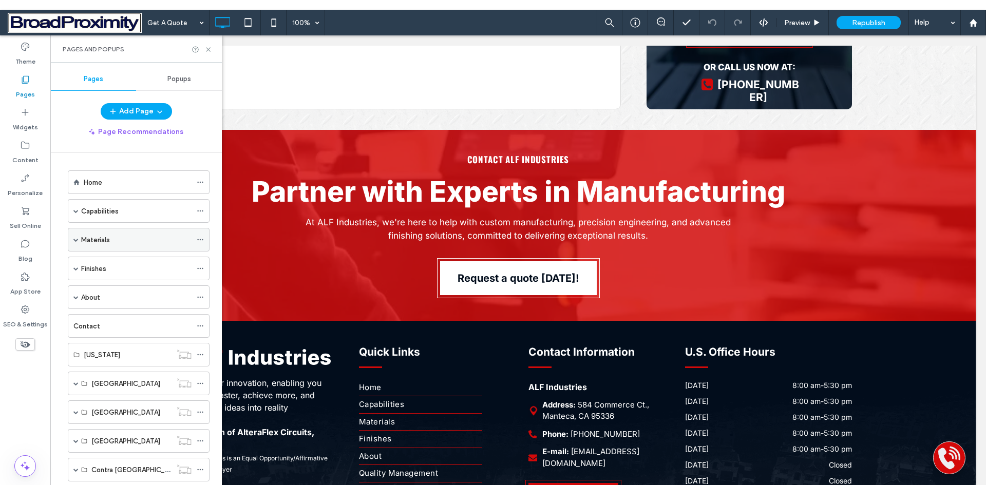
click at [75, 239] on span at bounding box center [75, 239] width 5 height 5
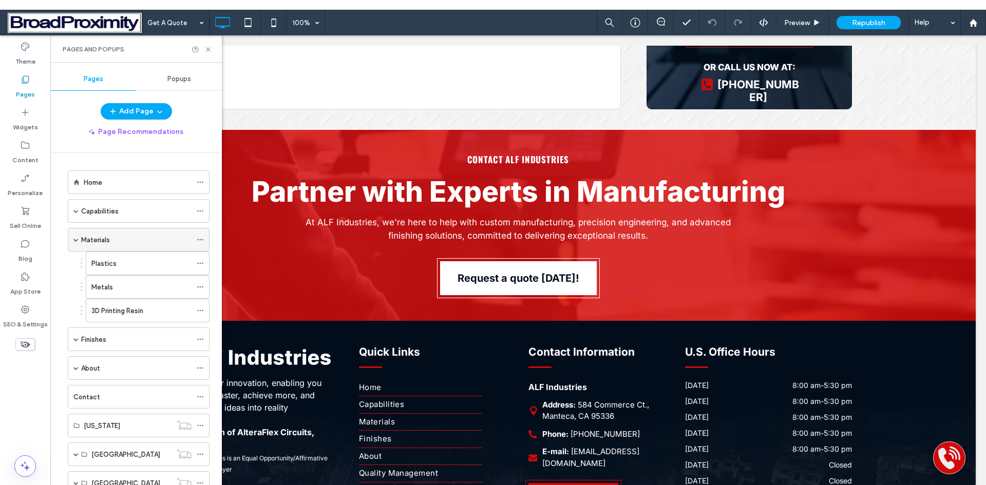
click at [101, 239] on label "Materials" at bounding box center [95, 240] width 29 height 18
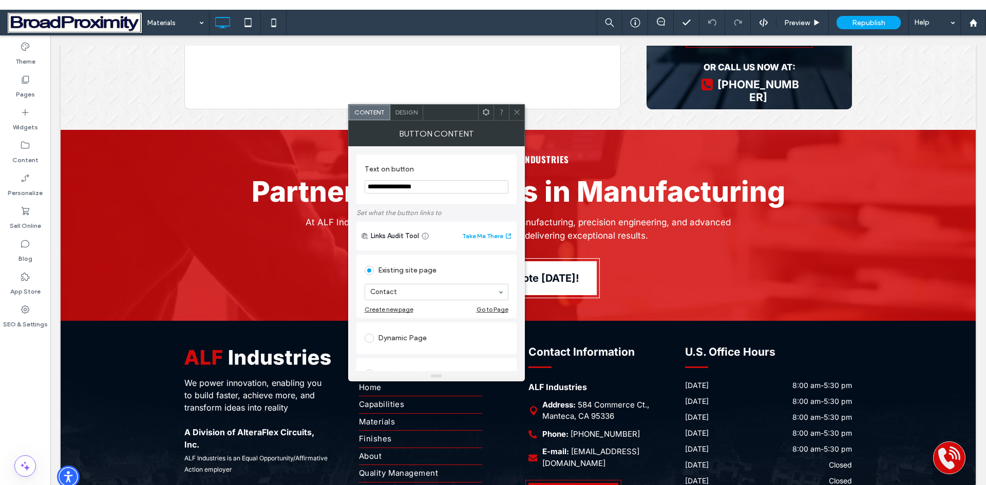
click at [488, 309] on div "Go to Page" at bounding box center [492, 309] width 32 height 8
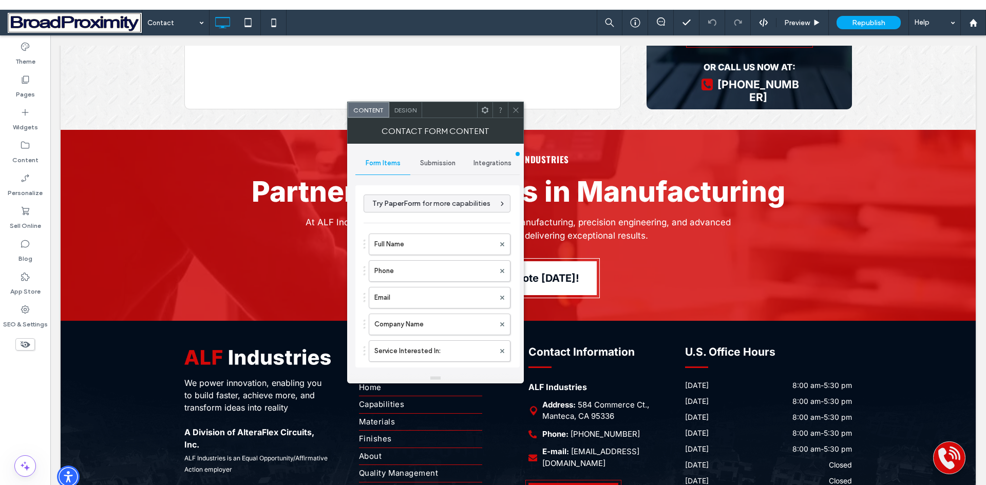
type input "******"
type input "**********"
click at [436, 159] on span "Submission" at bounding box center [437, 163] width 35 height 8
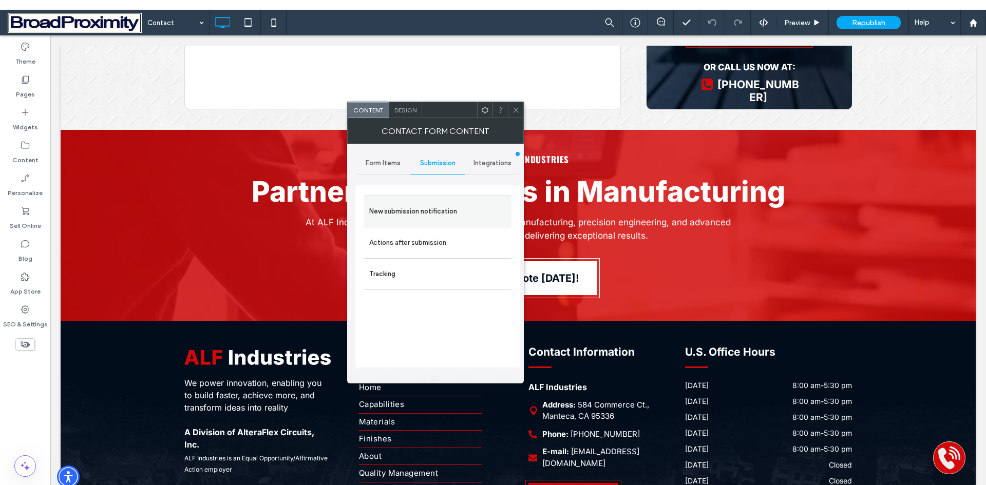
click at [439, 207] on label "New submission notification" at bounding box center [437, 211] width 137 height 21
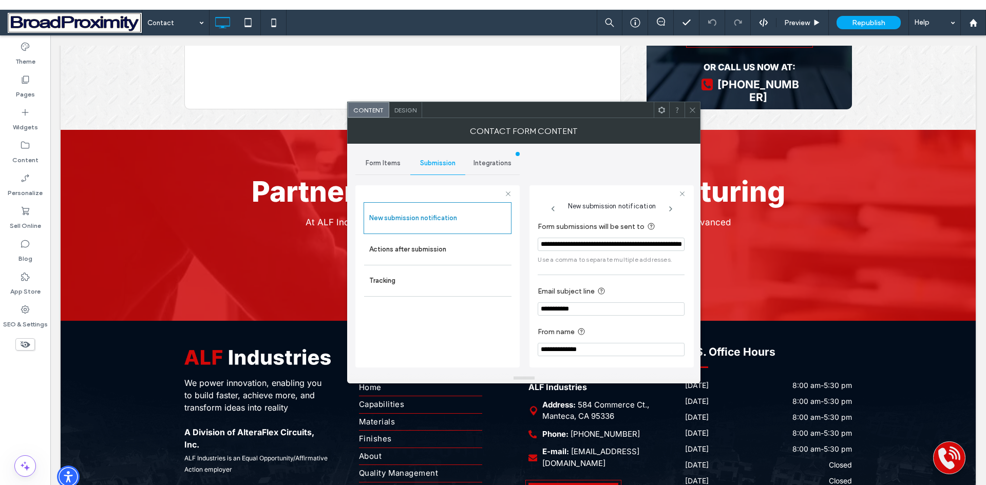
click at [689, 110] on icon at bounding box center [692, 110] width 8 height 8
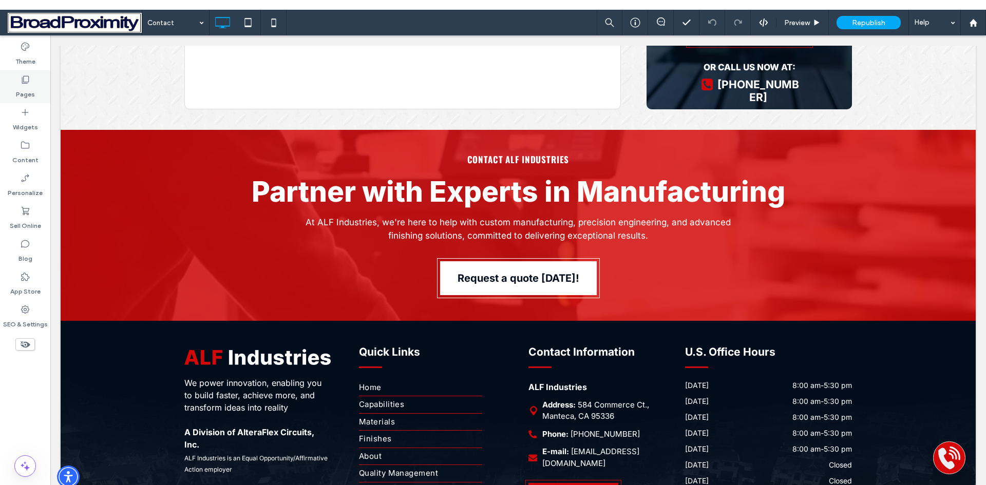
drag, startPoint x: 20, startPoint y: 92, endPoint x: 26, endPoint y: 90, distance: 7.2
click at [20, 92] on label "Pages" at bounding box center [25, 92] width 19 height 14
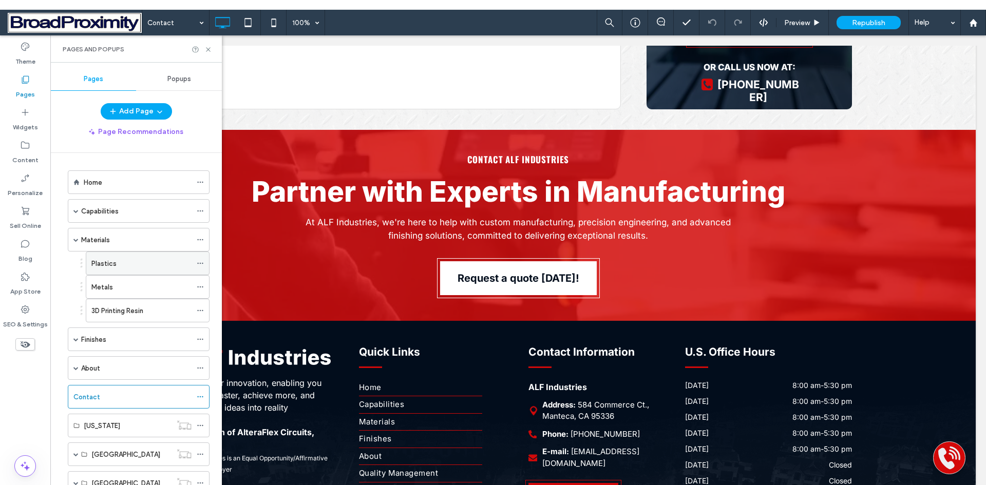
click at [104, 262] on label "Plastics" at bounding box center [103, 264] width 25 height 18
click at [206, 51] on icon at bounding box center [208, 50] width 8 height 8
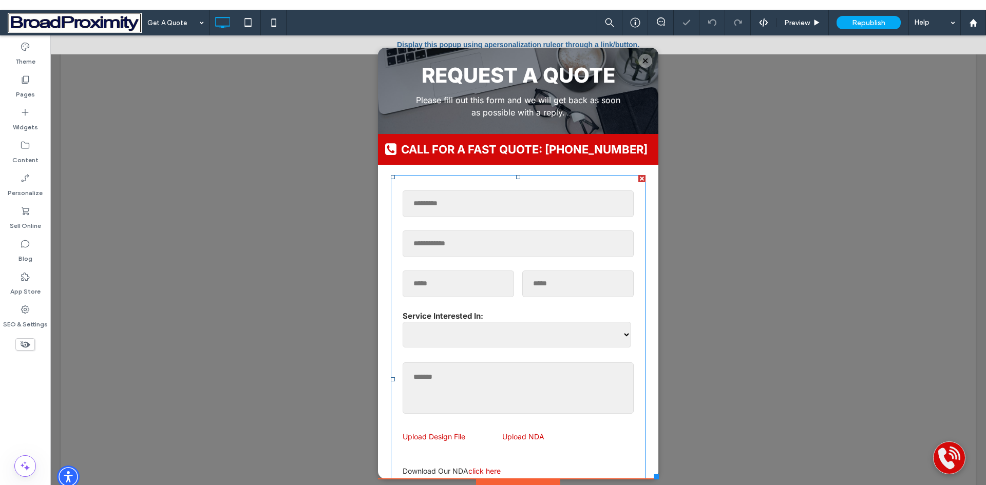
click at [495, 261] on div "Company Name" at bounding box center [517, 243] width 239 height 35
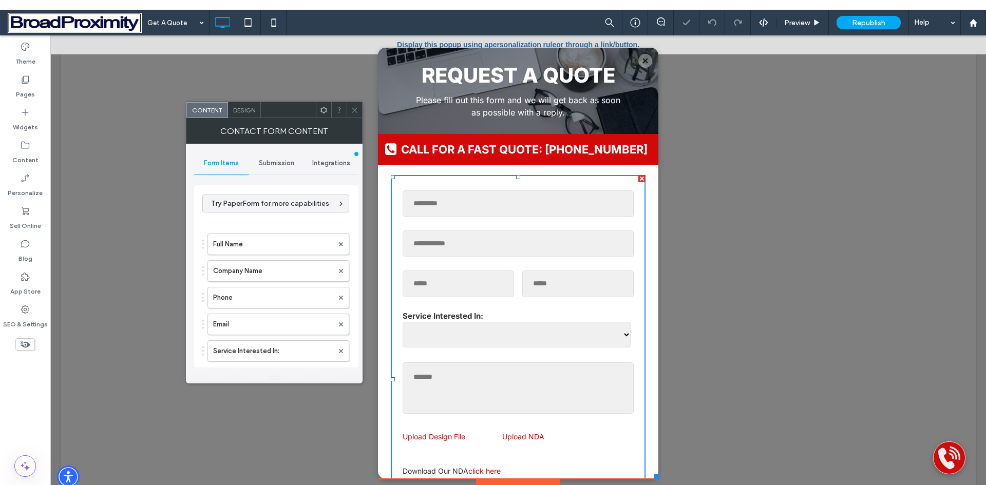
type input "******"
type input "**********"
click at [265, 159] on span "Submission" at bounding box center [276, 163] width 35 height 8
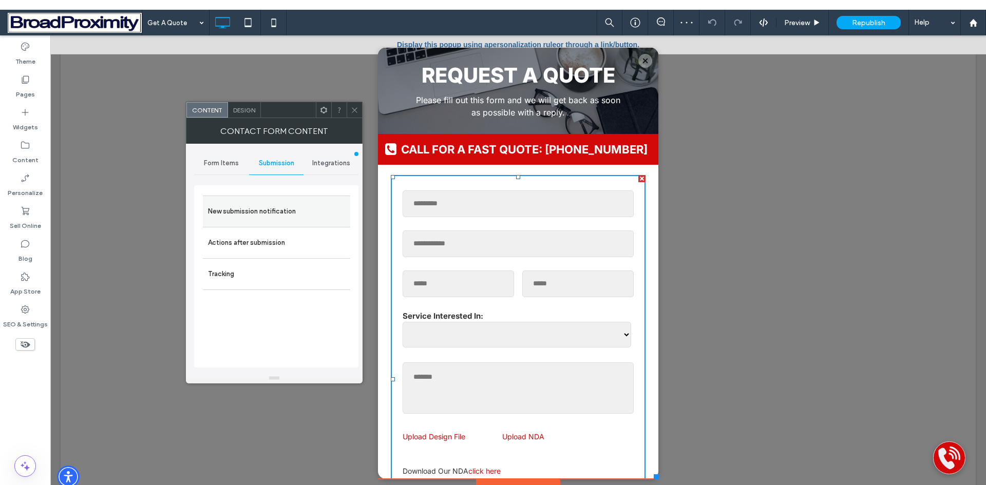
click at [271, 206] on label "New submission notification" at bounding box center [276, 211] width 137 height 21
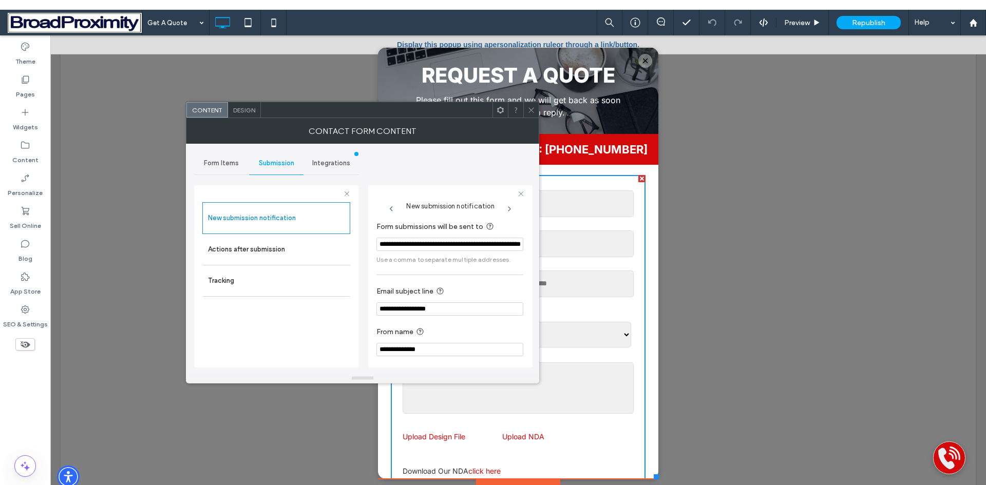
drag, startPoint x: 528, startPoint y: 107, endPoint x: 339, endPoint y: 48, distance: 197.9
click at [528, 107] on icon at bounding box center [531, 110] width 8 height 8
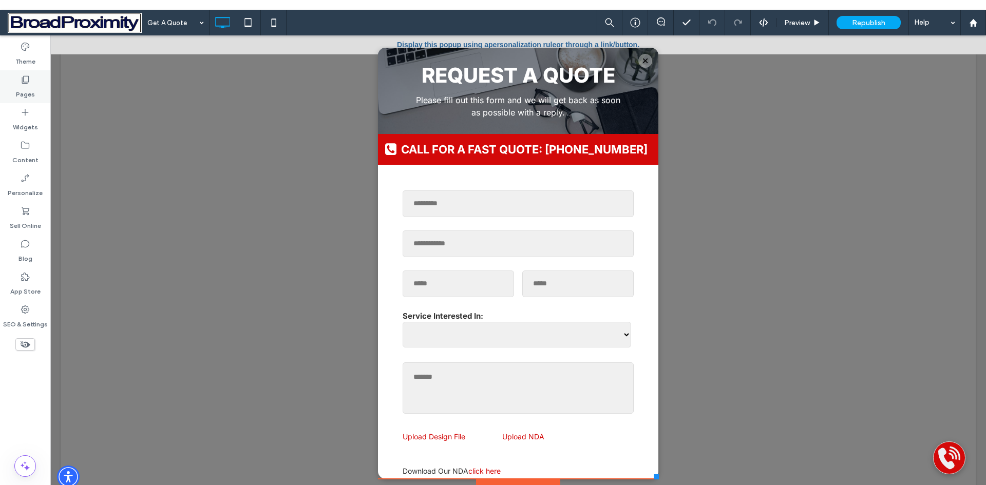
click at [20, 91] on label "Pages" at bounding box center [25, 92] width 19 height 14
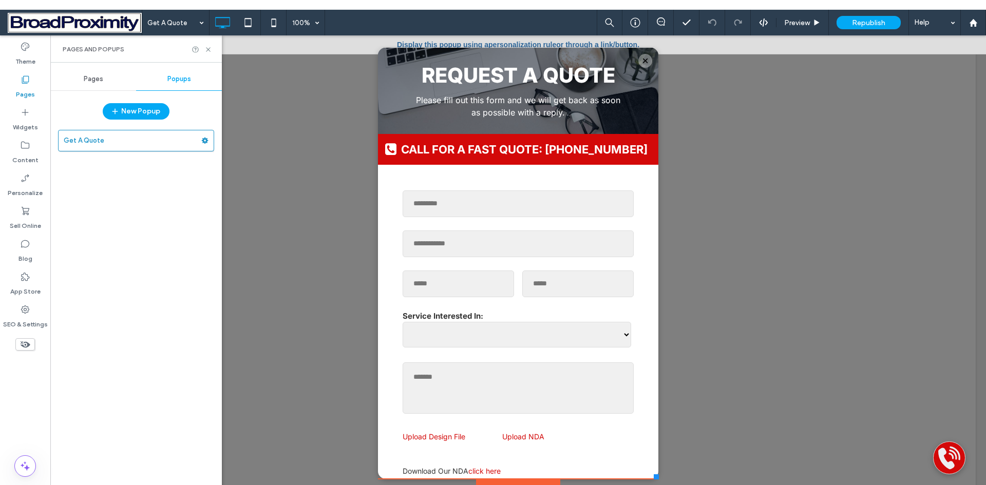
click at [89, 79] on span "Pages" at bounding box center [94, 79] width 20 height 8
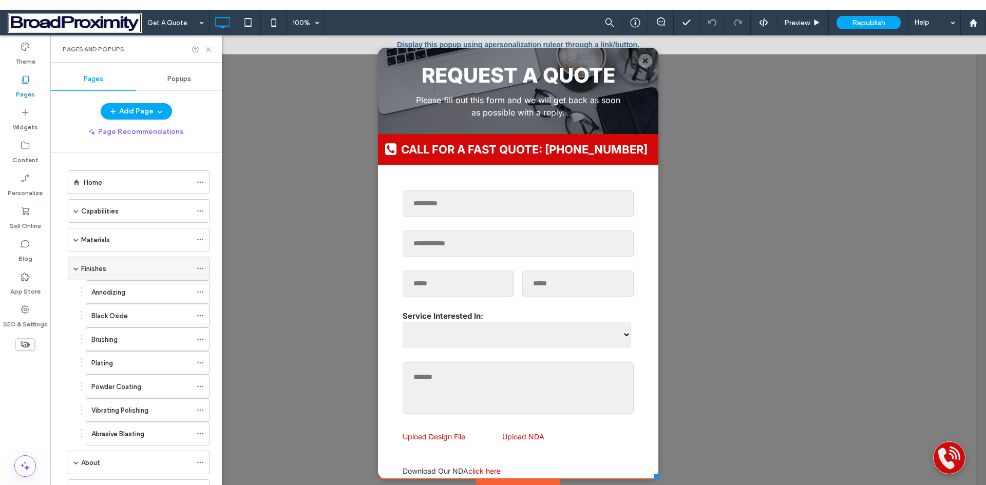
click at [75, 270] on span at bounding box center [75, 268] width 5 height 5
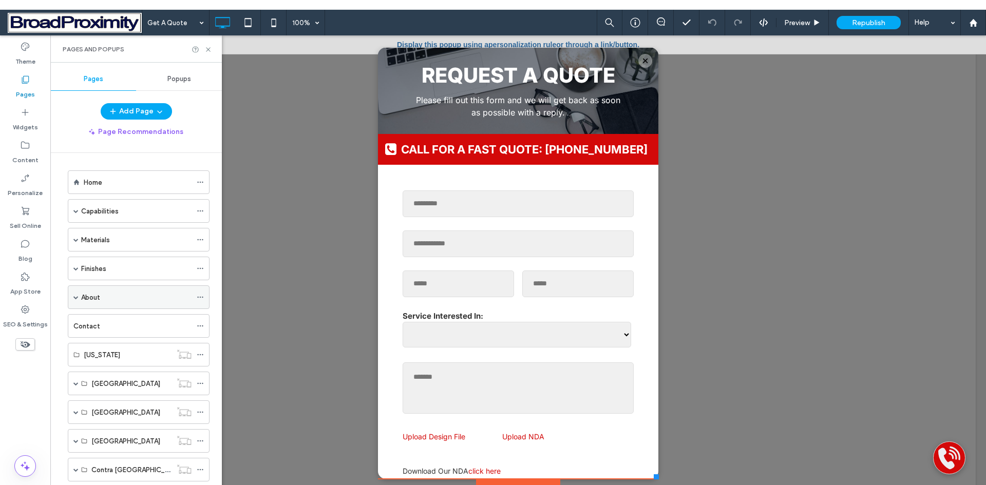
click at [78, 297] on span at bounding box center [75, 297] width 5 height 5
click at [86, 295] on label "About" at bounding box center [90, 298] width 19 height 18
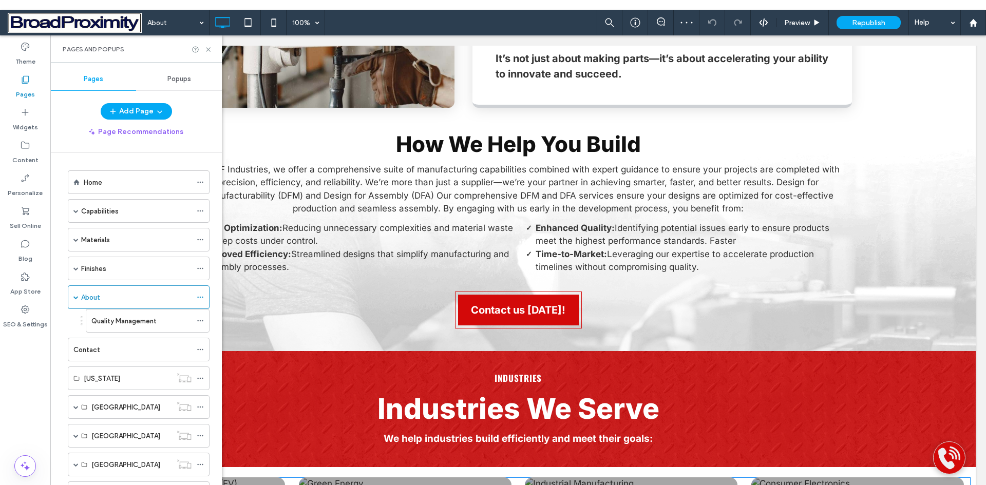
scroll to position [770, 0]
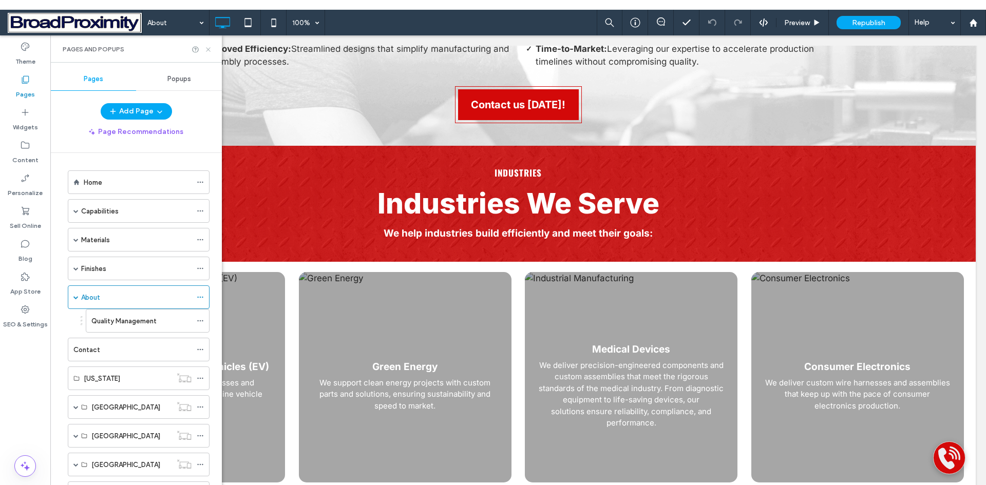
click at [205, 48] on icon at bounding box center [208, 50] width 8 height 8
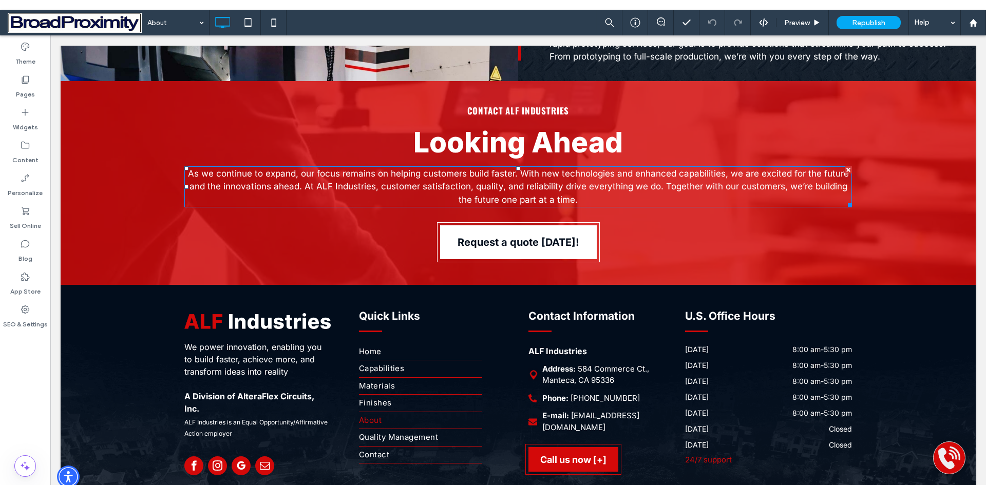
scroll to position [1404, 0]
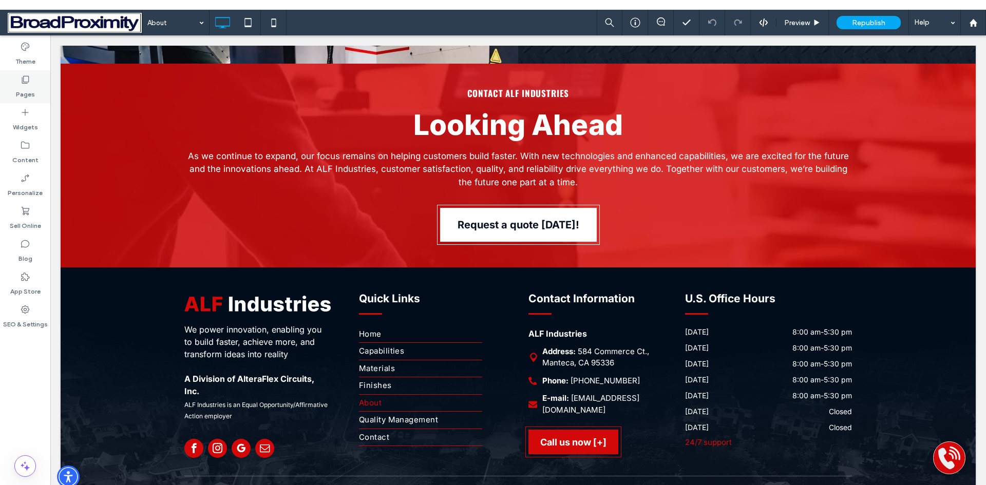
click at [20, 96] on label "Pages" at bounding box center [25, 92] width 19 height 14
click at [27, 92] on label "Pages" at bounding box center [25, 92] width 19 height 14
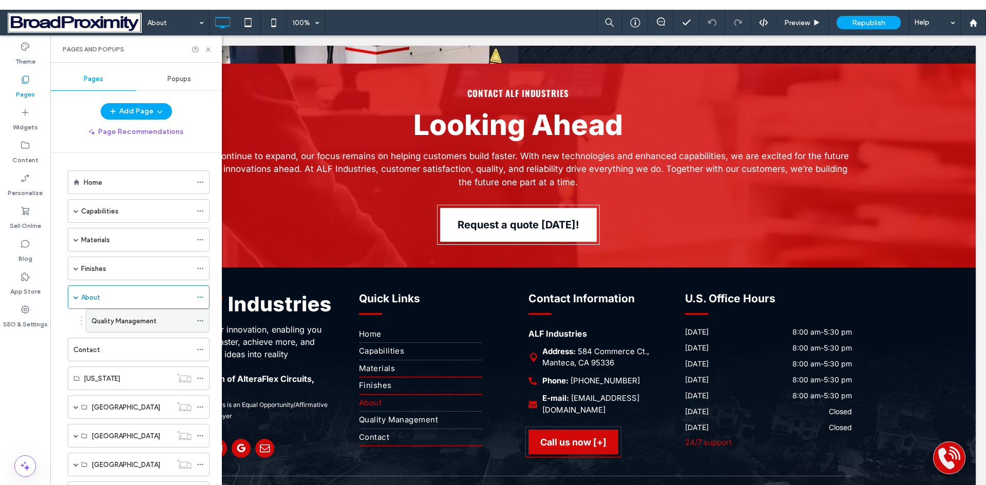
click at [104, 320] on label "Quality Management" at bounding box center [123, 321] width 65 height 18
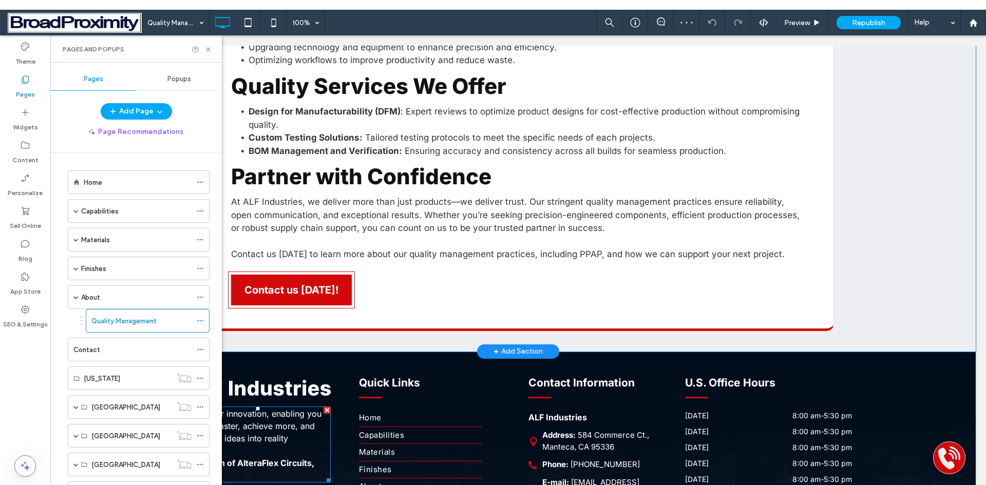
scroll to position [893, 0]
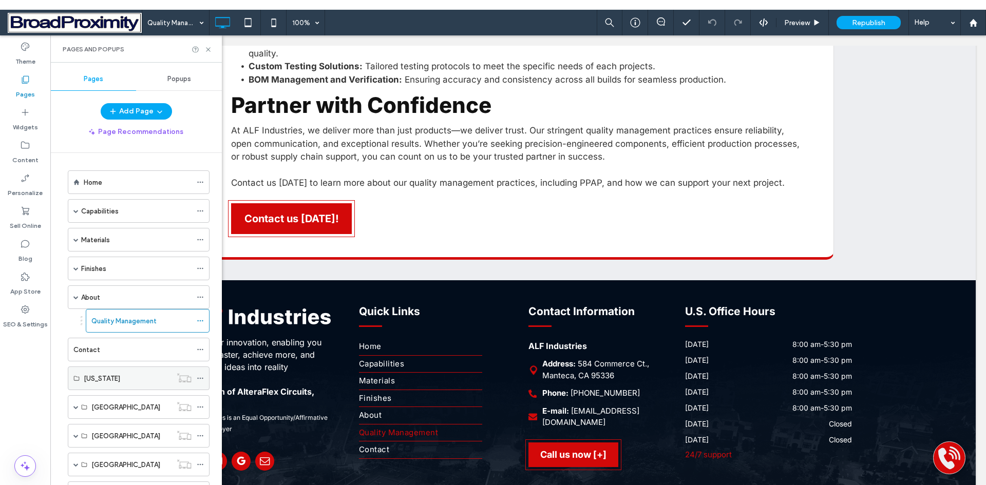
click at [74, 297] on span at bounding box center [75, 297] width 5 height 5
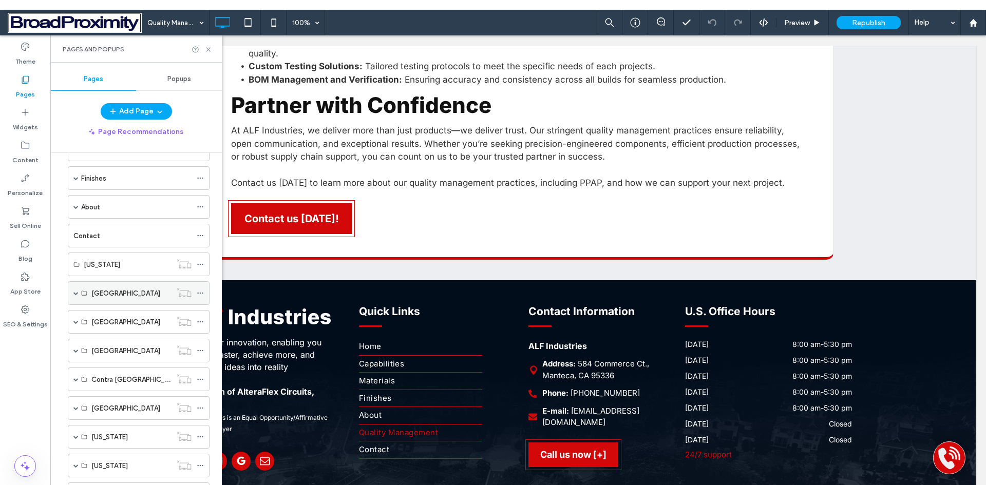
scroll to position [154, 0]
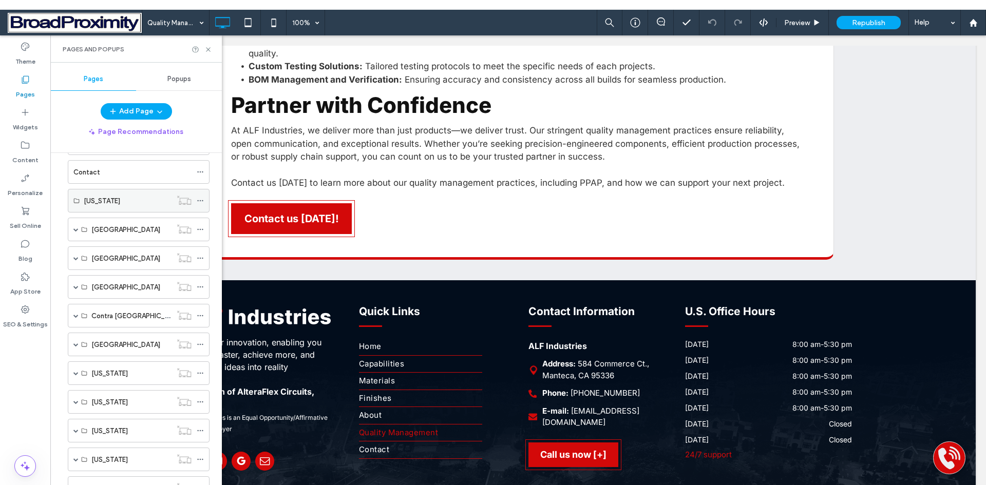
click at [89, 200] on label "[US_STATE]" at bounding box center [102, 201] width 36 height 18
click at [93, 200] on label "[US_STATE]" at bounding box center [102, 201] width 36 height 18
click at [98, 201] on label "[US_STATE]" at bounding box center [102, 201] width 36 height 18
click at [74, 229] on span at bounding box center [75, 229] width 5 height 5
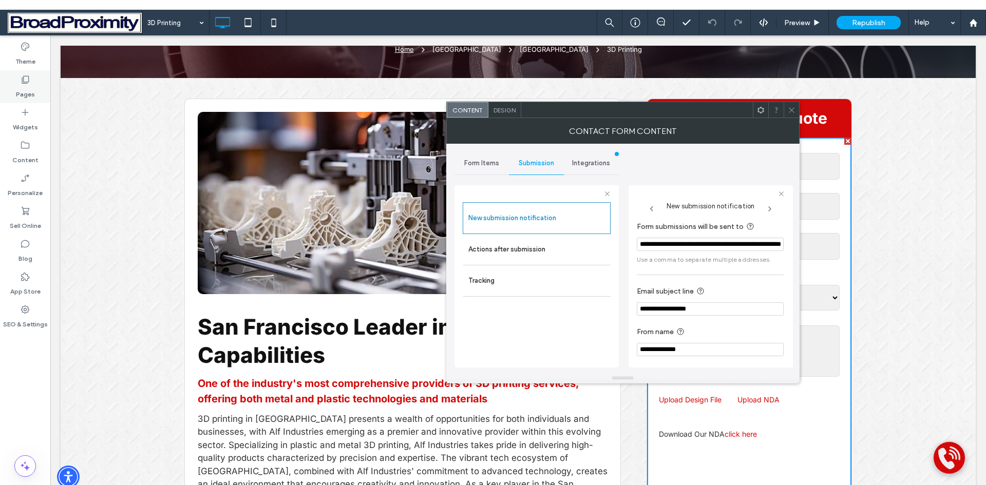
scroll to position [0, 51]
type input "**********"
click at [24, 94] on label "Pages" at bounding box center [25, 92] width 19 height 14
click at [791, 153] on input "text" at bounding box center [749, 166] width 181 height 27
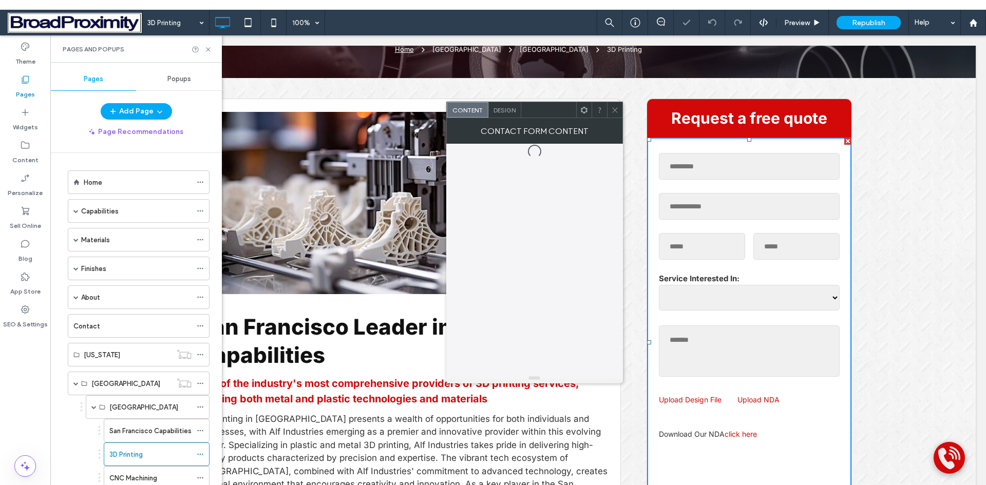
click at [25, 92] on label "Pages" at bounding box center [25, 92] width 19 height 14
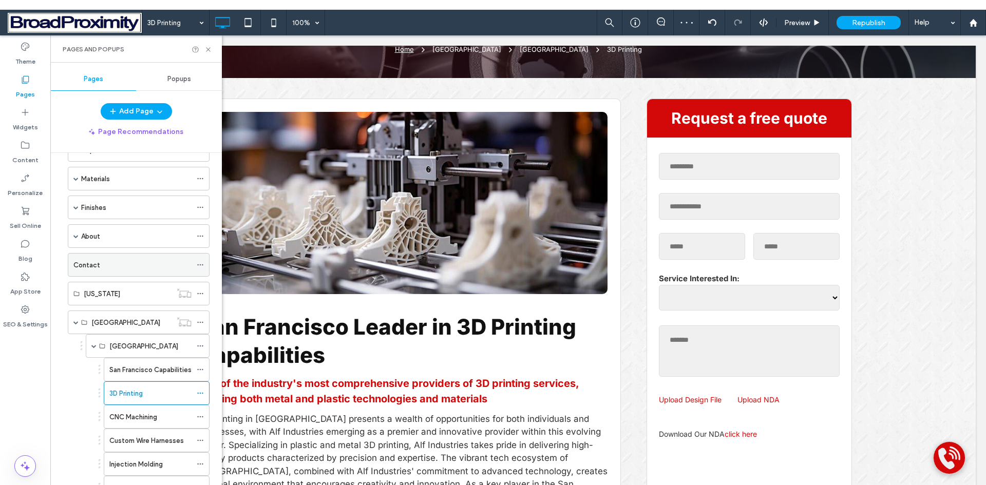
scroll to position [154, 0]
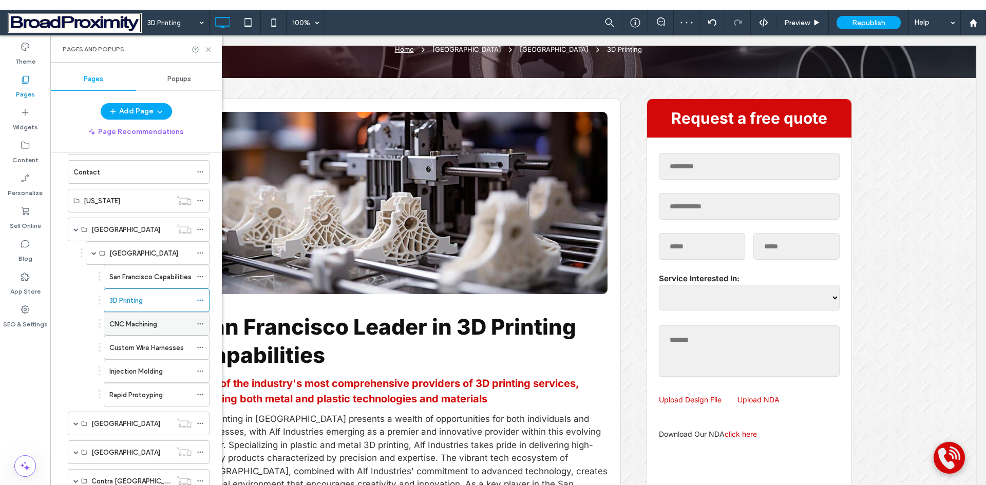
click at [133, 319] on label "CNC Machining" at bounding box center [133, 324] width 48 height 18
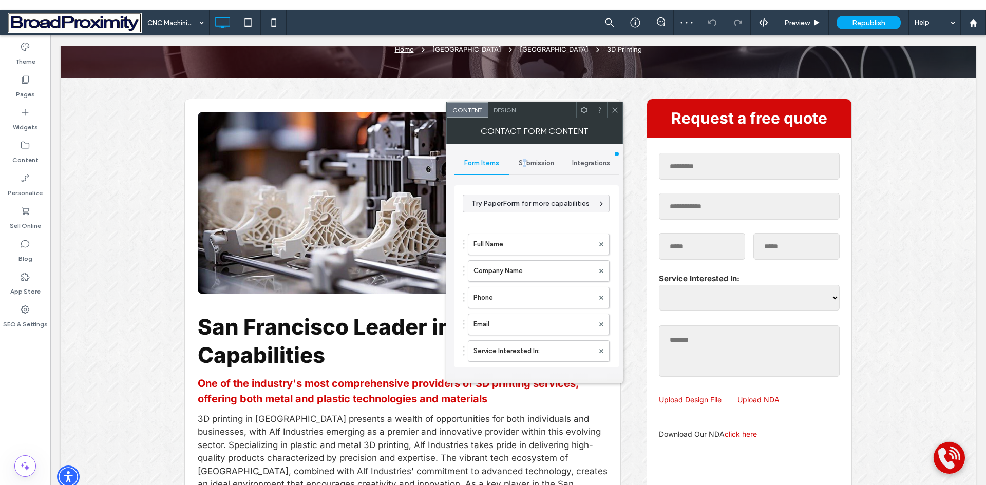
click at [525, 164] on span "Submission" at bounding box center [536, 163] width 35 height 8
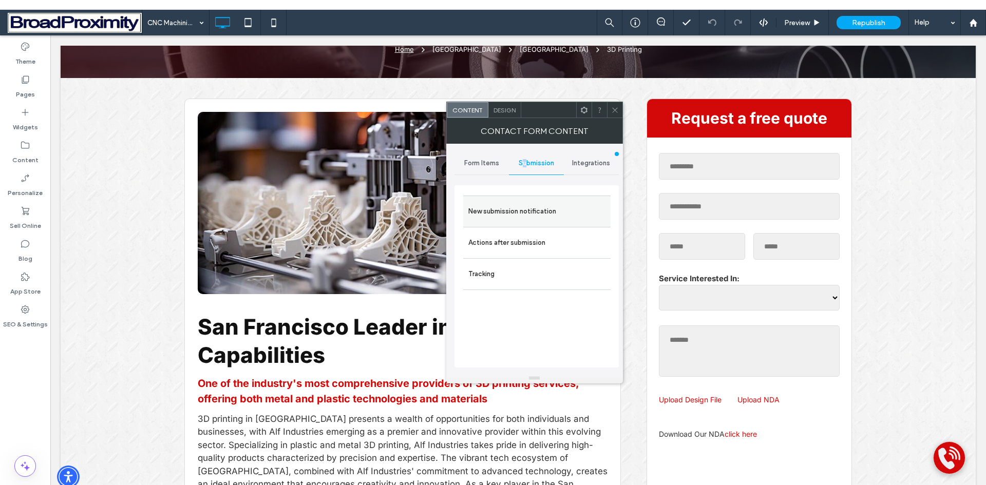
click at [535, 210] on label "New submission notification" at bounding box center [536, 211] width 137 height 21
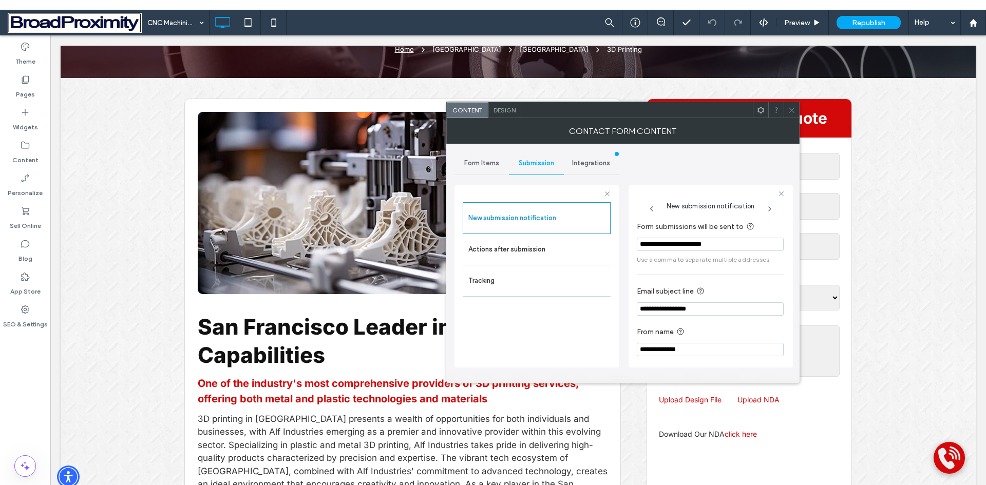
drag, startPoint x: 722, startPoint y: 246, endPoint x: 635, endPoint y: 244, distance: 86.8
click at [635, 244] on div "**********" at bounding box center [710, 276] width 164 height 182
paste input "**********"
click at [729, 238] on input "**********" at bounding box center [707, 245] width 141 height 14
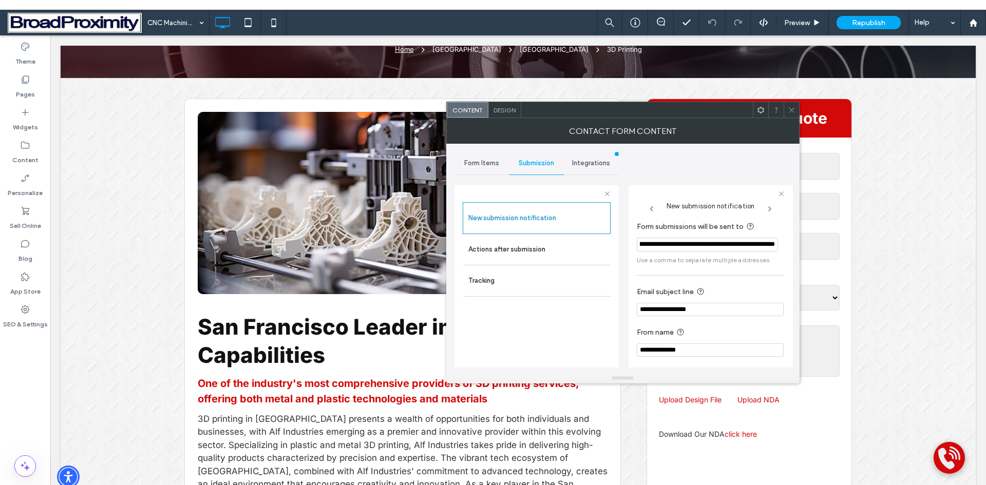
scroll to position [0, 0]
type input "**********"
click at [790, 107] on icon at bounding box center [792, 110] width 8 height 8
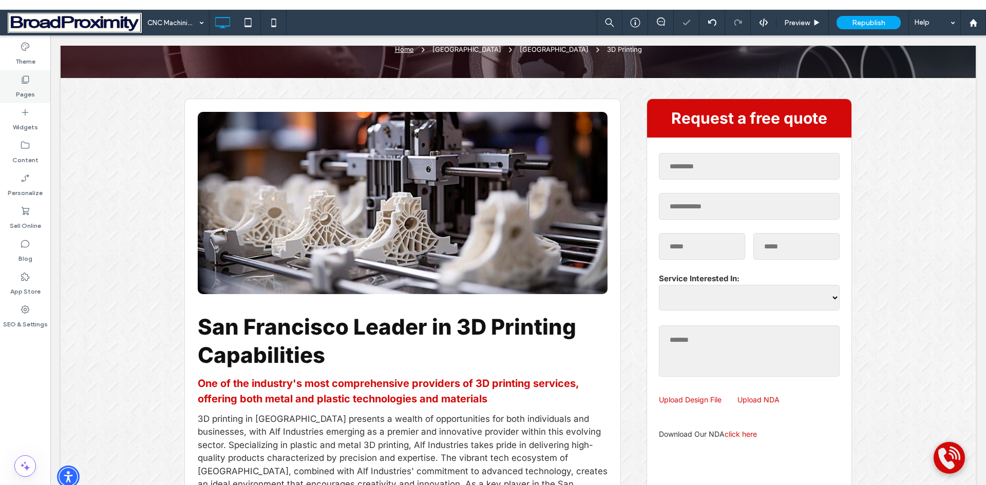
click at [23, 93] on label "Pages" at bounding box center [25, 92] width 19 height 14
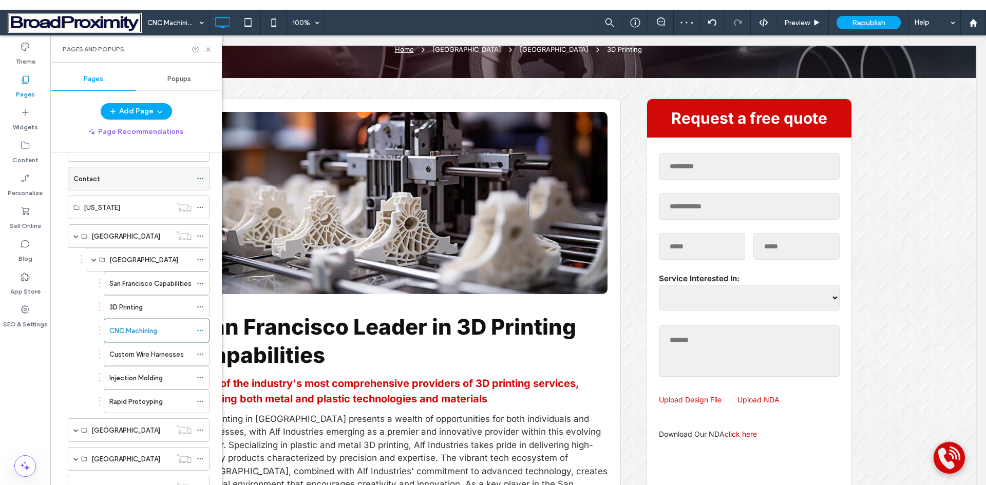
scroll to position [205, 0]
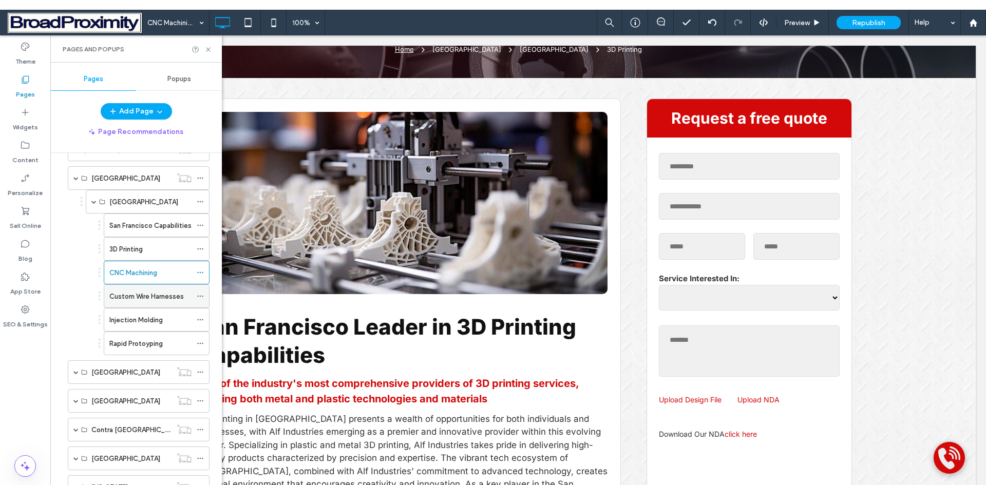
click at [123, 296] on label "Custom Wire Harnesses" at bounding box center [146, 296] width 74 height 18
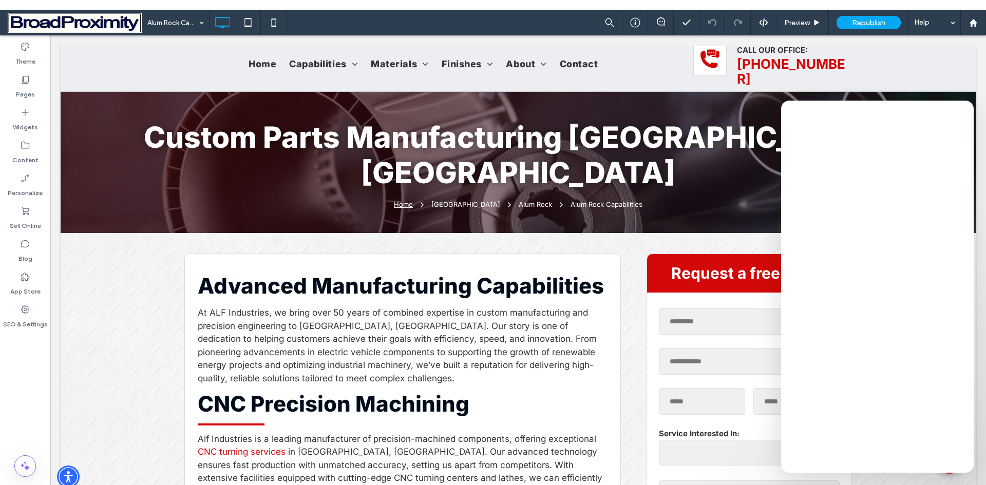
scroll to position [103, 0]
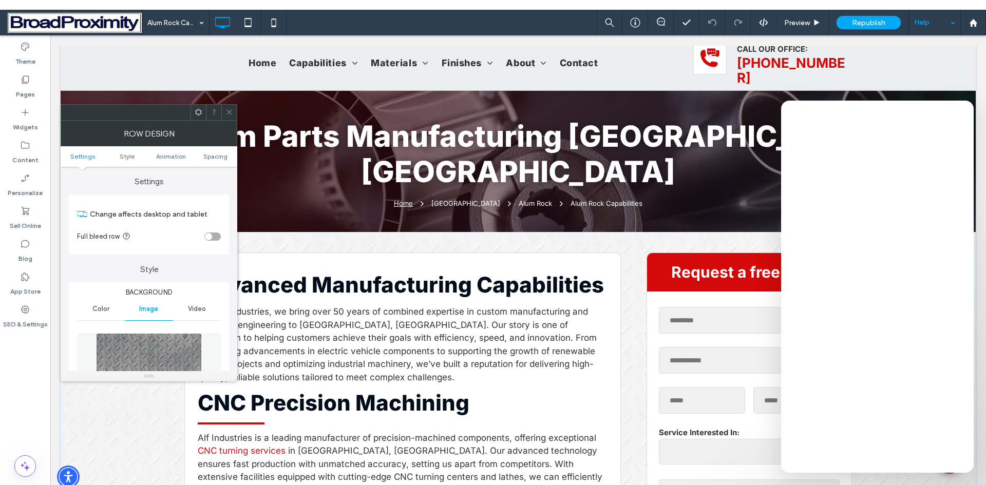
click at [950, 24] on div "Help" at bounding box center [934, 23] width 51 height 26
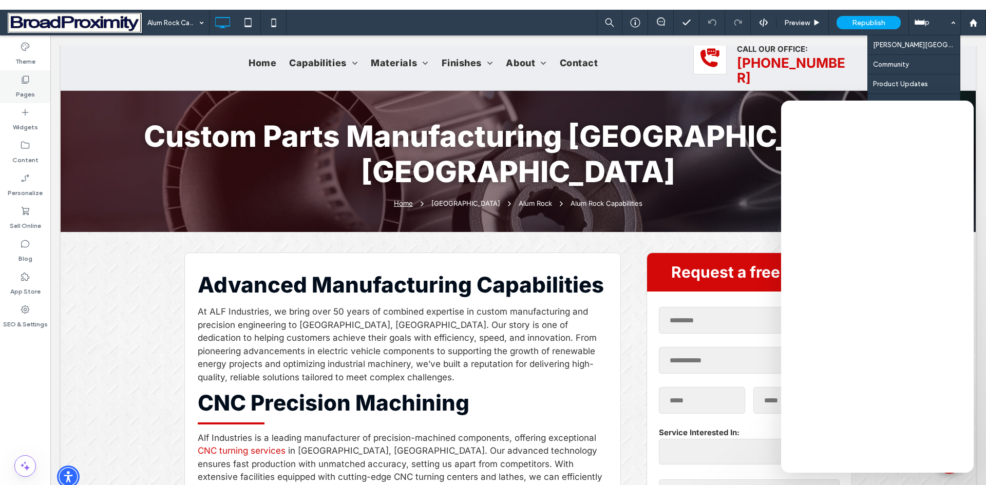
click at [25, 86] on label "Pages" at bounding box center [25, 92] width 19 height 14
click at [23, 92] on label "Pages" at bounding box center [25, 92] width 19 height 14
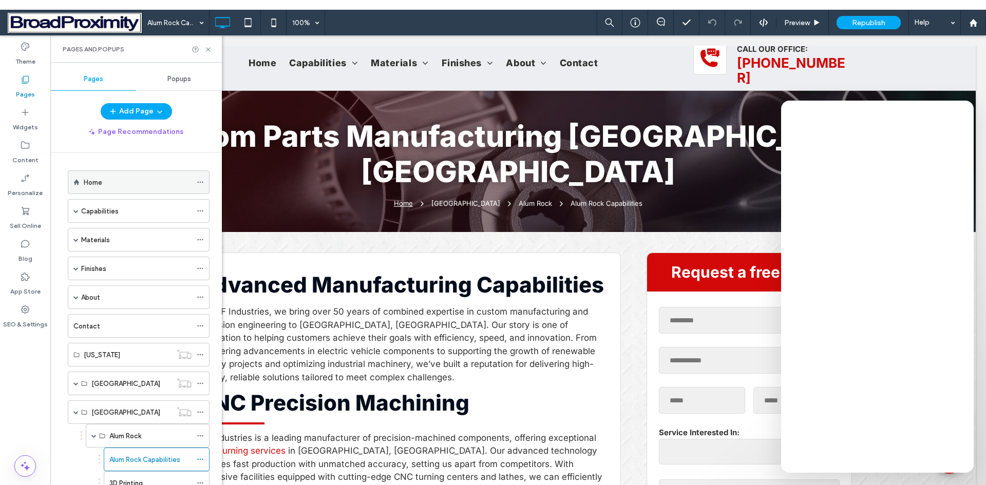
click at [85, 184] on label "Home" at bounding box center [93, 183] width 18 height 18
click at [94, 436] on span at bounding box center [93, 435] width 5 height 5
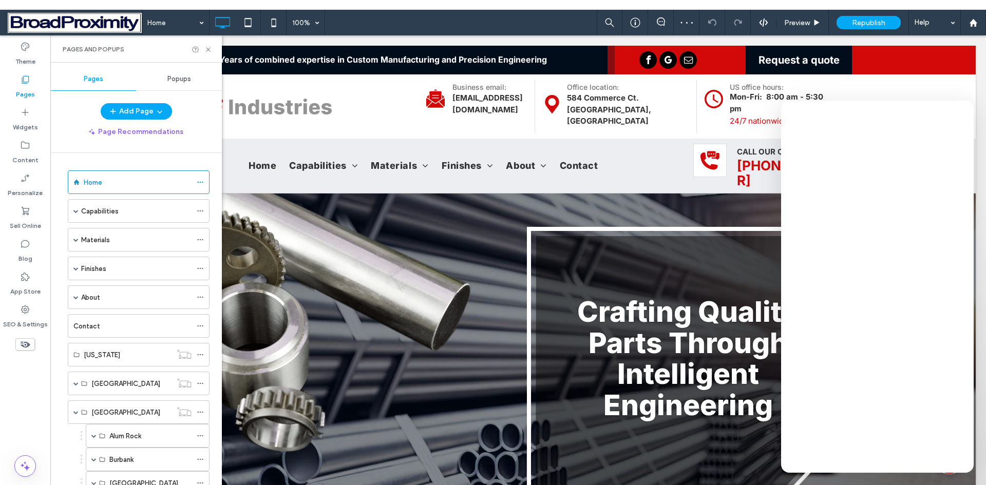
scroll to position [154, 0]
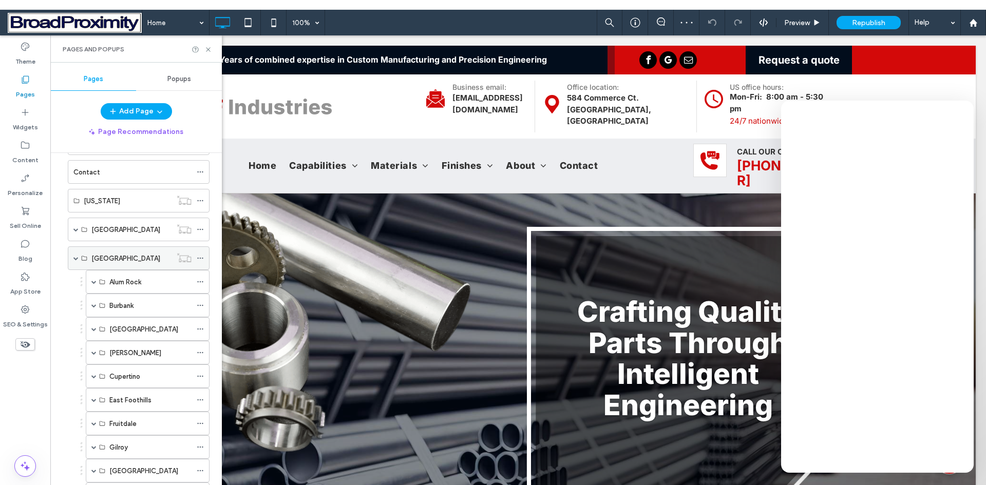
click at [75, 259] on span at bounding box center [75, 258] width 5 height 5
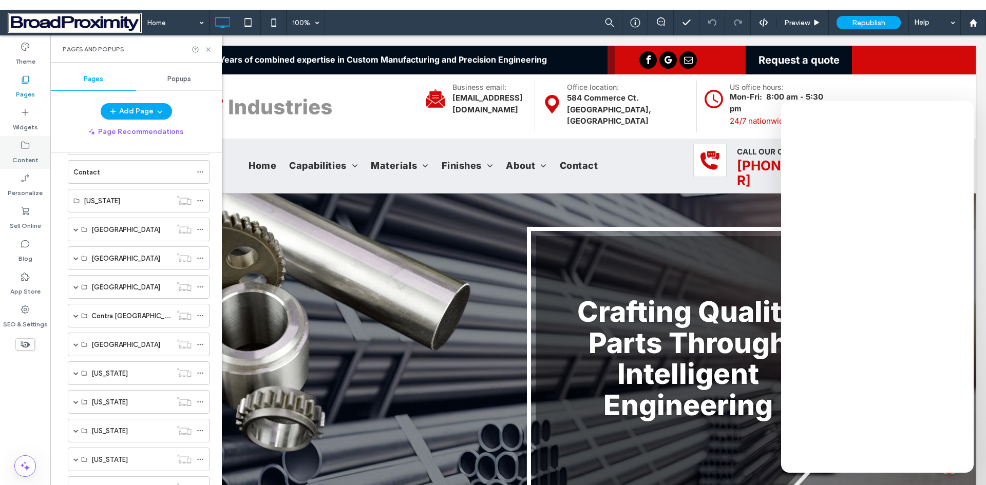
click at [22, 158] on label "Content" at bounding box center [25, 157] width 26 height 14
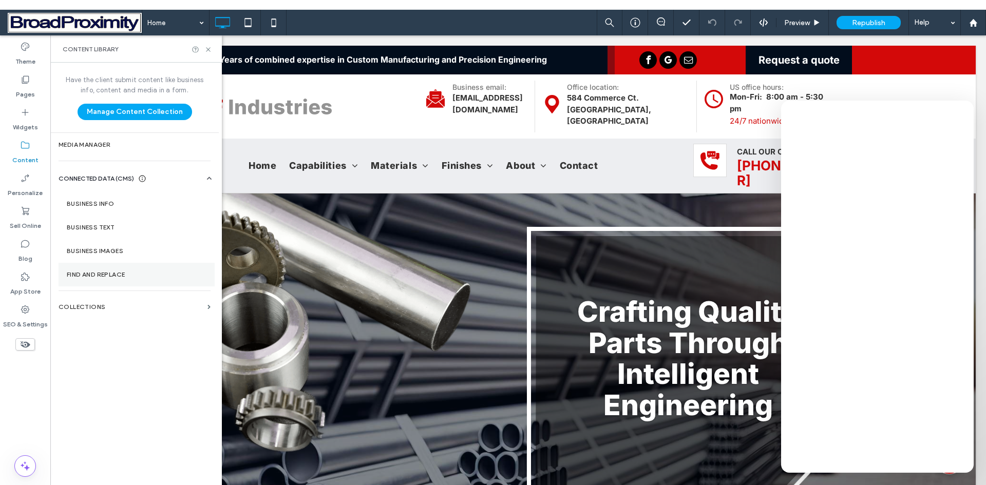
click at [125, 273] on label "Find and Replace" at bounding box center [137, 274] width 140 height 7
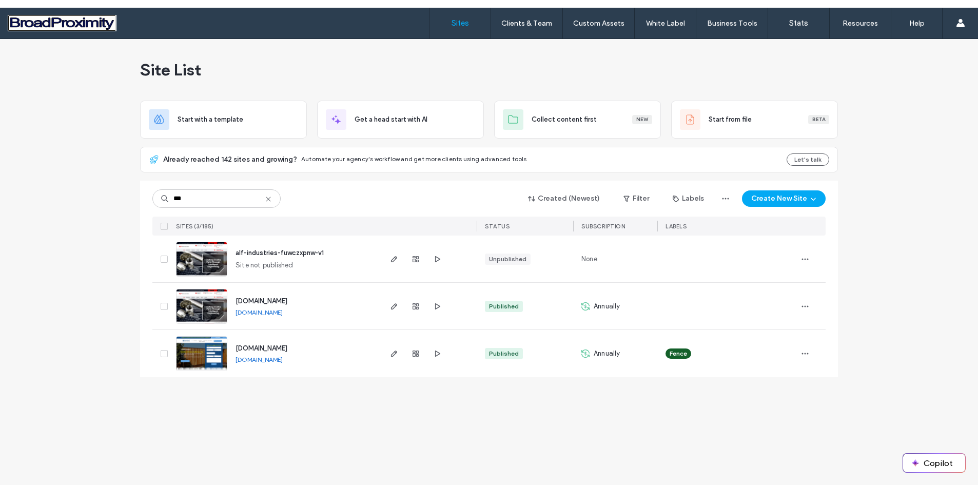
type input "***"
click at [192, 309] on img at bounding box center [202, 325] width 50 height 70
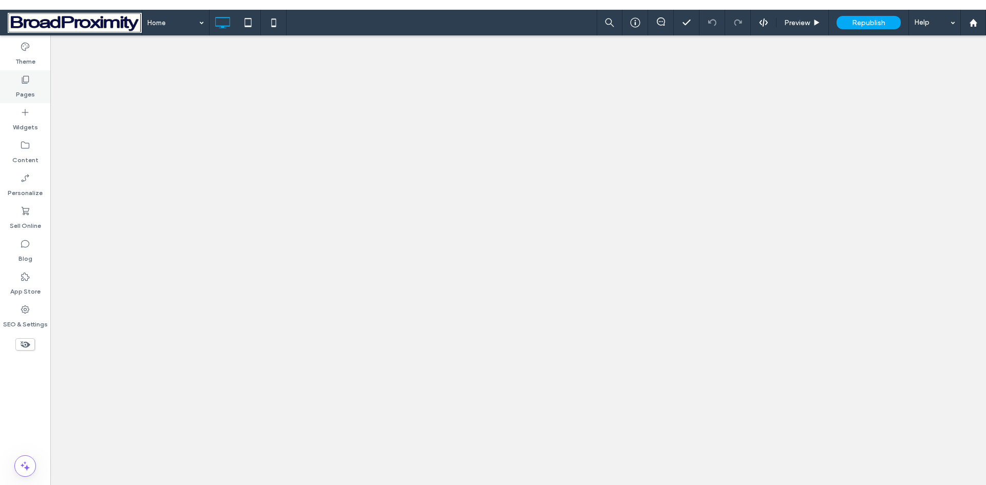
click at [26, 94] on label "Pages" at bounding box center [25, 92] width 19 height 14
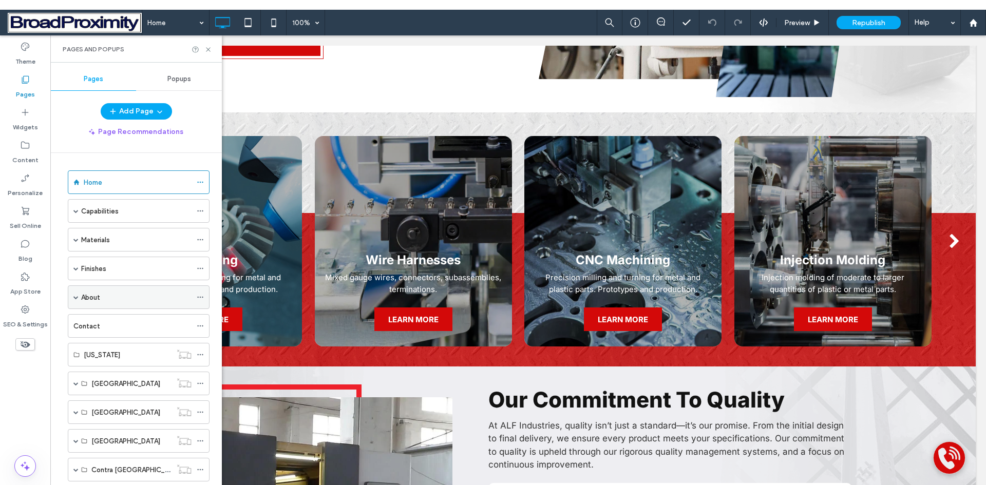
scroll to position [257, 0]
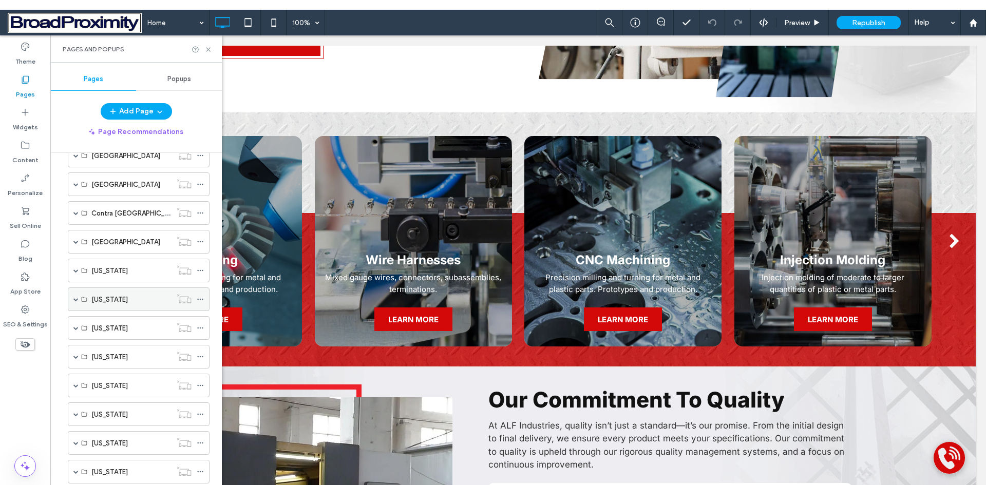
click at [76, 298] on span at bounding box center [75, 299] width 5 height 5
click at [97, 323] on div "Juneau" at bounding box center [148, 323] width 124 height 24
click at [94, 324] on span at bounding box center [93, 322] width 5 height 5
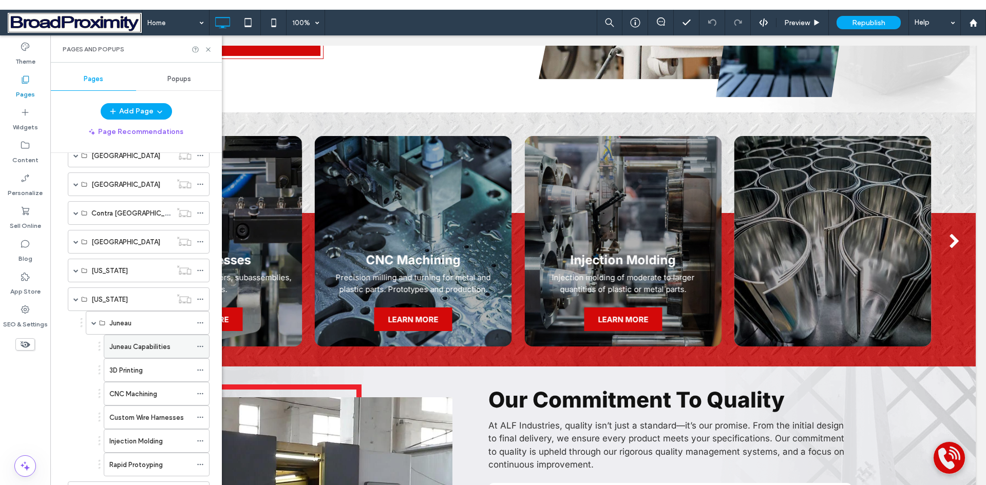
click at [135, 344] on label "Juneau Capabilities" at bounding box center [139, 347] width 61 height 18
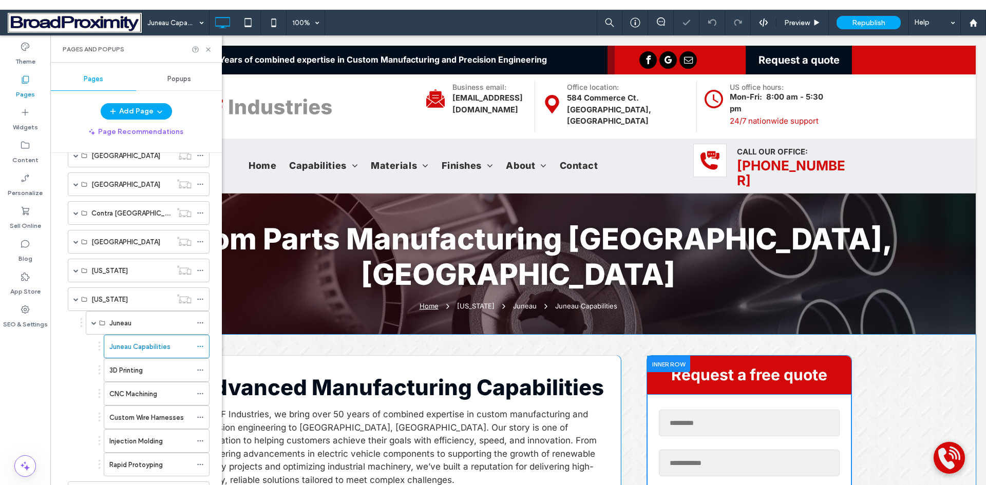
click at [783, 450] on input "text" at bounding box center [749, 463] width 181 height 27
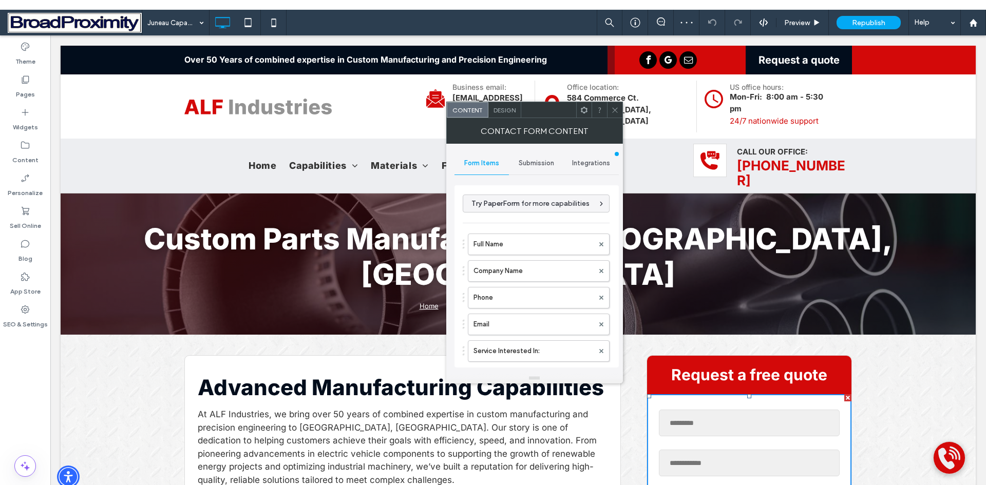
type input "******"
type input "**********"
click at [529, 159] on div "Submission" at bounding box center [536, 163] width 55 height 23
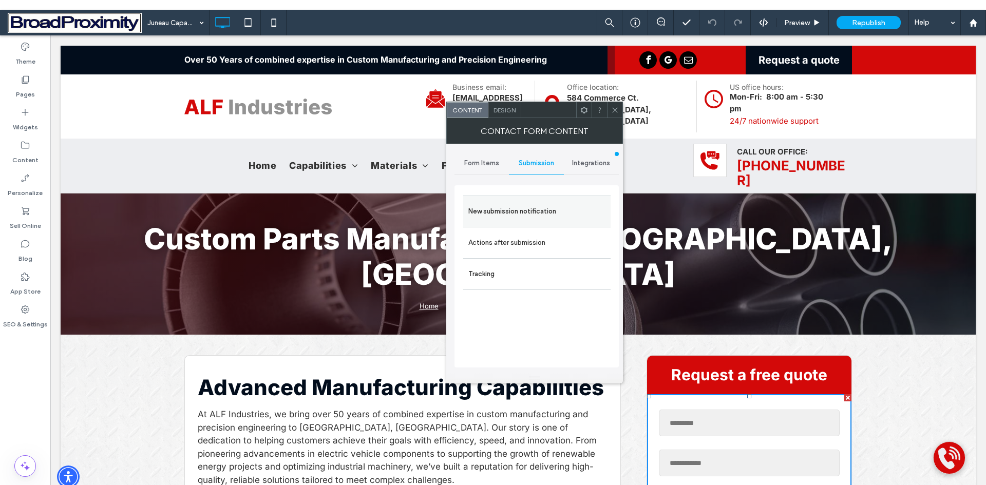
click at [551, 213] on label "New submission notification" at bounding box center [536, 211] width 137 height 21
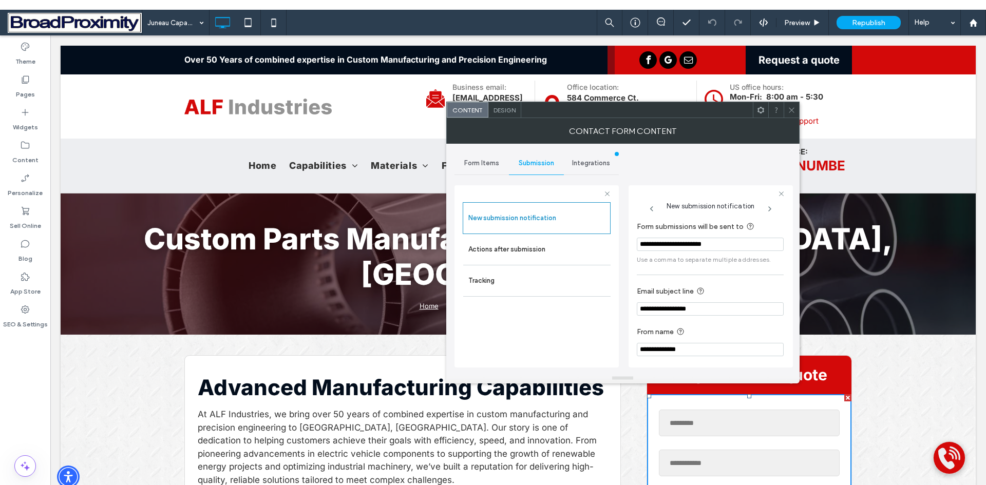
drag, startPoint x: 723, startPoint y: 246, endPoint x: 637, endPoint y: 245, distance: 85.7
click at [637, 245] on input "**********" at bounding box center [710, 244] width 147 height 13
click at [788, 109] on icon at bounding box center [792, 110] width 8 height 8
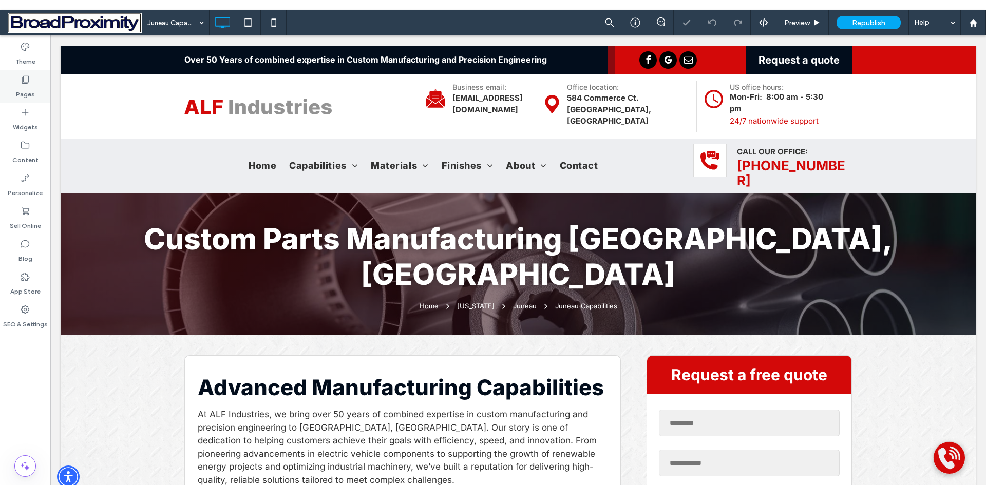
click at [28, 93] on label "Pages" at bounding box center [25, 92] width 19 height 14
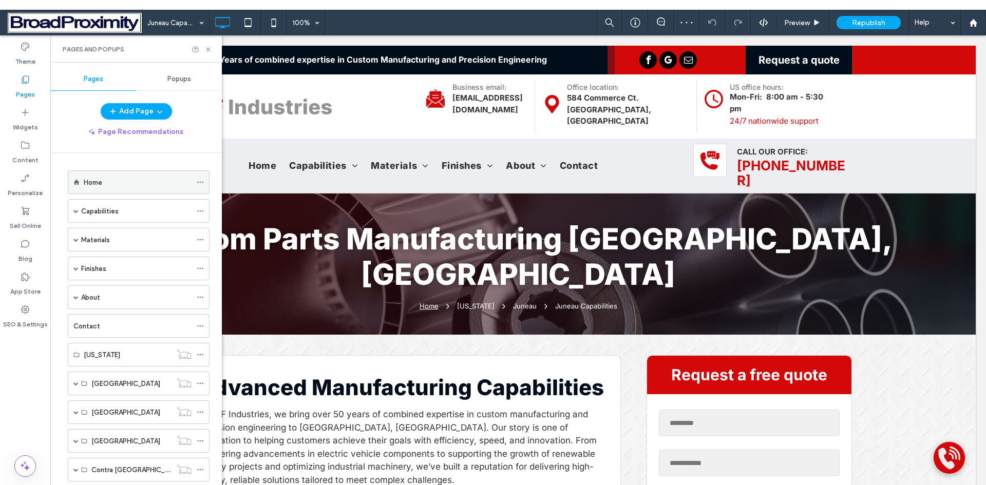
click at [91, 181] on label "Home" at bounding box center [93, 183] width 18 height 18
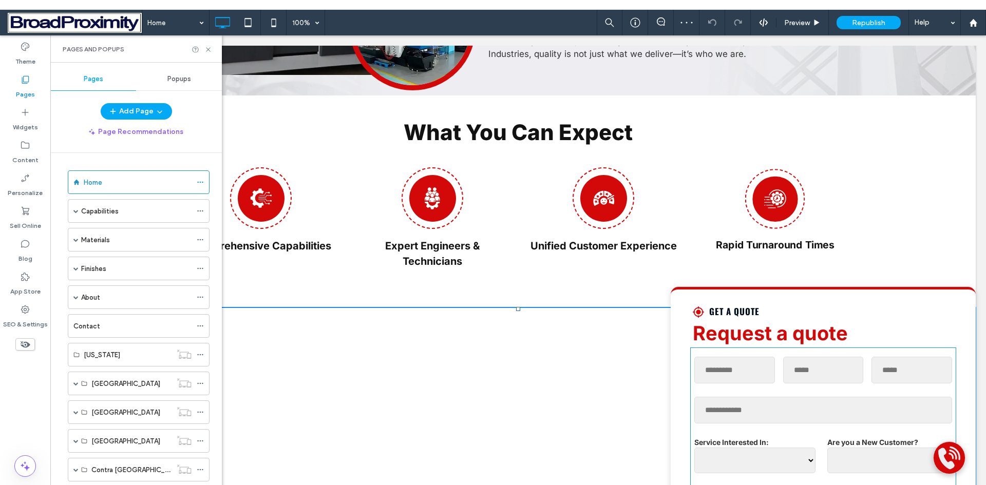
scroll to position [1489, 0]
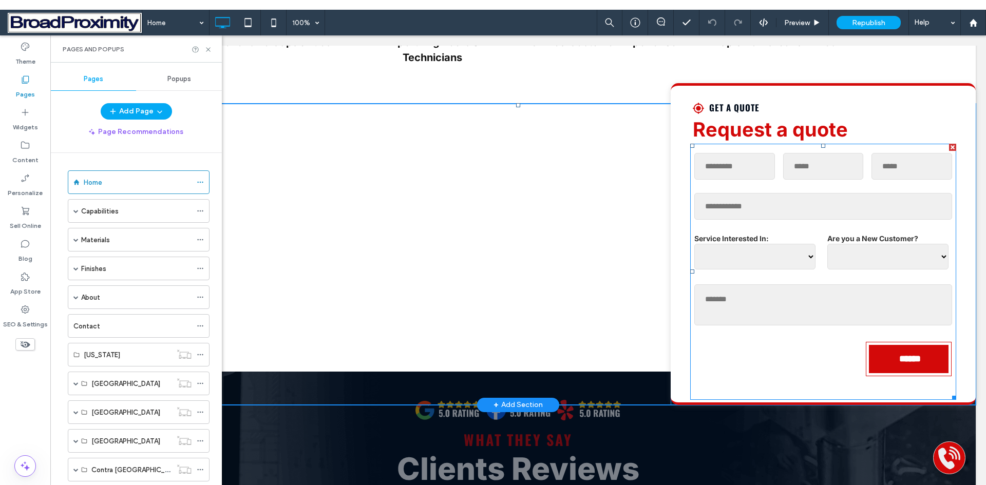
click at [769, 204] on form "**********" at bounding box center [823, 272] width 266 height 256
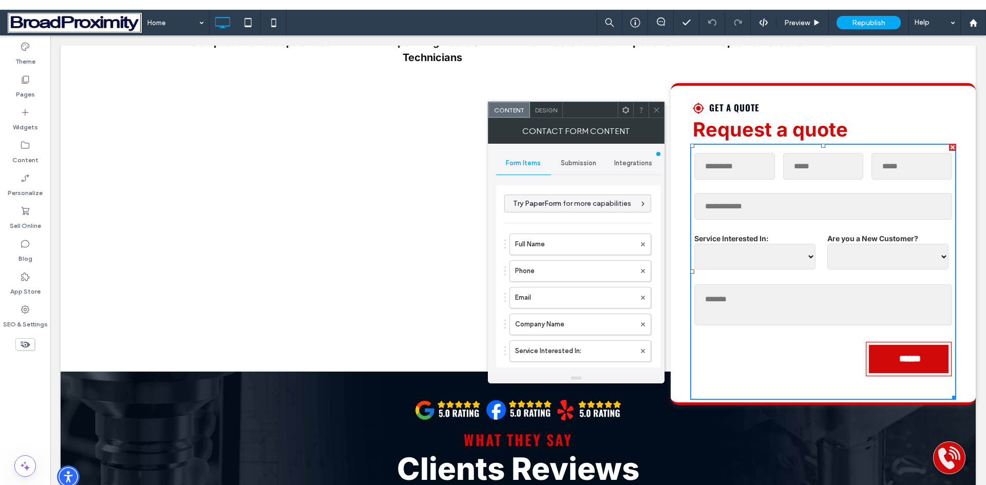
click at [583, 161] on span "Submission" at bounding box center [578, 163] width 35 height 8
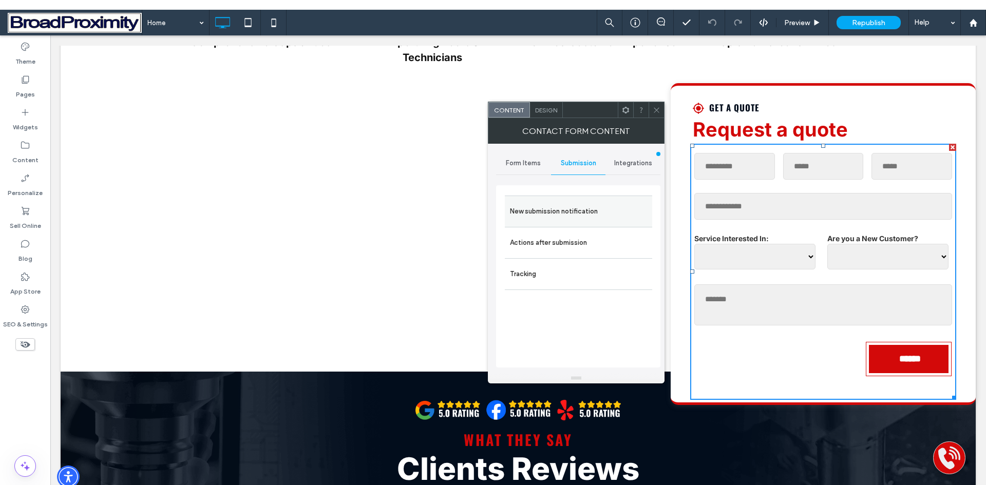
click at [576, 214] on label "New submission notification" at bounding box center [578, 211] width 137 height 21
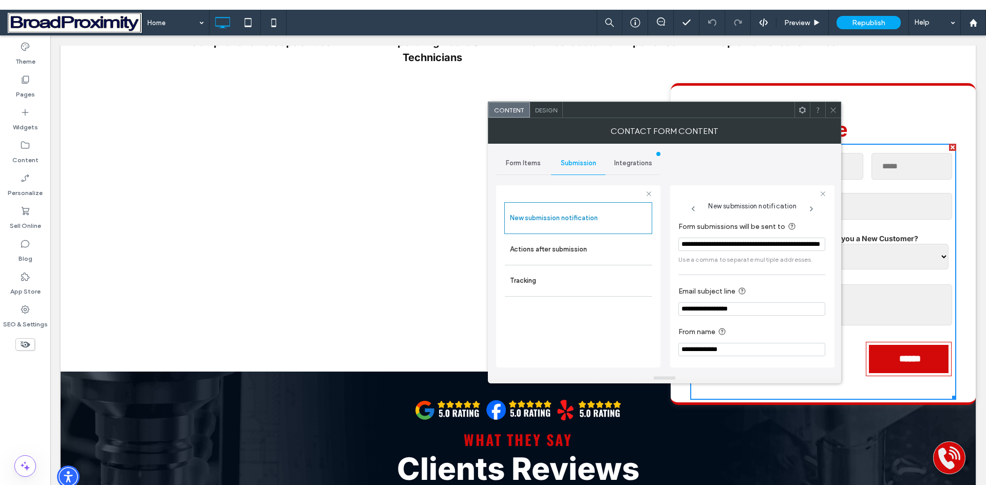
scroll to position [0, 48]
drag, startPoint x: 679, startPoint y: 246, endPoint x: 822, endPoint y: 246, distance: 143.2
click at [822, 246] on div "**********" at bounding box center [752, 287] width 148 height 143
click at [655, 295] on div "New submission notification Actions after submission Tracking" at bounding box center [578, 276] width 164 height 182
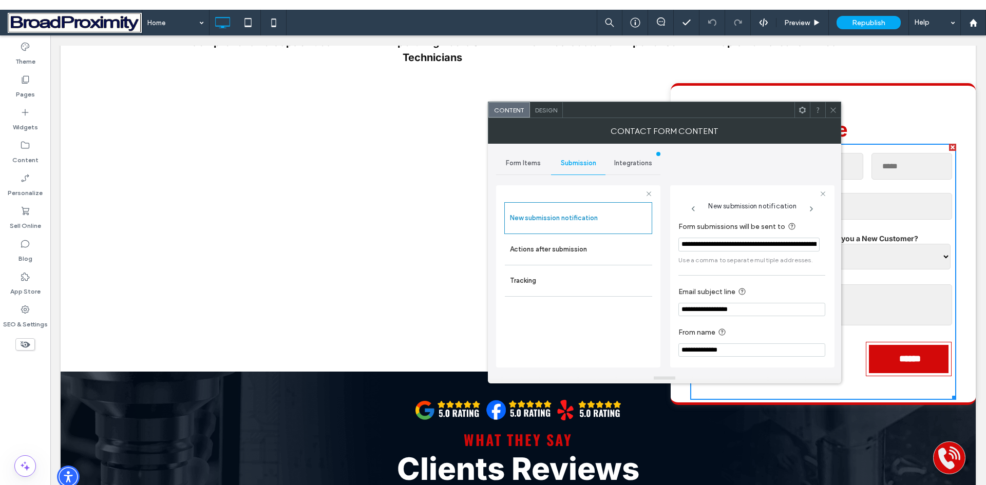
click at [831, 110] on icon at bounding box center [833, 110] width 8 height 8
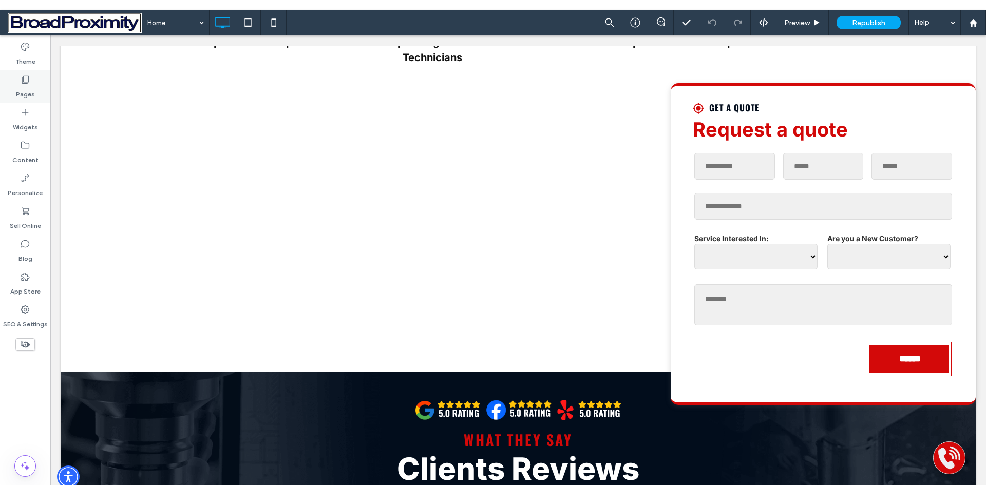
click at [23, 94] on label "Pages" at bounding box center [25, 92] width 19 height 14
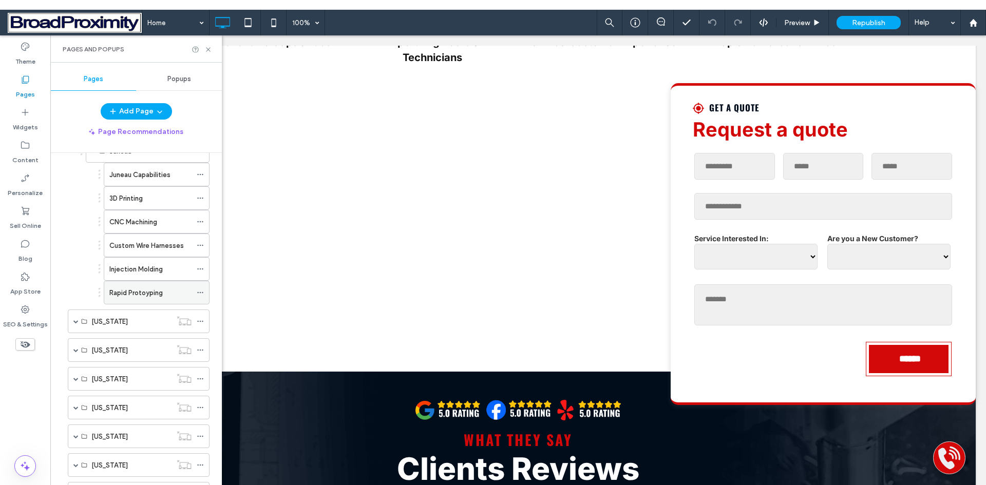
scroll to position [411, 0]
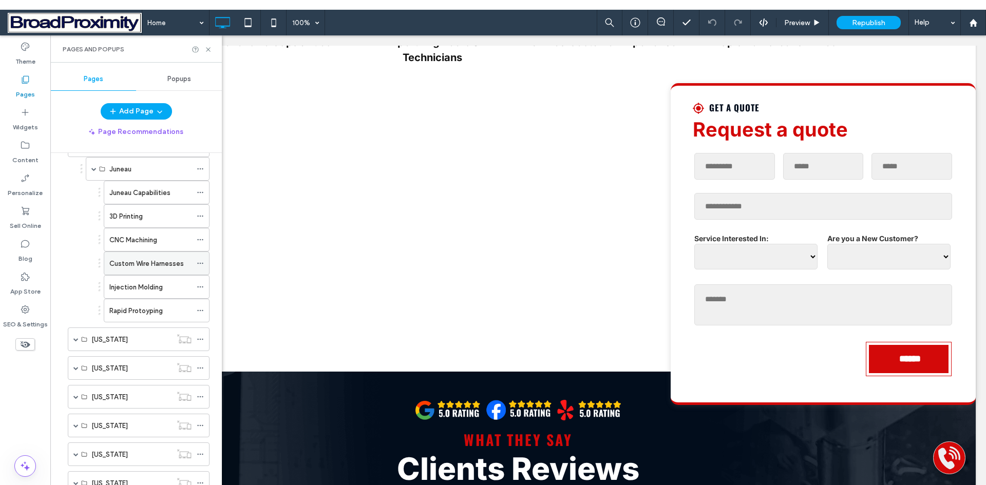
click at [124, 264] on label "Custom Wire Harnesses" at bounding box center [146, 264] width 74 height 18
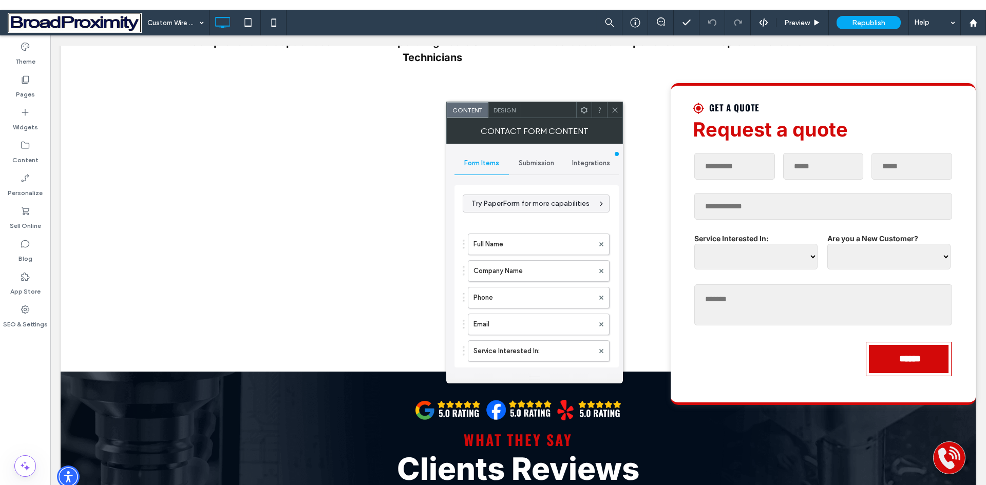
type input "******"
type input "**********"
click at [531, 161] on span "Submission" at bounding box center [536, 163] width 35 height 8
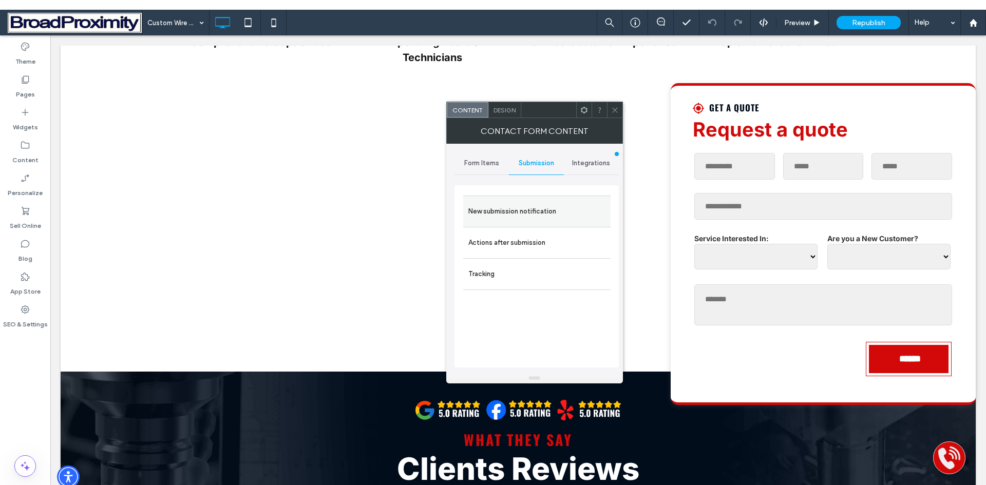
click at [527, 209] on label "New submission notification" at bounding box center [536, 211] width 137 height 21
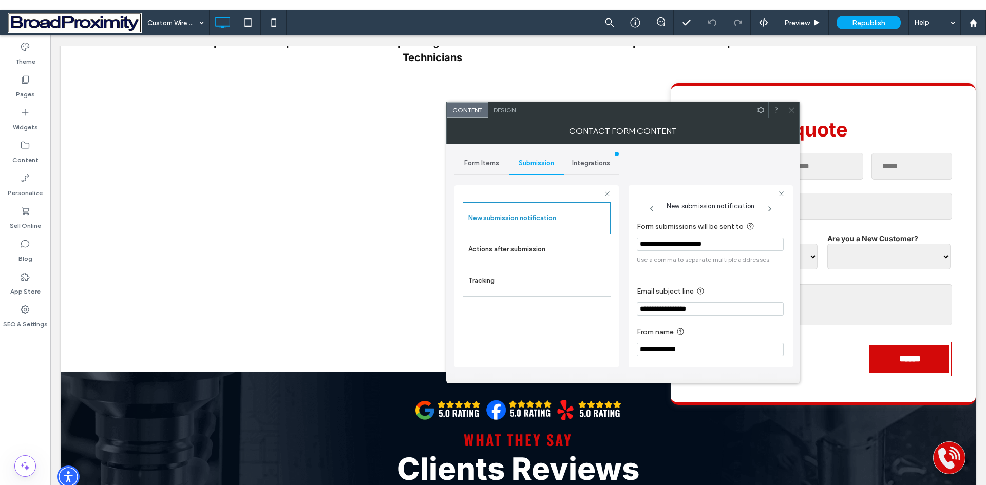
click at [792, 116] on span at bounding box center [792, 109] width 8 height 15
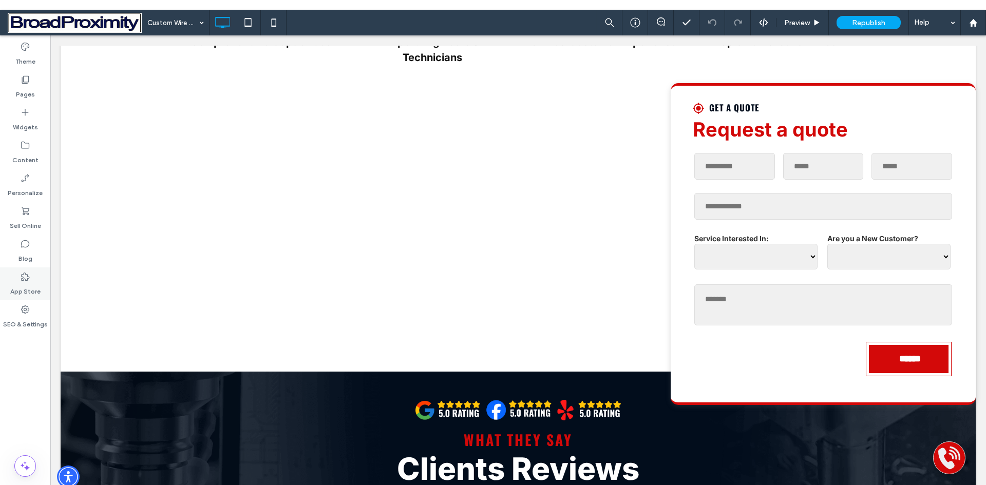
click at [23, 97] on label "Pages" at bounding box center [25, 92] width 19 height 14
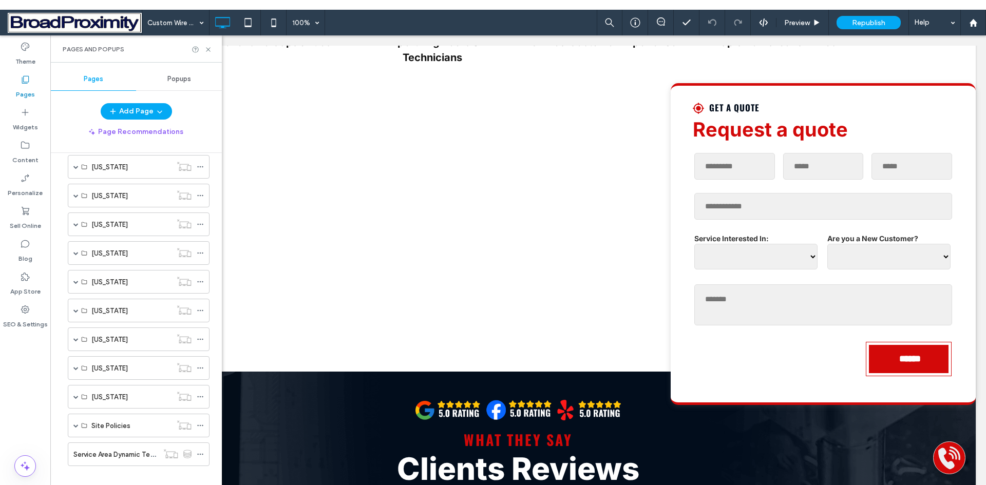
scroll to position [1131, 0]
click at [75, 310] on span at bounding box center [75, 308] width 5 height 5
click at [94, 333] on span at bounding box center [93, 332] width 5 height 5
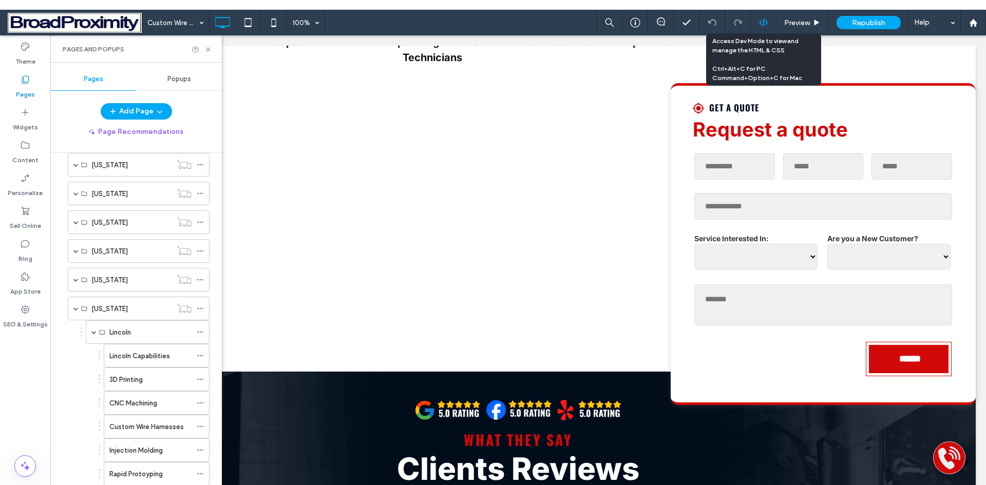
click at [765, 20] on icon at bounding box center [763, 22] width 9 height 9
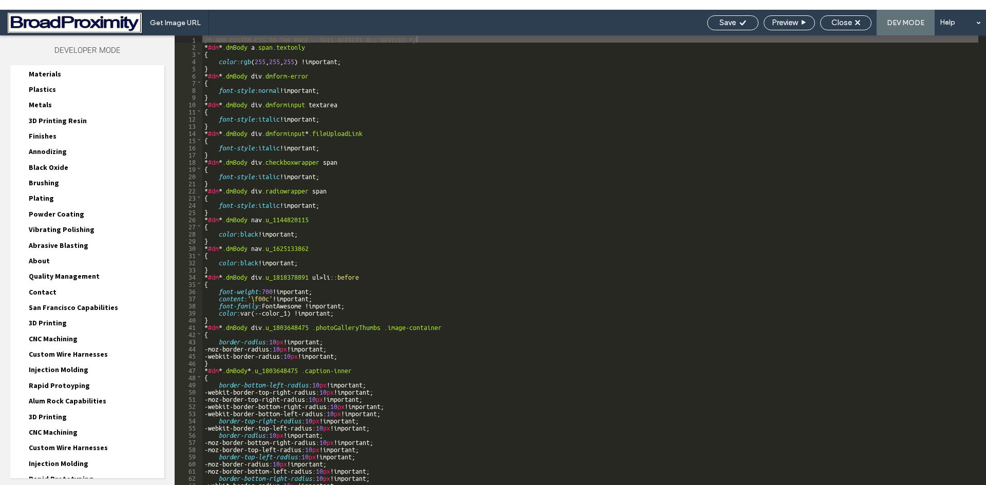
scroll to position [205, 0]
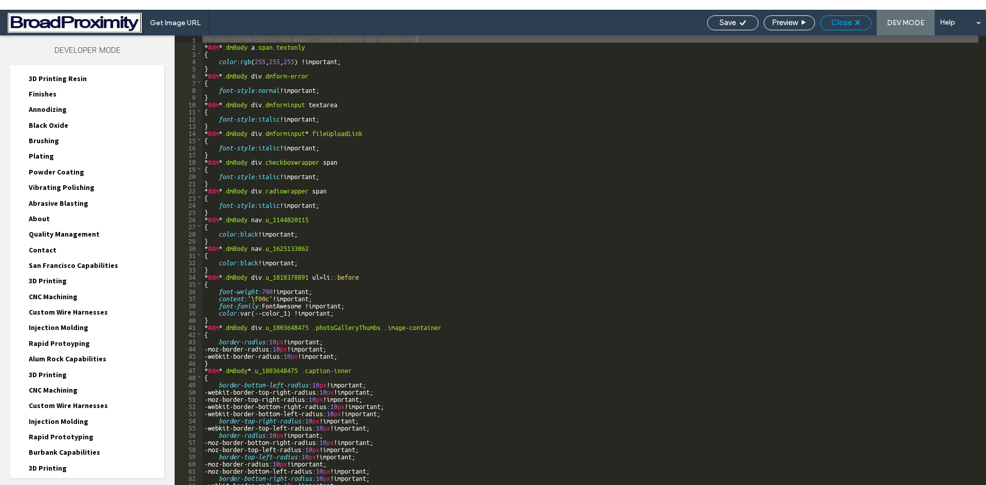
click at [861, 26] on div "Close" at bounding box center [845, 22] width 50 height 9
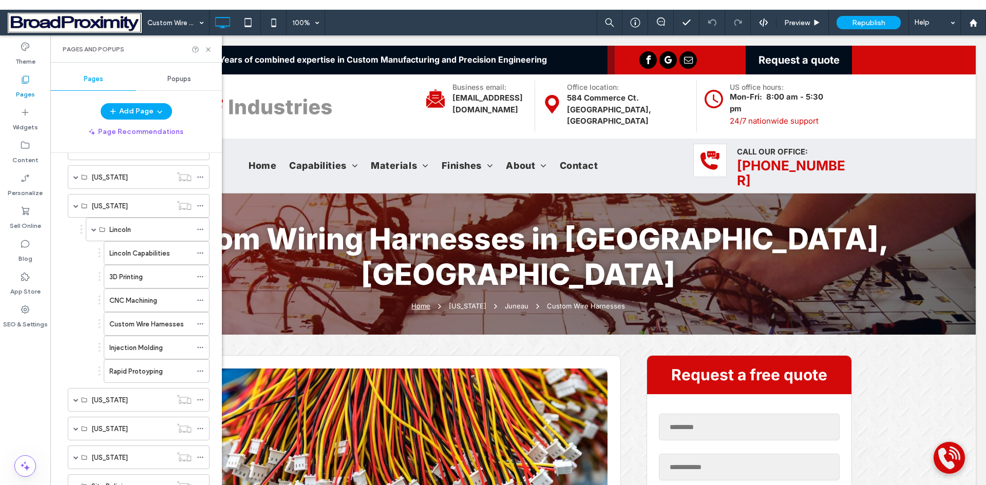
scroll to position [1183, 0]
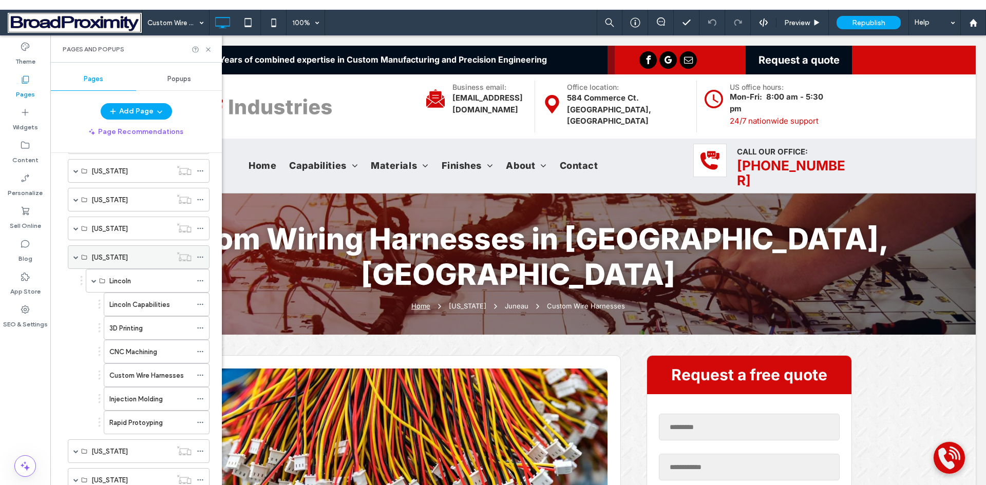
click at [74, 257] on span at bounding box center [75, 257] width 5 height 5
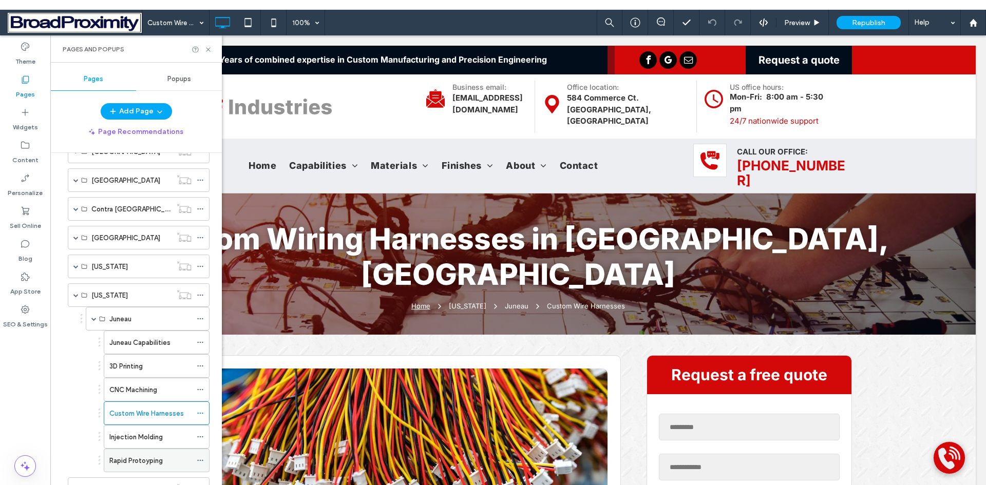
scroll to position [259, 0]
click at [76, 299] on span at bounding box center [75, 297] width 5 height 5
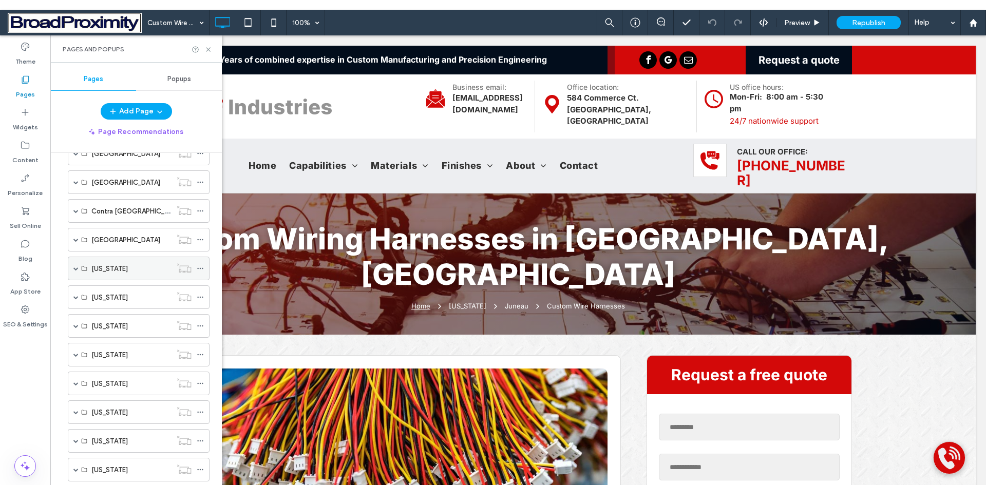
click at [75, 268] on span at bounding box center [75, 268] width 5 height 5
click at [126, 292] on label "[PERSON_NAME]" at bounding box center [135, 292] width 52 height 18
click at [93, 291] on span at bounding box center [93, 292] width 5 height 5
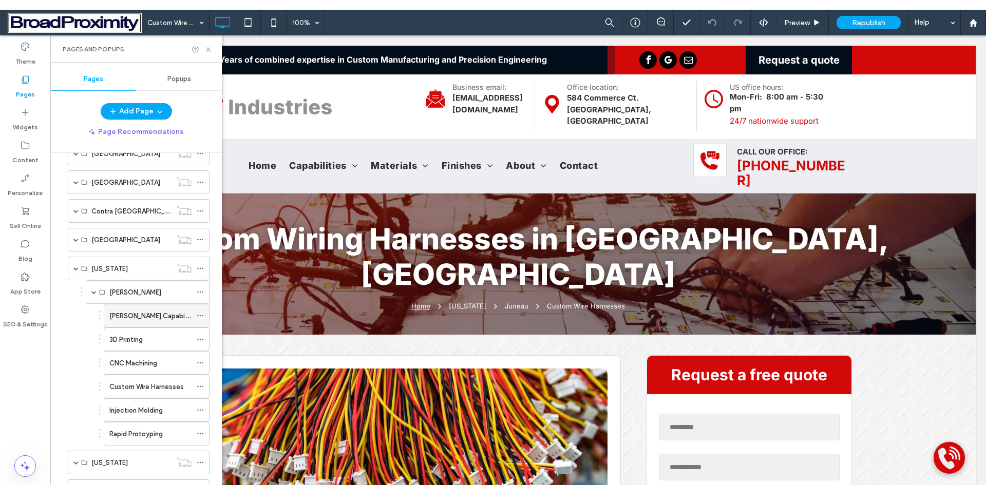
click at [124, 316] on label "[PERSON_NAME] Capabilities" at bounding box center [154, 316] width 91 height 18
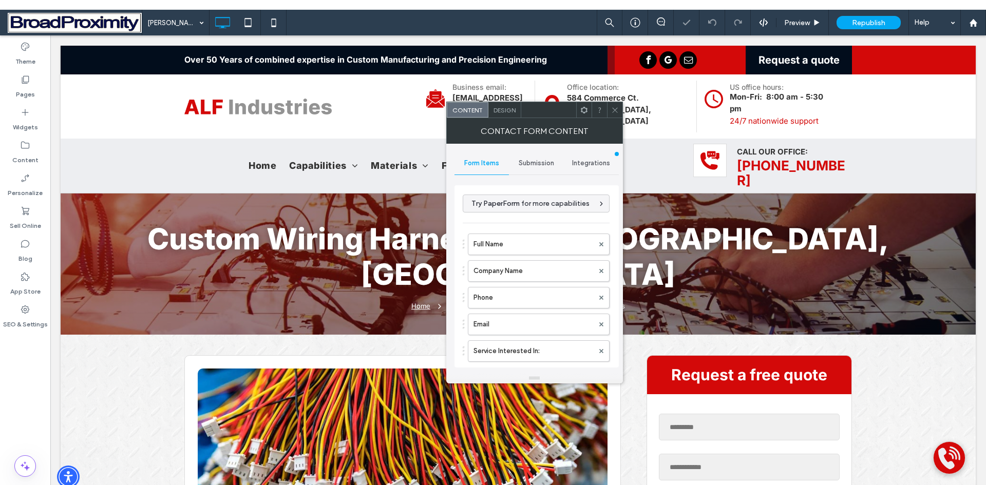
type input "******"
type input "**********"
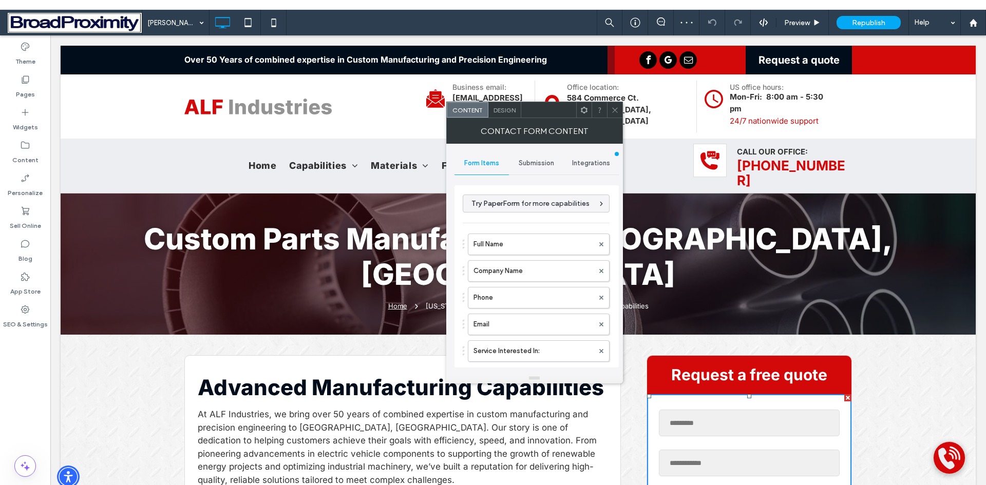
click at [532, 165] on span "Submission" at bounding box center [536, 163] width 35 height 8
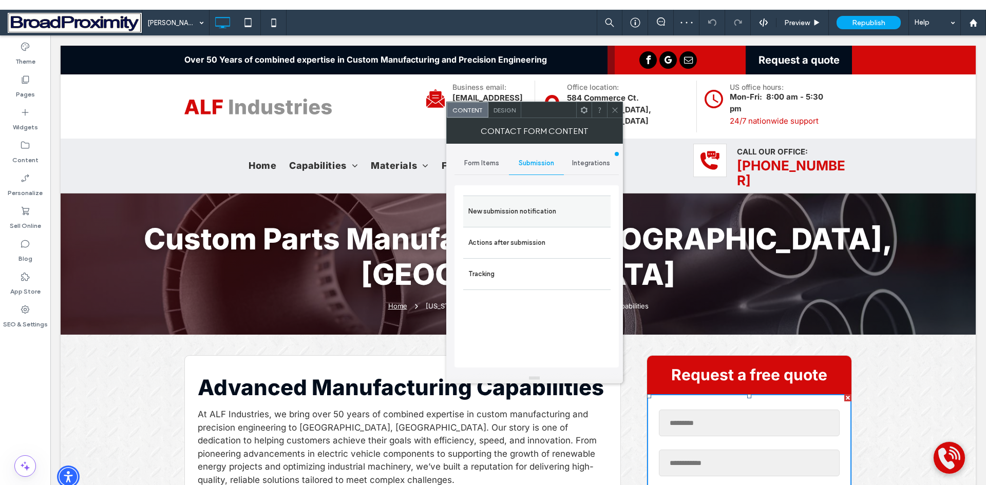
click at [535, 213] on label "New submission notification" at bounding box center [536, 211] width 137 height 21
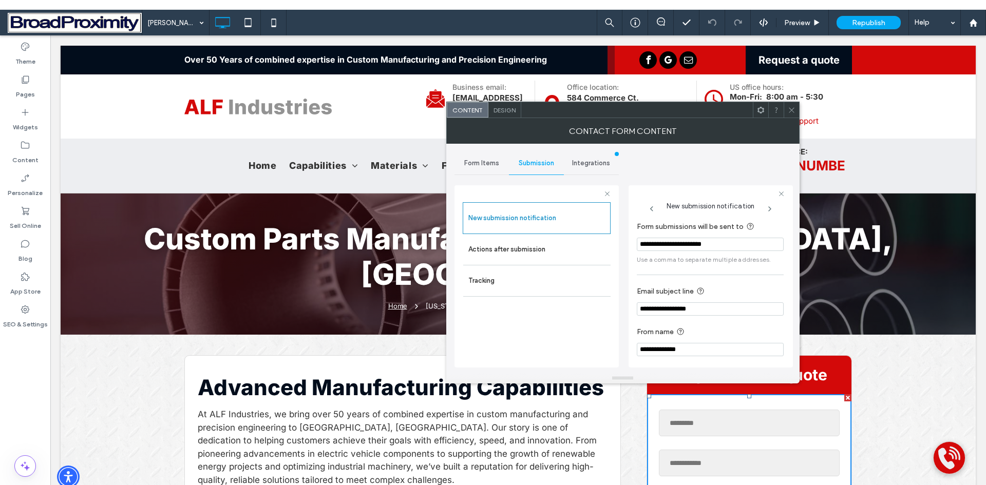
click at [793, 113] on icon at bounding box center [792, 110] width 8 height 8
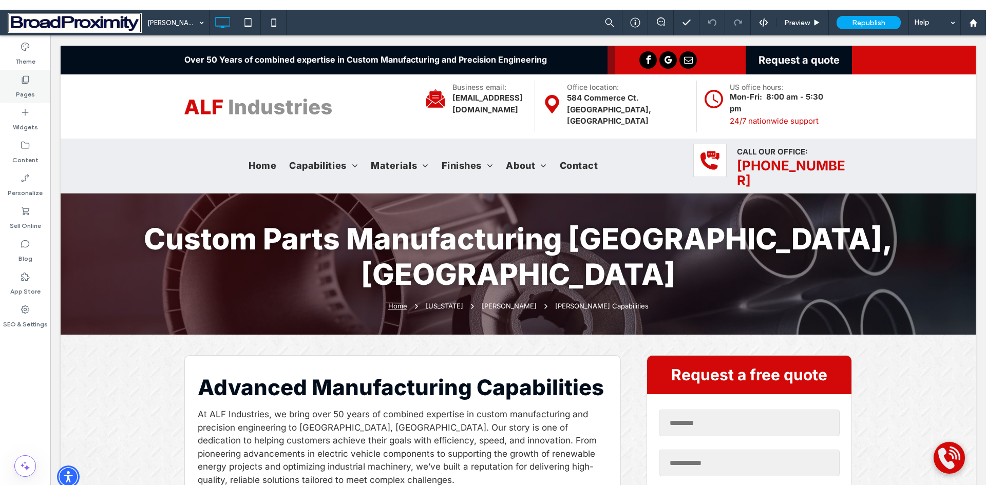
click at [35, 94] on div "Pages" at bounding box center [25, 86] width 50 height 33
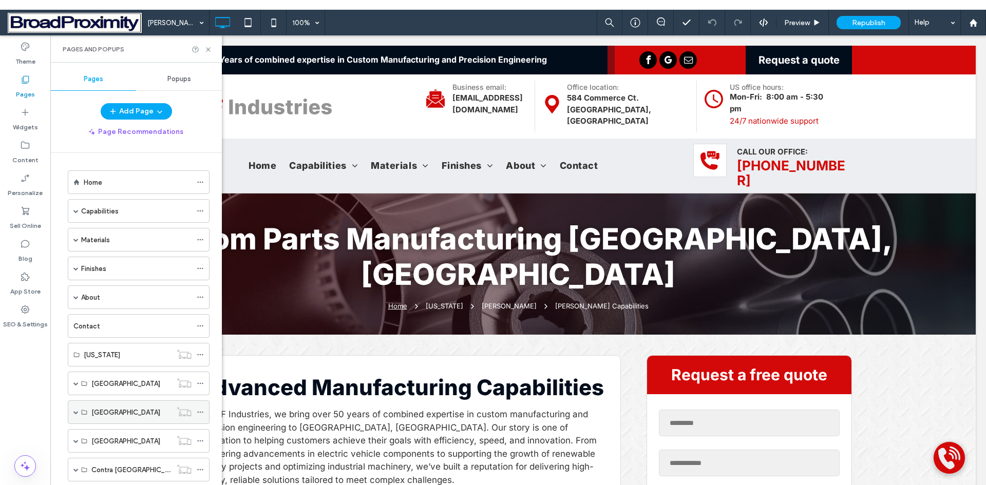
drag, startPoint x: 77, startPoint y: 412, endPoint x: 84, endPoint y: 407, distance: 8.4
click at [76, 412] on span at bounding box center [75, 412] width 5 height 5
